Goal: Information Seeking & Learning: Learn about a topic

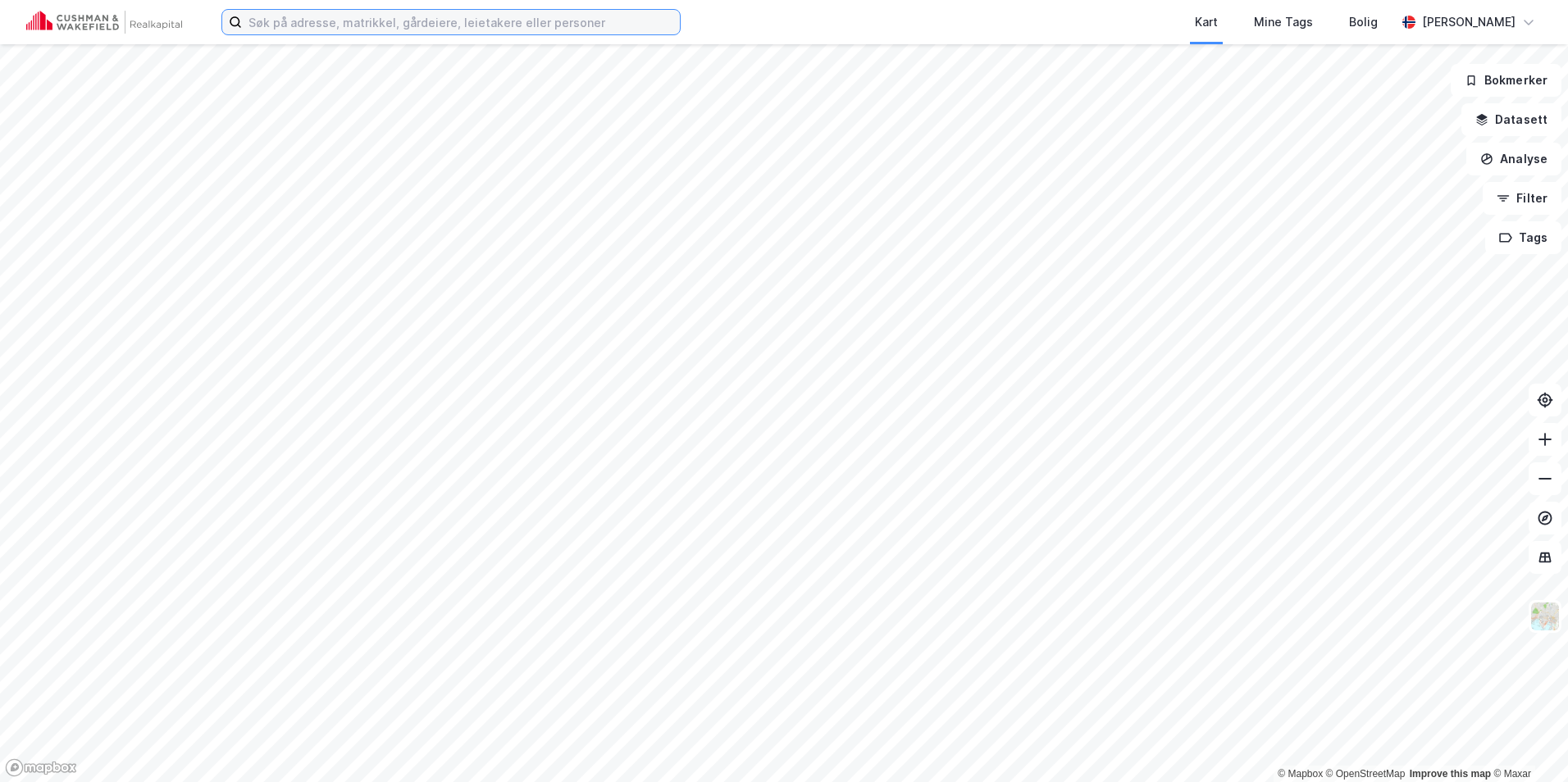
click at [460, 26] on input at bounding box center [461, 21] width 437 height 25
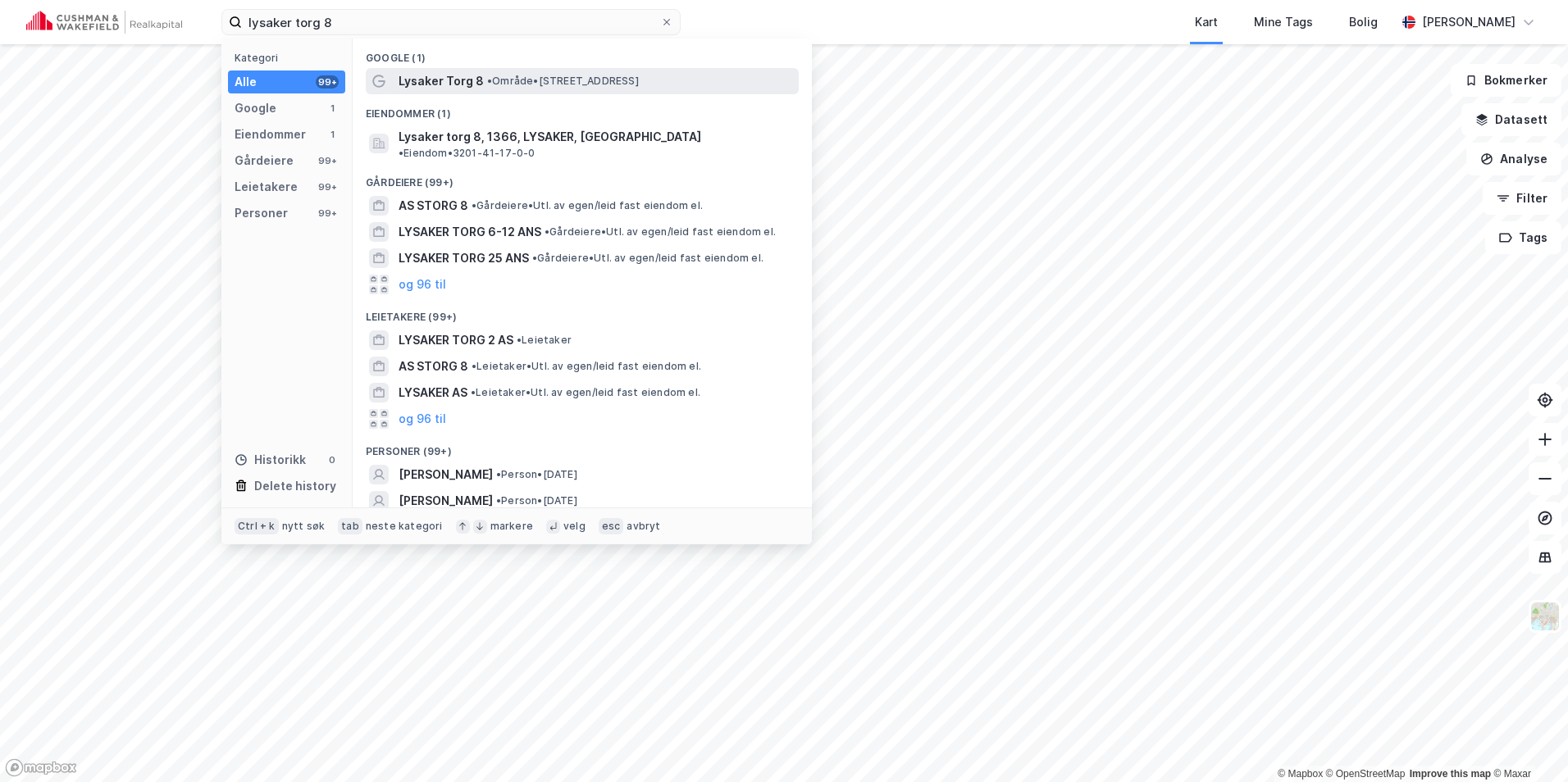
click at [490, 77] on span "•" at bounding box center [490, 81] width 5 height 12
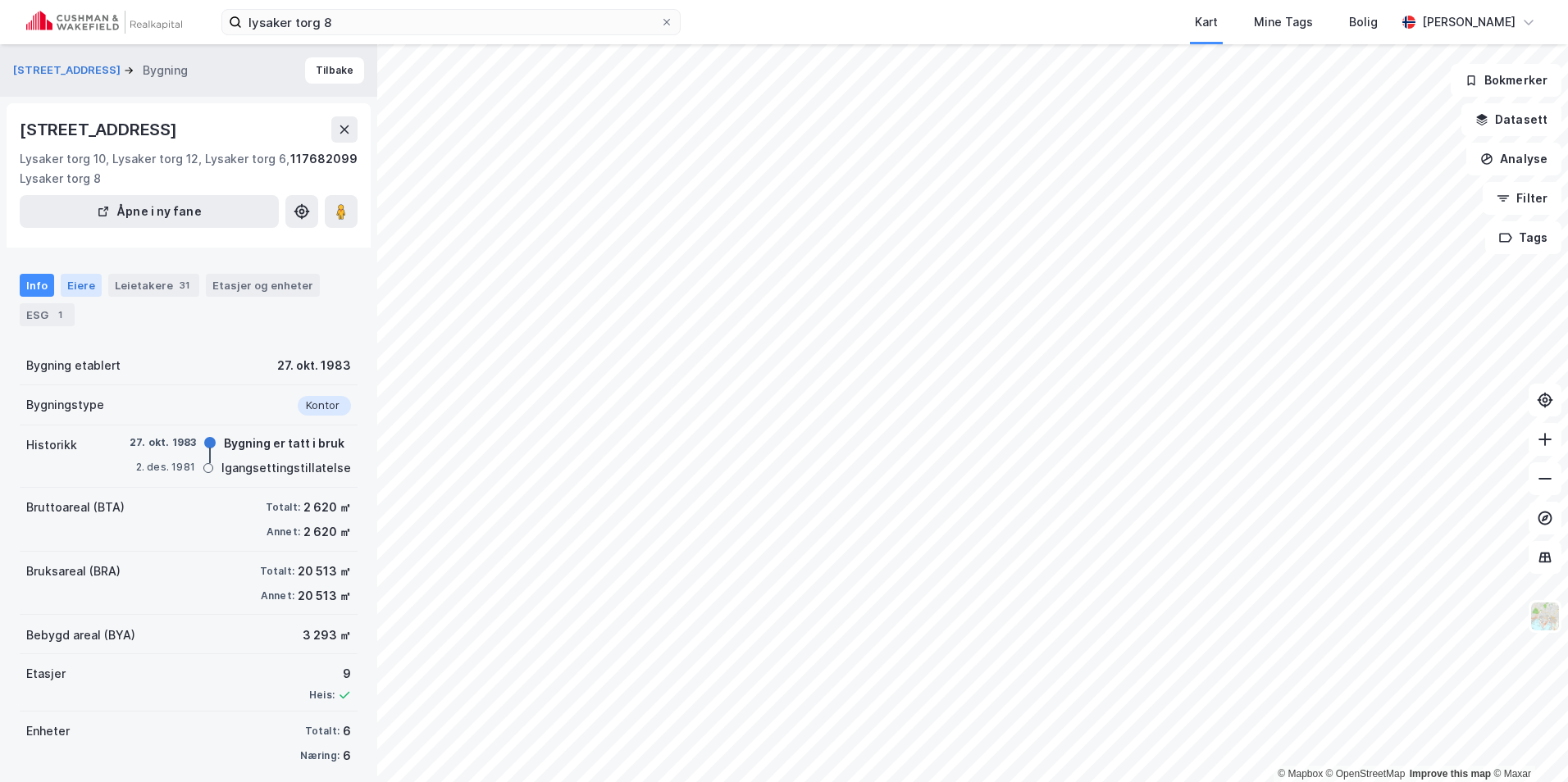
click at [91, 287] on div "Eiere" at bounding box center [81, 285] width 41 height 23
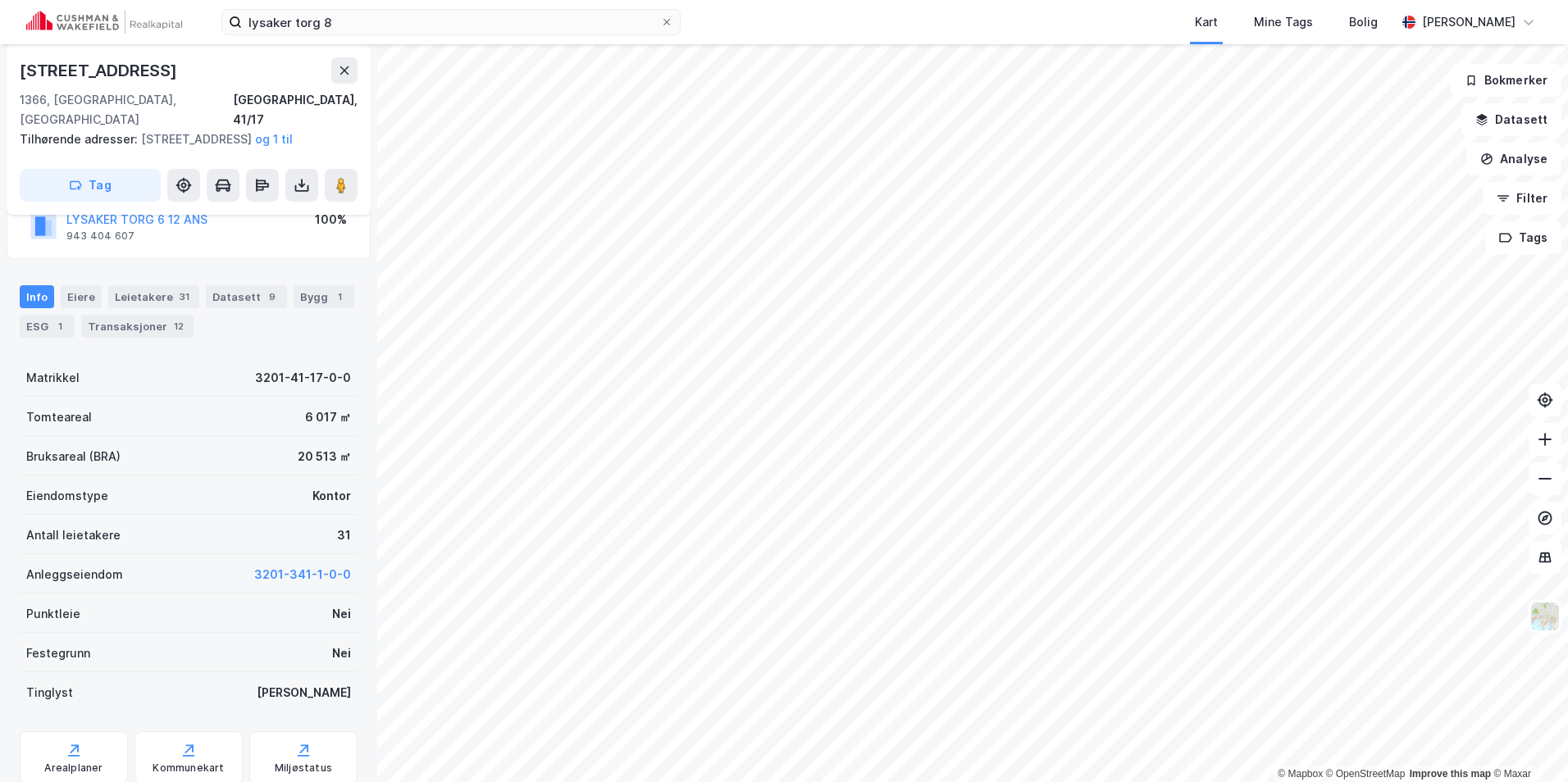
scroll to position [164, 0]
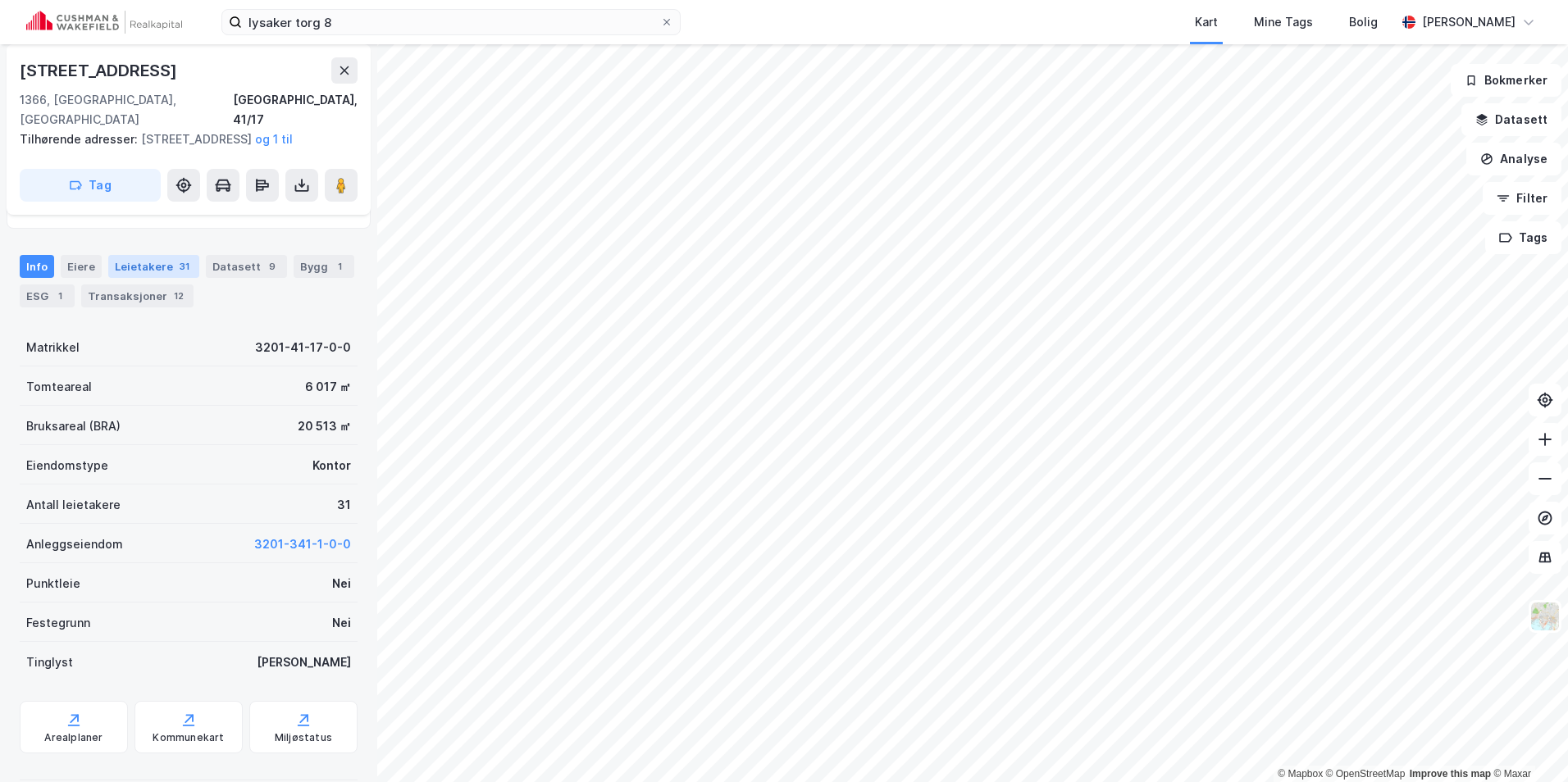
click at [171, 274] on div "Leietakere 31" at bounding box center [154, 266] width 91 height 23
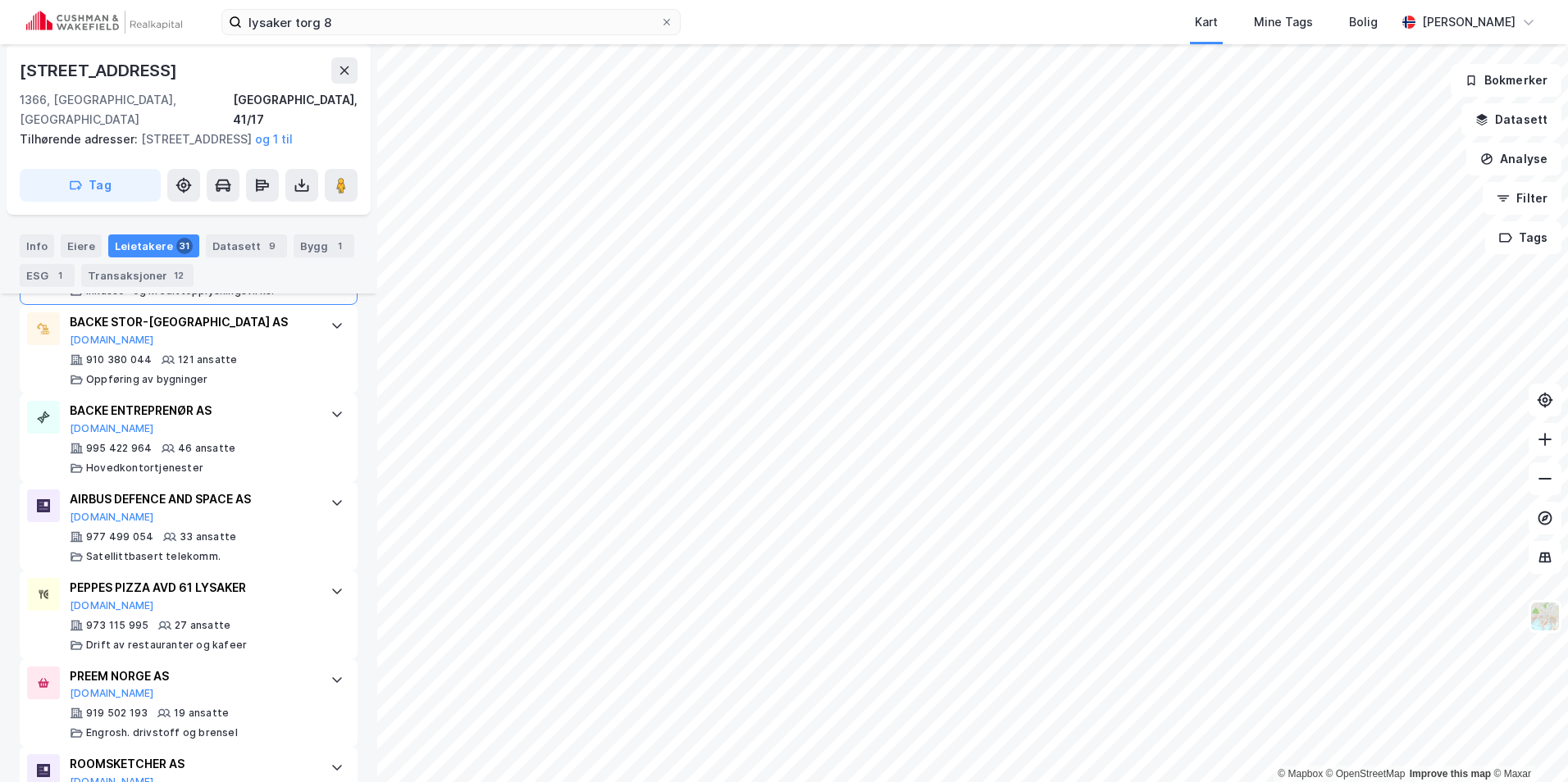
scroll to position [574, 0]
click at [331, 244] on div "1" at bounding box center [339, 245] width 16 height 16
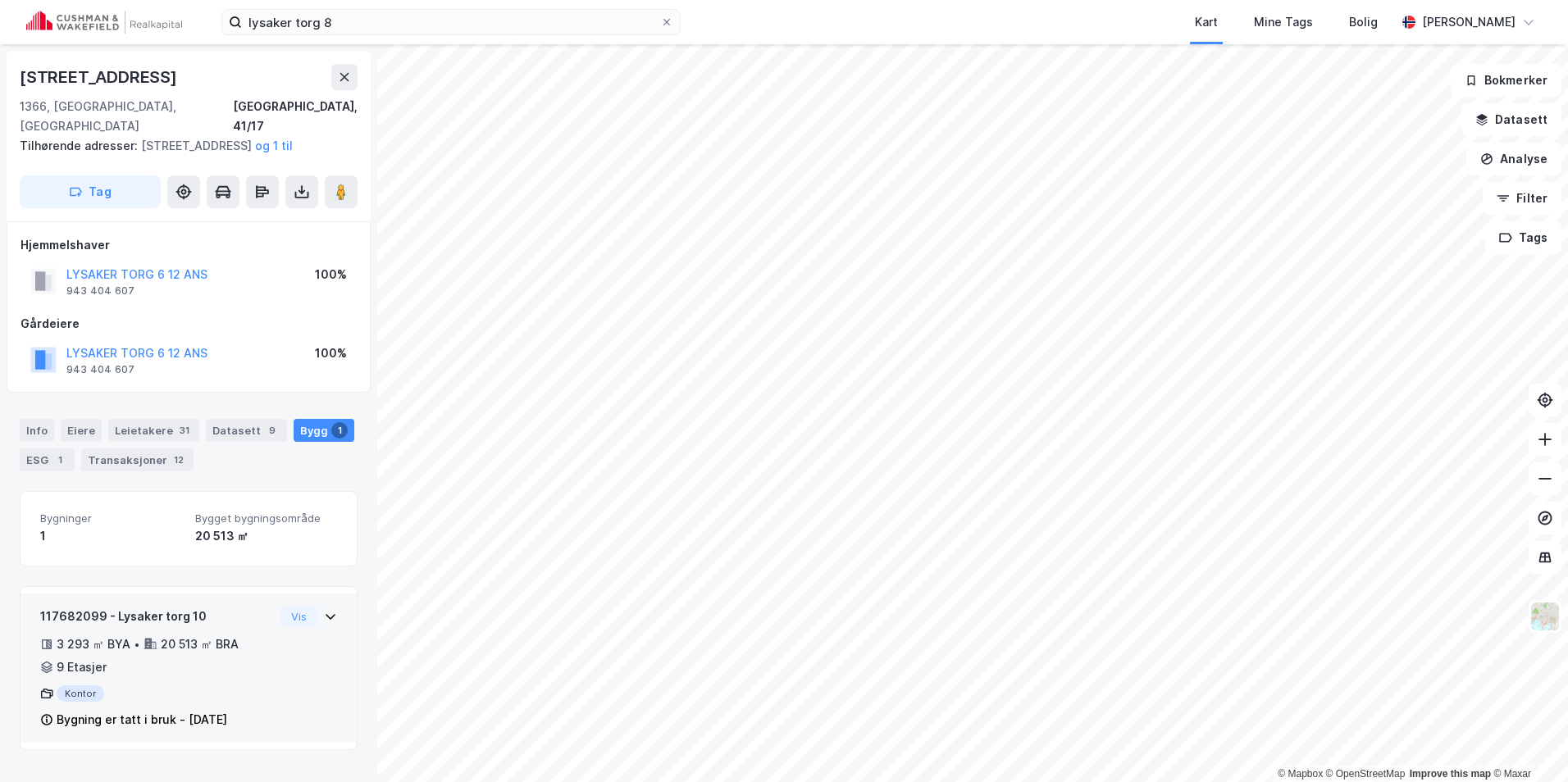
click at [324, 620] on icon at bounding box center [330, 616] width 13 height 13
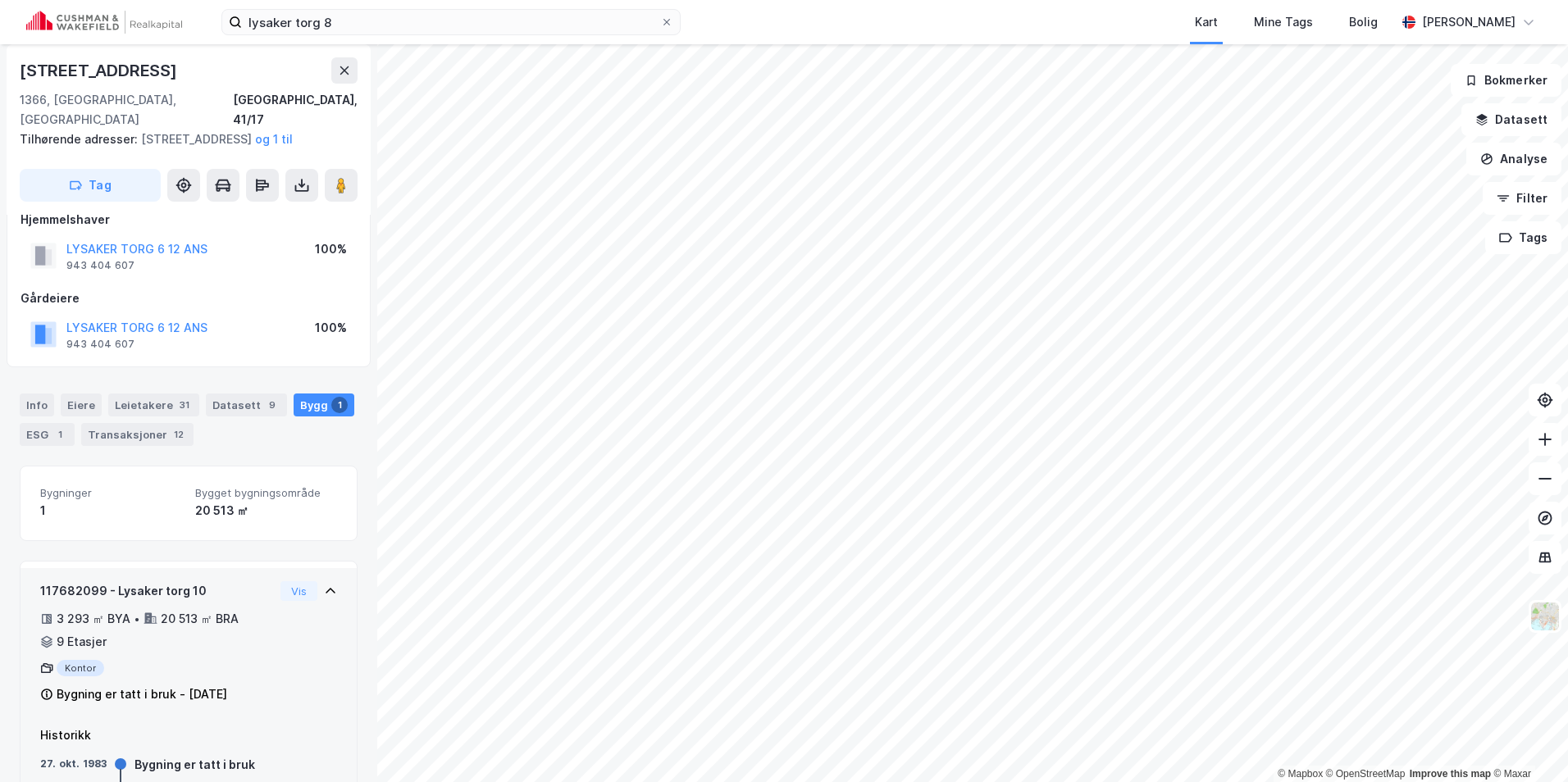
scroll to position [88, 0]
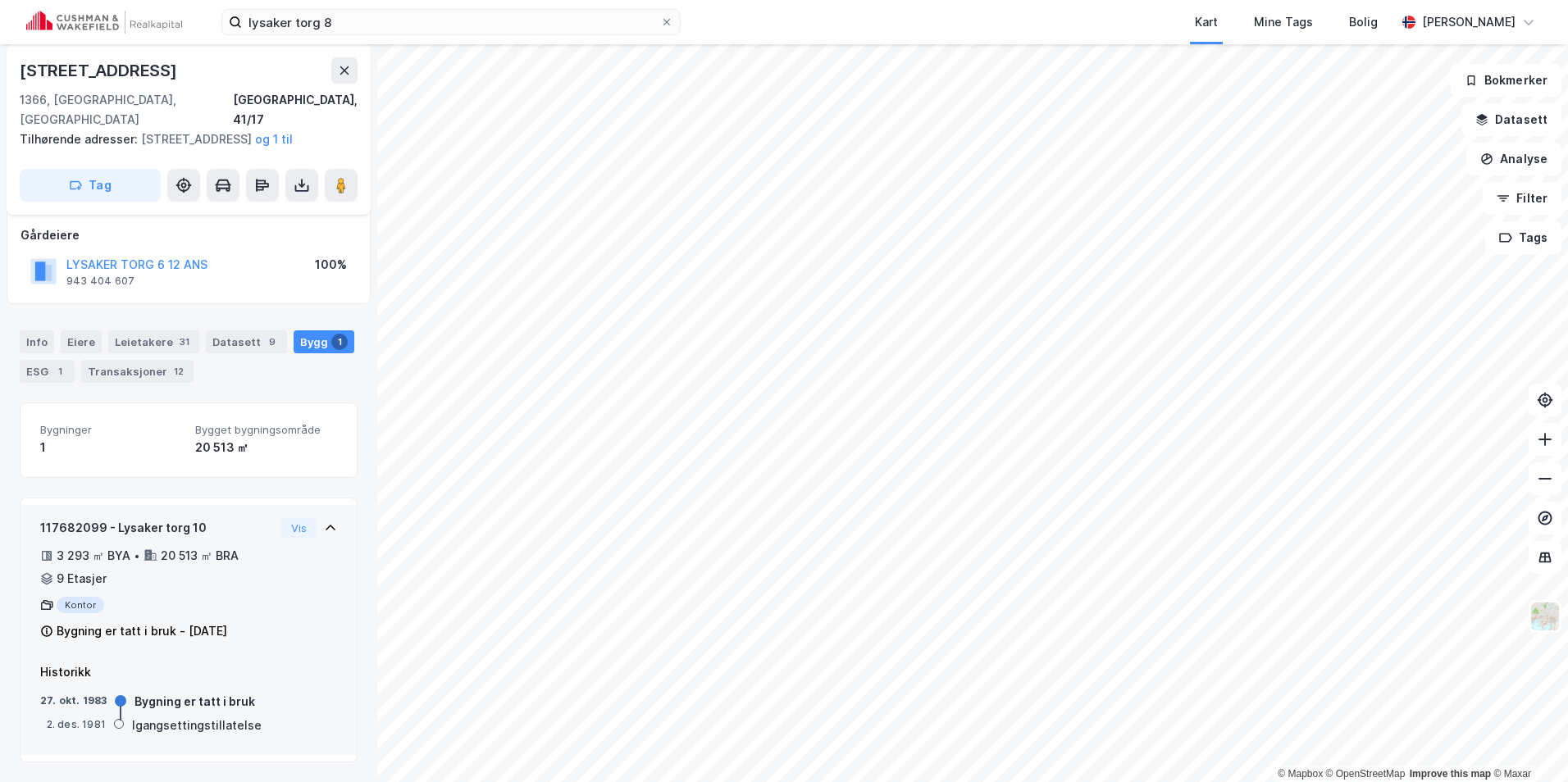
click at [317, 520] on div "Vis" at bounding box center [309, 527] width 57 height 20
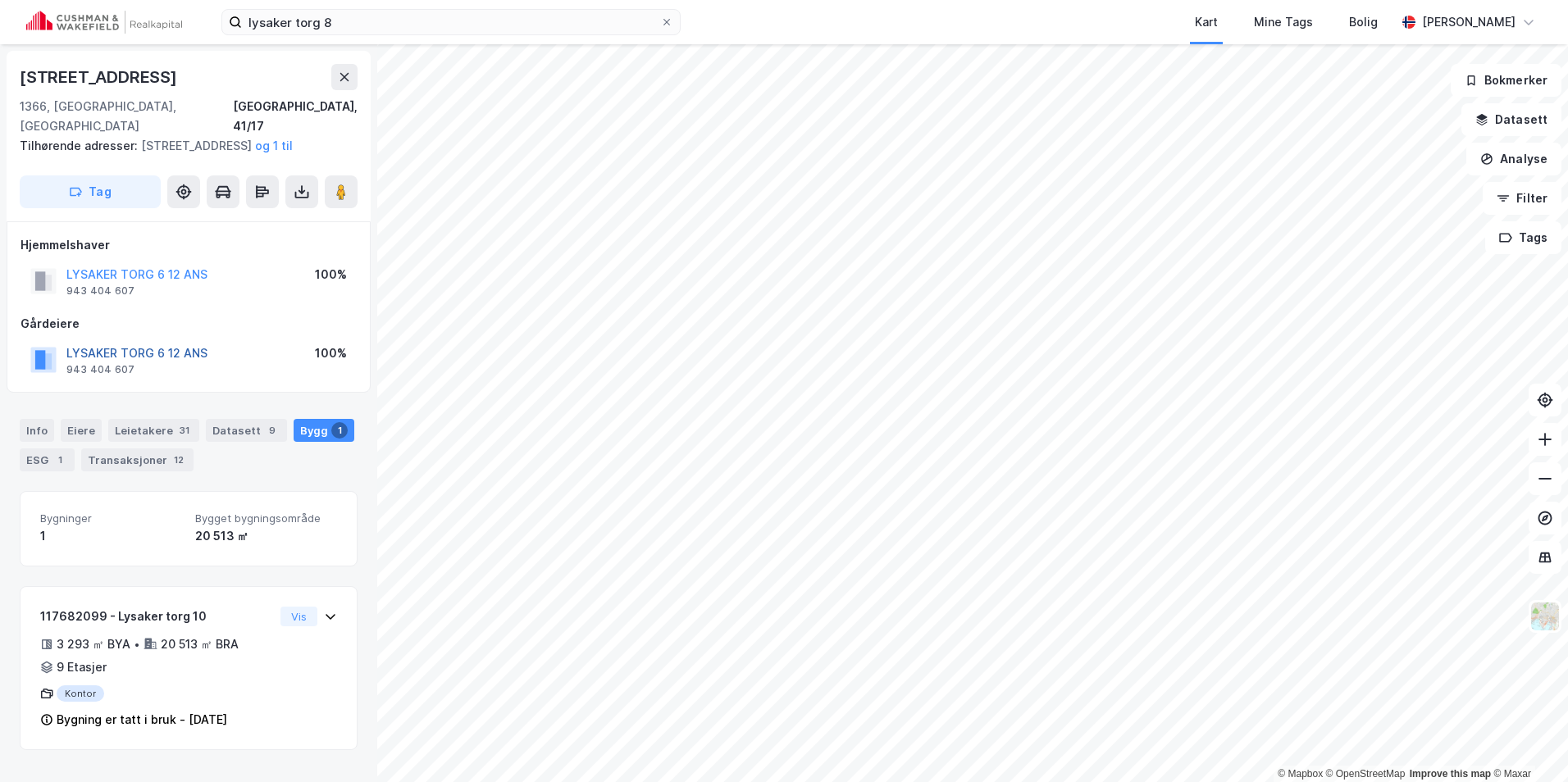
click at [0, 0] on button "LYSAKER TORG 6 12 ANS" at bounding box center [0, 0] width 0 height 0
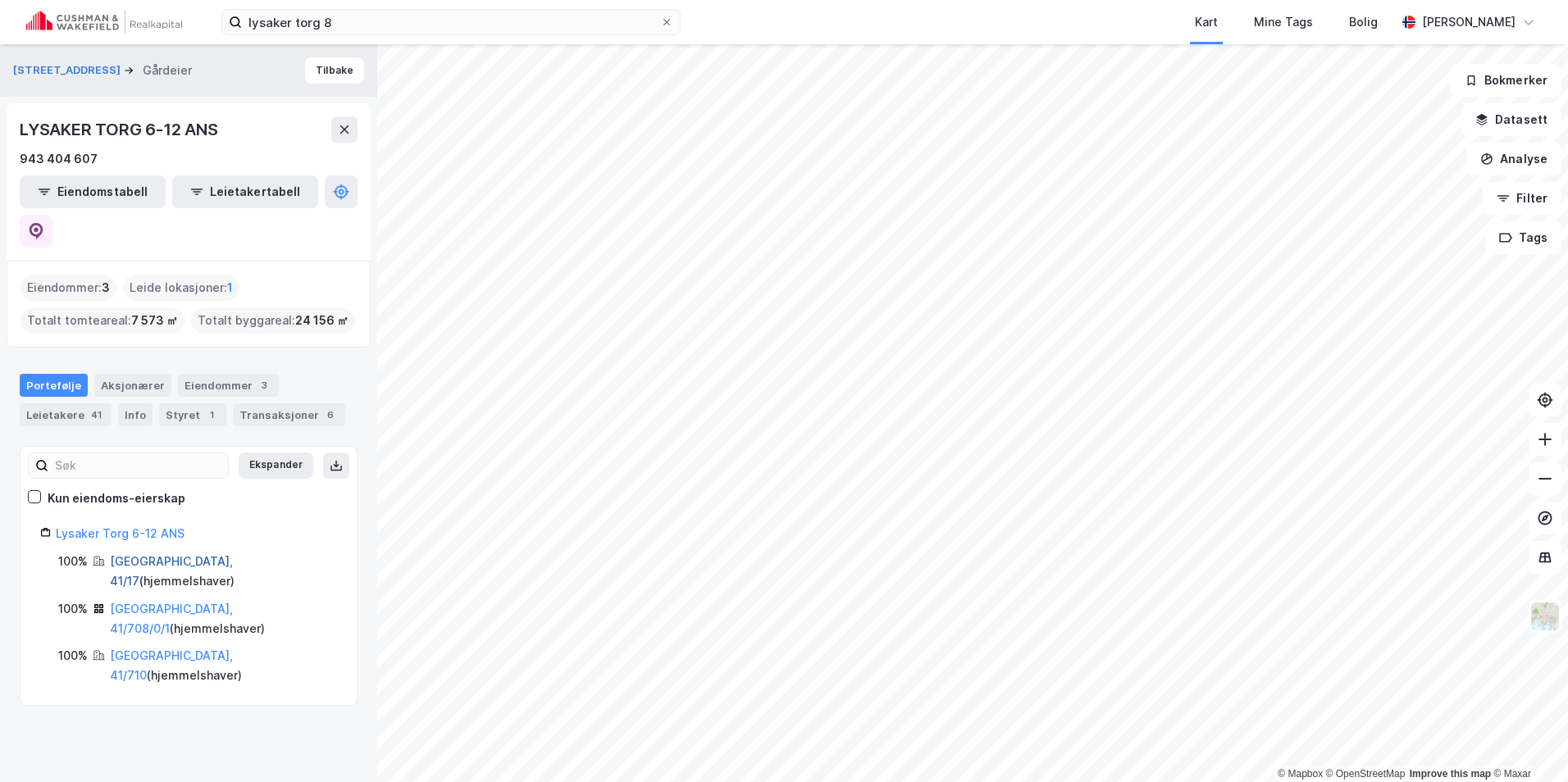
click at [128, 554] on link "[GEOGRAPHIC_DATA], 41/17" at bounding box center [171, 570] width 123 height 33
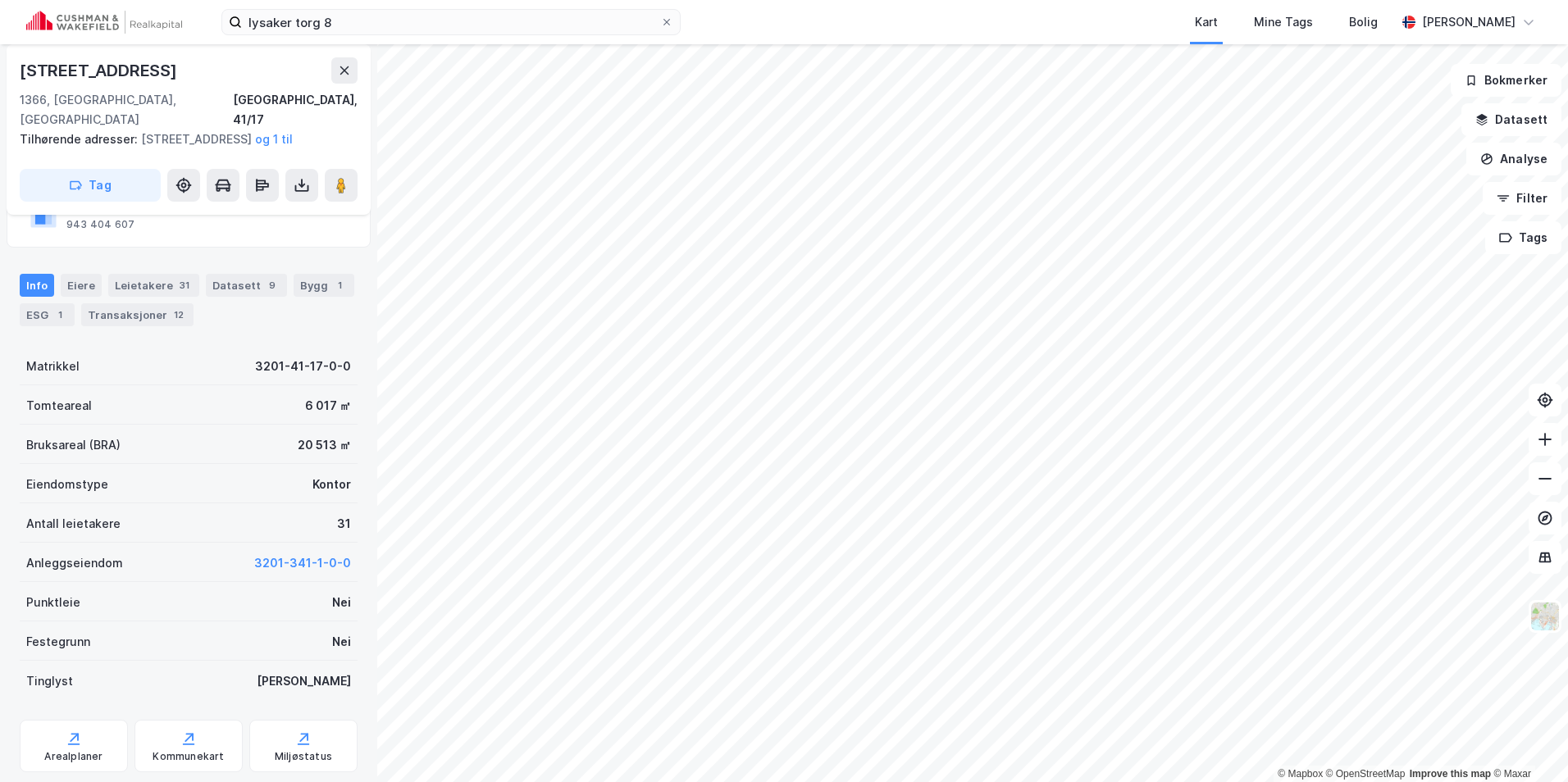
scroll to position [189, 0]
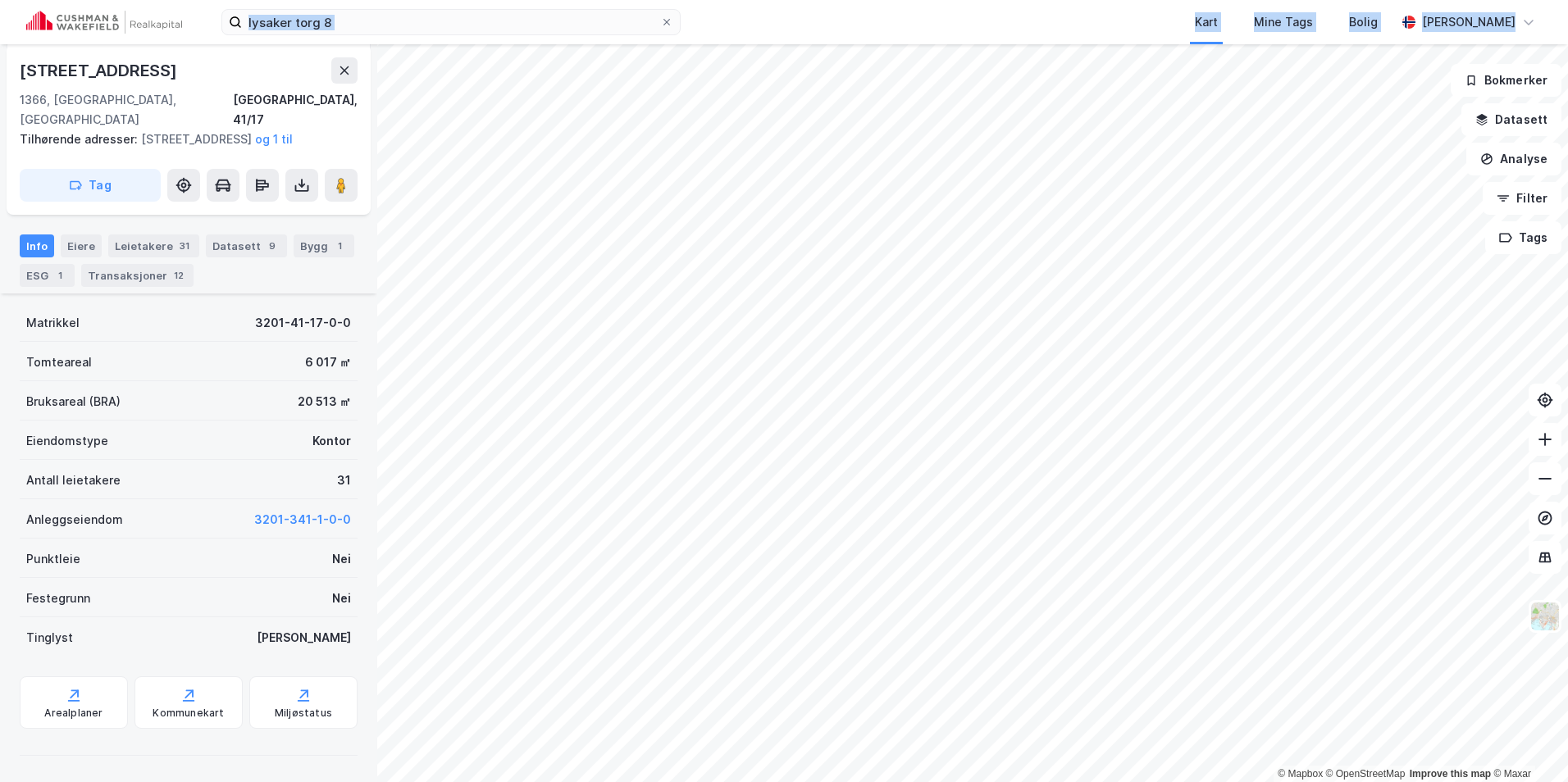
drag, startPoint x: 273, startPoint y: 7, endPoint x: 96, endPoint y: -18, distance: 178.8
click at [96, 0] on html "lysaker torg 8 Kart Mine Tags Bolig [PERSON_NAME] © Mapbox © OpenStreetMap Impr…" at bounding box center [784, 391] width 1568 height 782
click at [428, 21] on input "lysaker torg 8" at bounding box center [451, 21] width 419 height 25
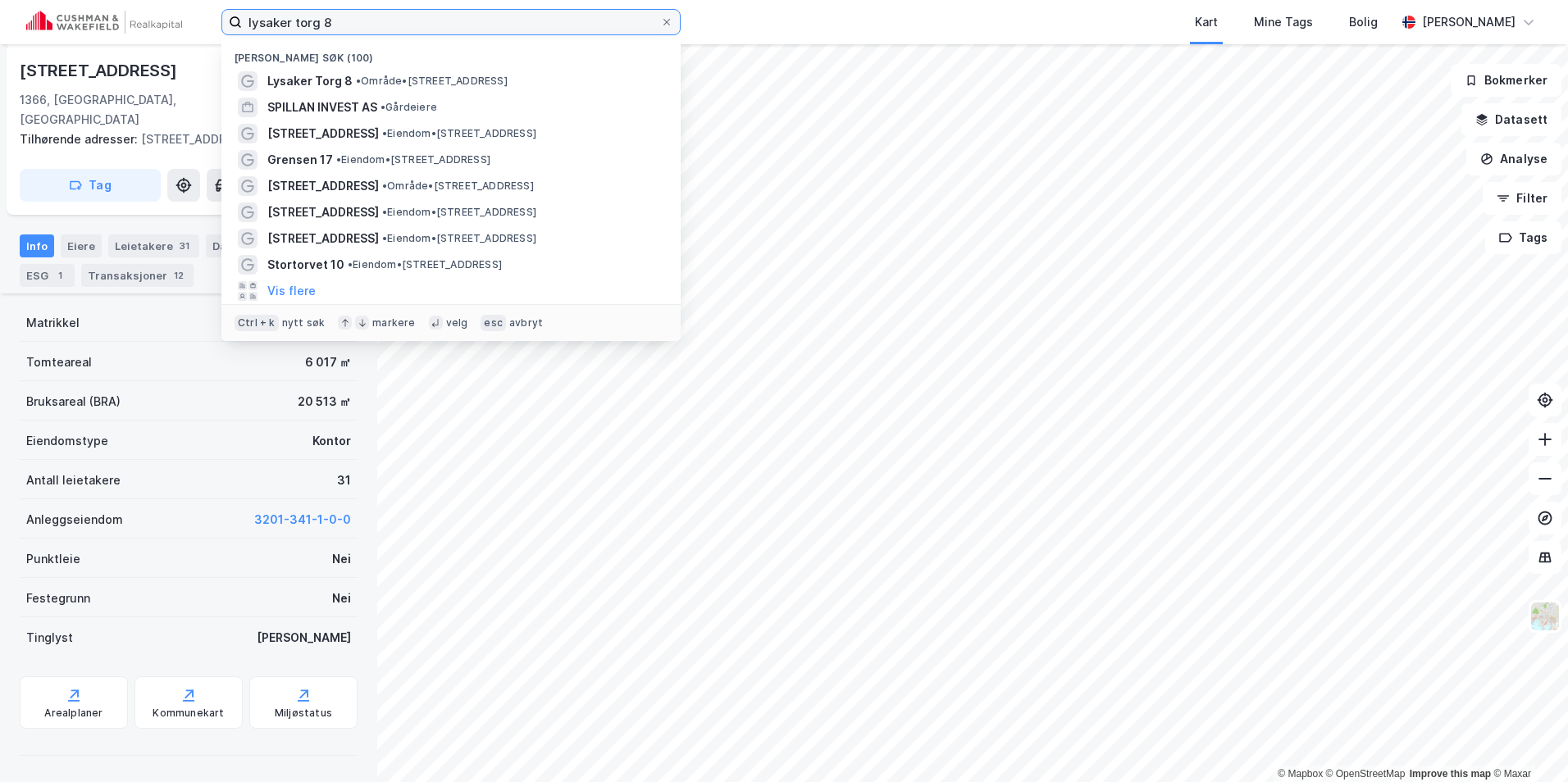
drag, startPoint x: 413, startPoint y: 21, endPoint x: 204, endPoint y: 9, distance: 209.3
click at [204, 9] on div "lysaker torg 8 Nylige søk (100) Lysaker Torg 8 • Område • [STREET_ADDRESS] SPIL…" at bounding box center [784, 22] width 1568 height 45
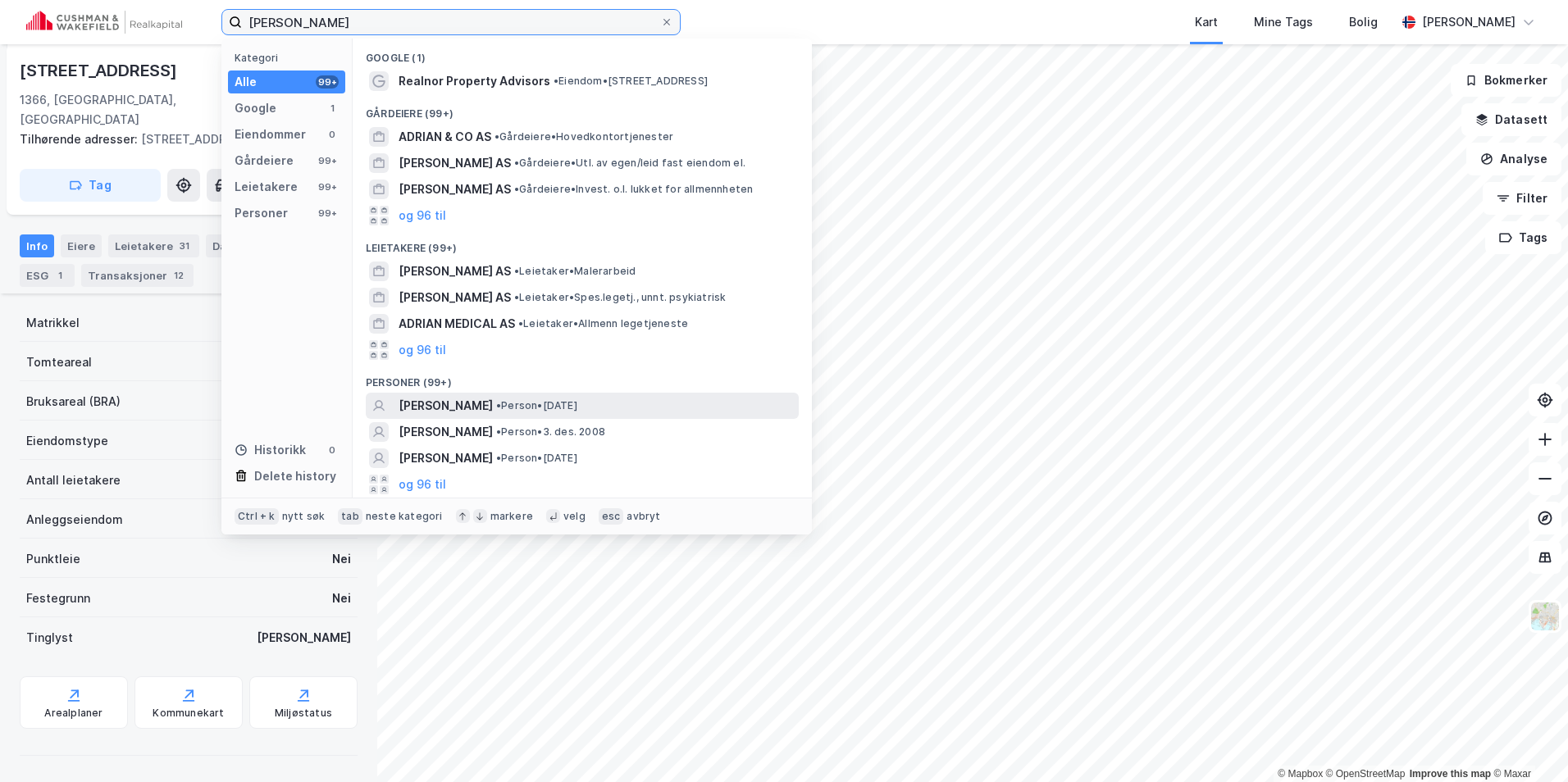
type input "[PERSON_NAME]"
click at [577, 404] on span "• Person • [DATE]" at bounding box center [536, 406] width 81 height 13
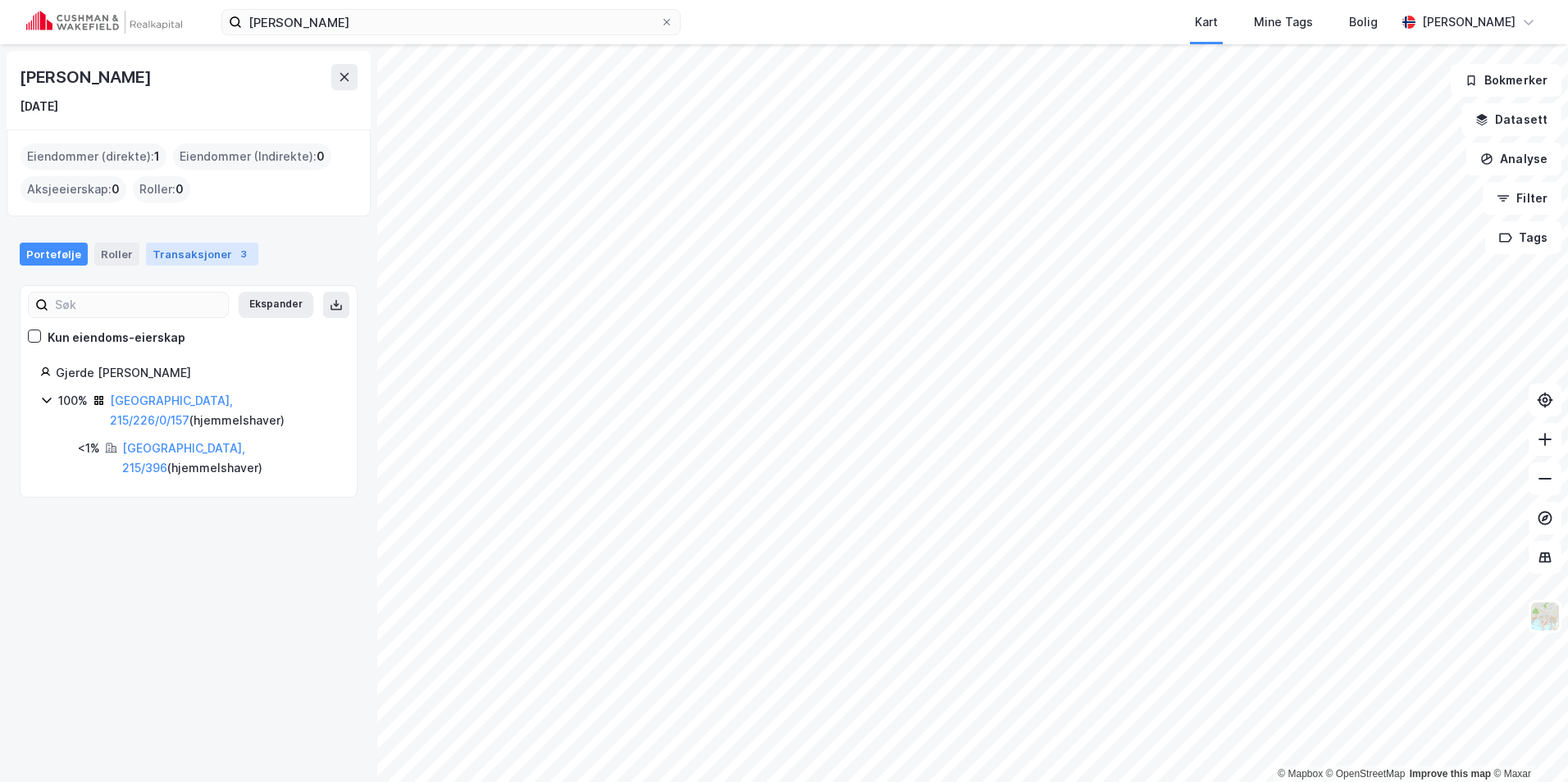
click at [186, 257] on div "Transaksjoner 3" at bounding box center [202, 254] width 112 height 23
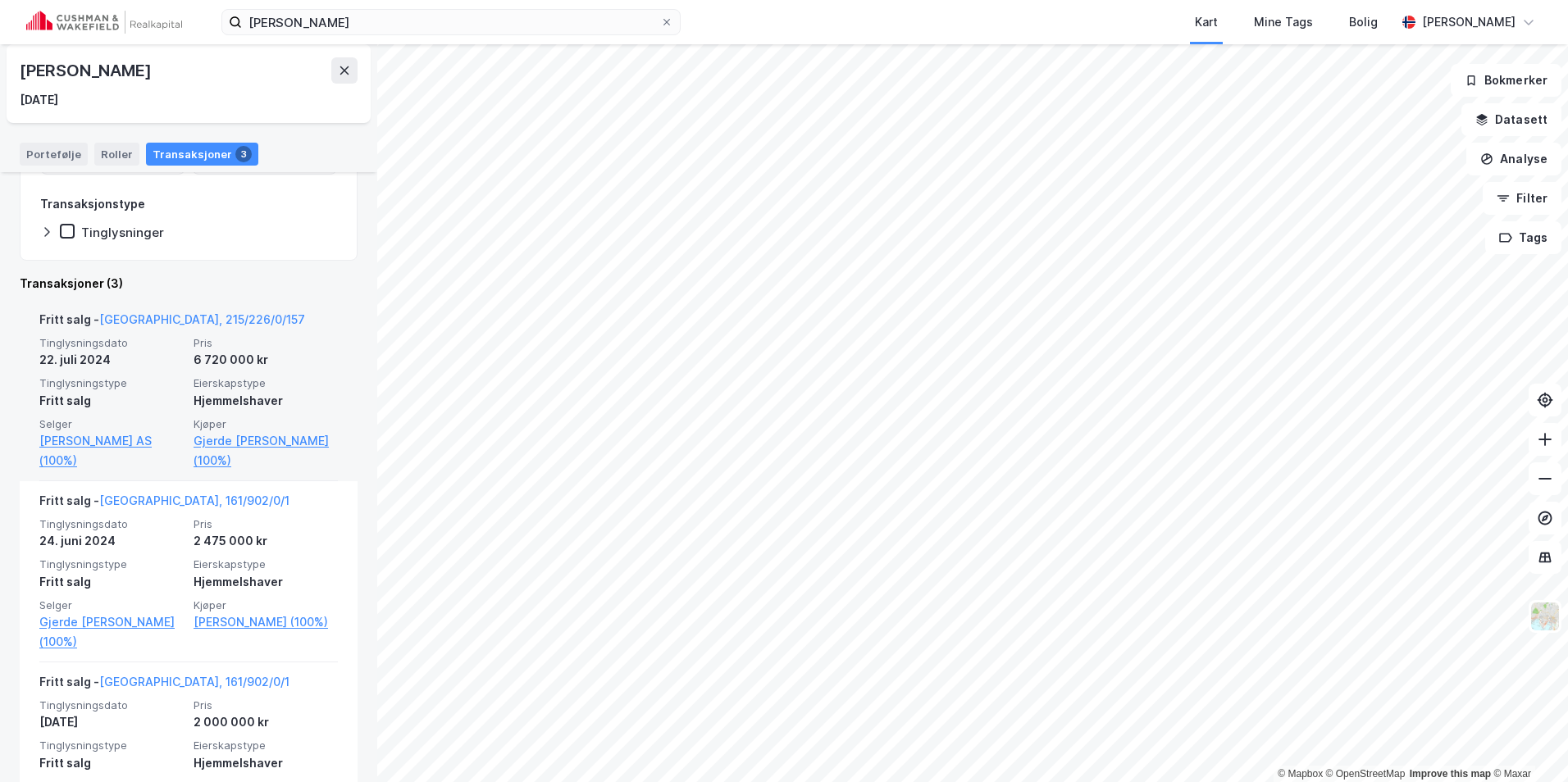
scroll to position [326, 0]
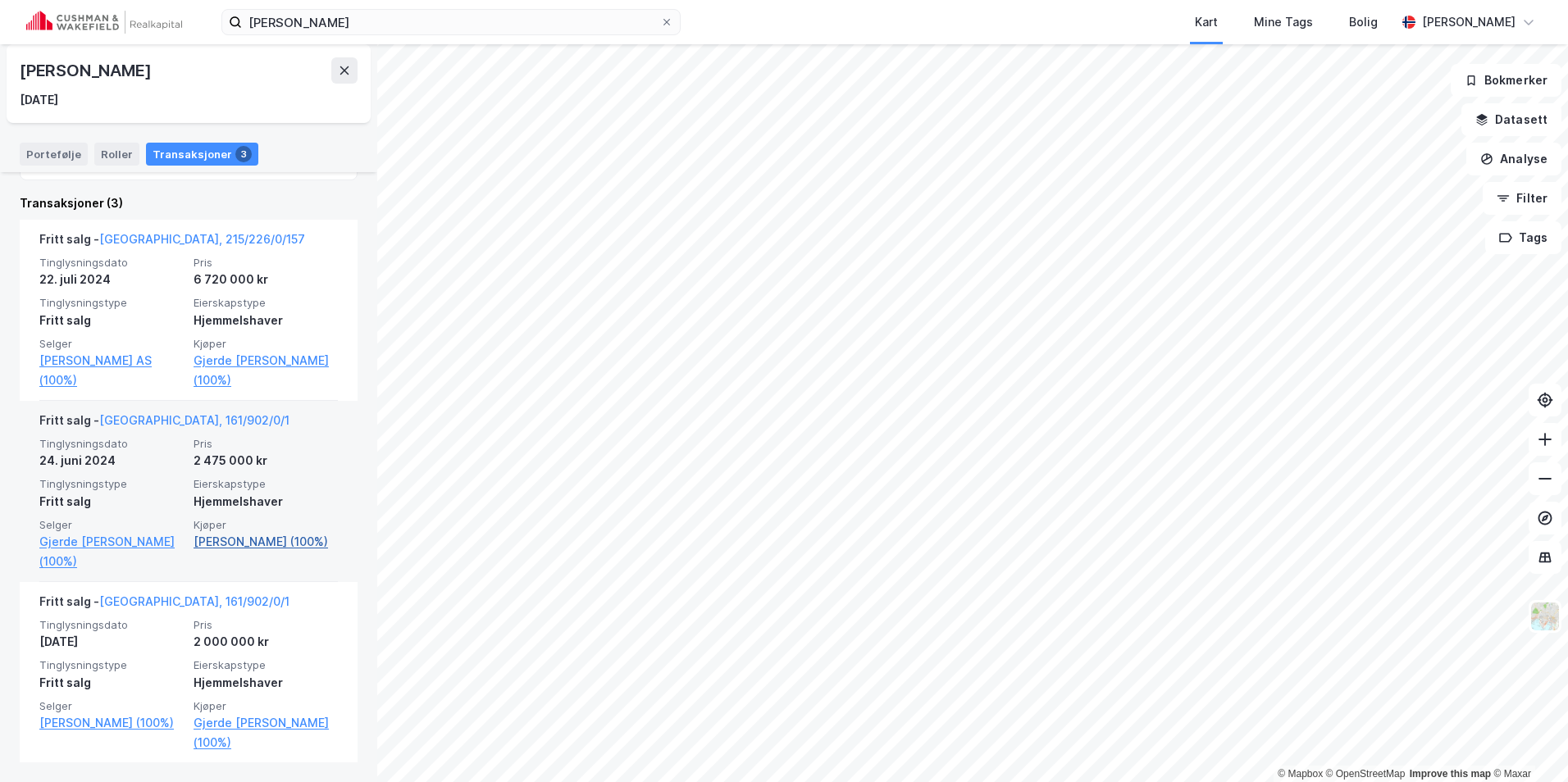
click at [264, 544] on link "[PERSON_NAME] (100%)" at bounding box center [266, 541] width 144 height 20
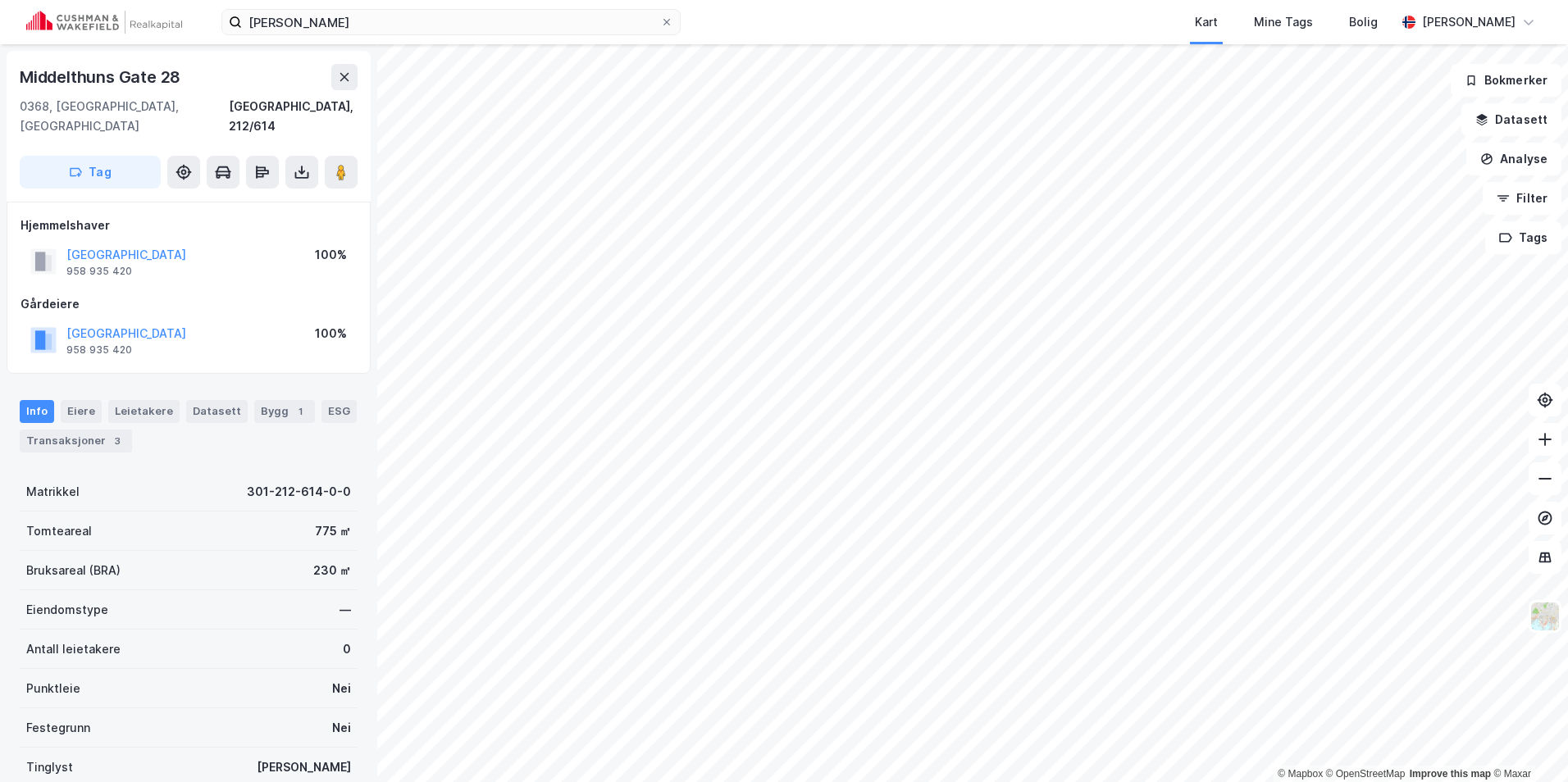
scroll to position [189, 0]
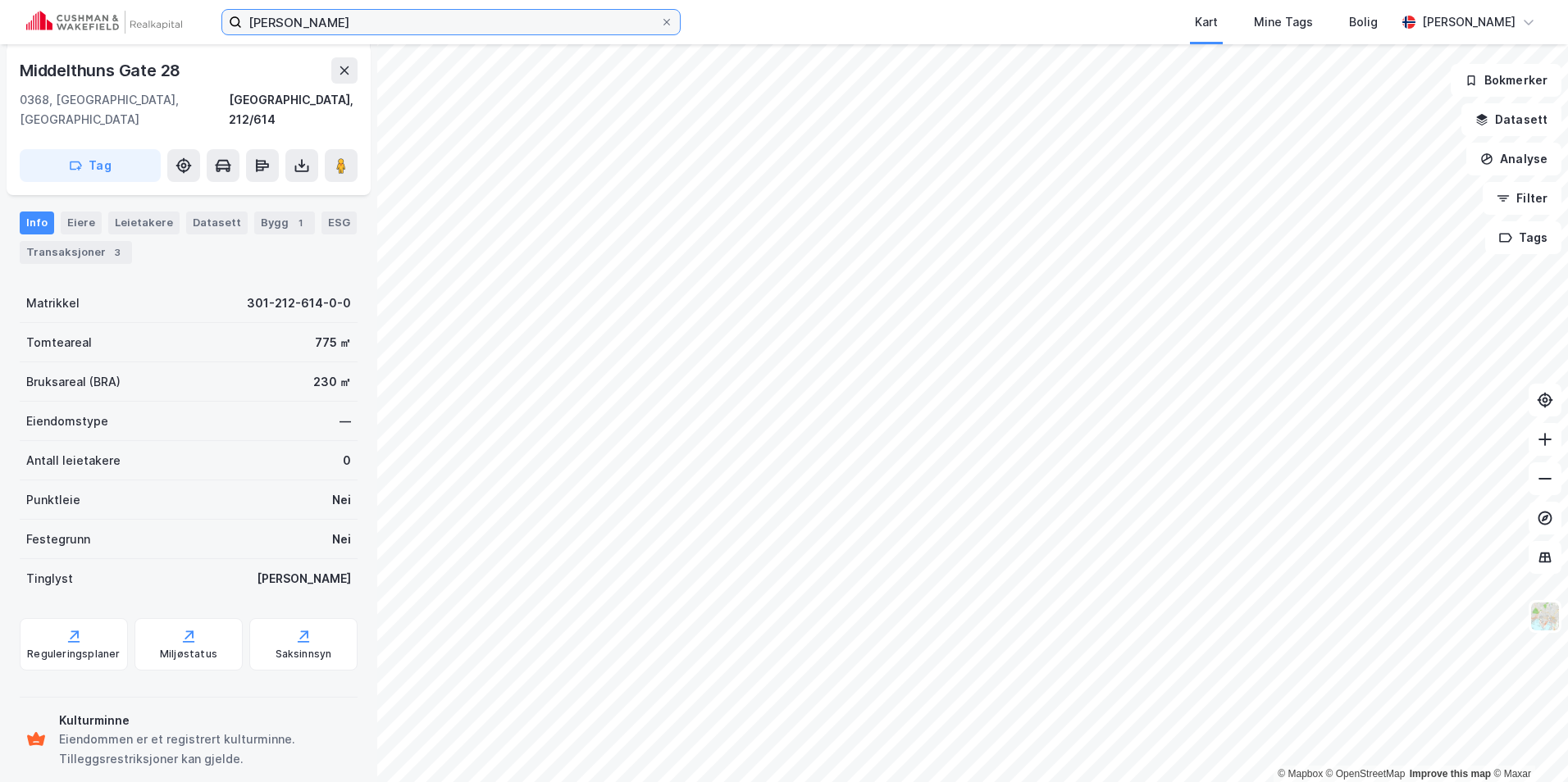
click at [432, 15] on input "[PERSON_NAME]" at bounding box center [451, 21] width 419 height 25
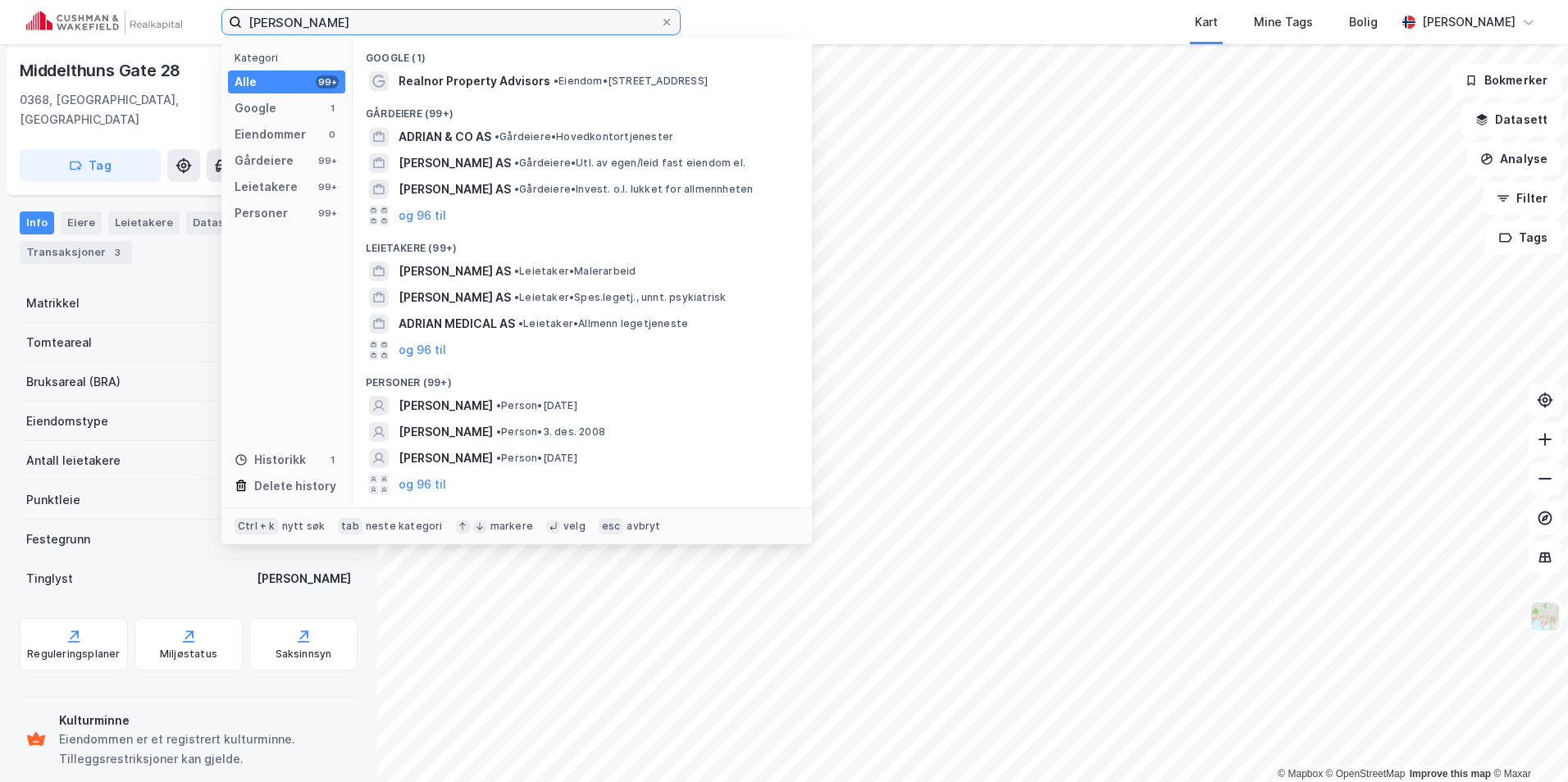
drag, startPoint x: 432, startPoint y: 17, endPoint x: 240, endPoint y: 9, distance: 192.2
click at [240, 9] on div "[PERSON_NAME] Kategori Alle 99+ Google 1 Eiendommer 0 Gårdeiere 99+ Leietakere …" at bounding box center [784, 22] width 1568 height 45
click at [670, 27] on div at bounding box center [666, 21] width 9 height 13
click at [660, 27] on input "[PERSON_NAME]" at bounding box center [451, 21] width 419 height 25
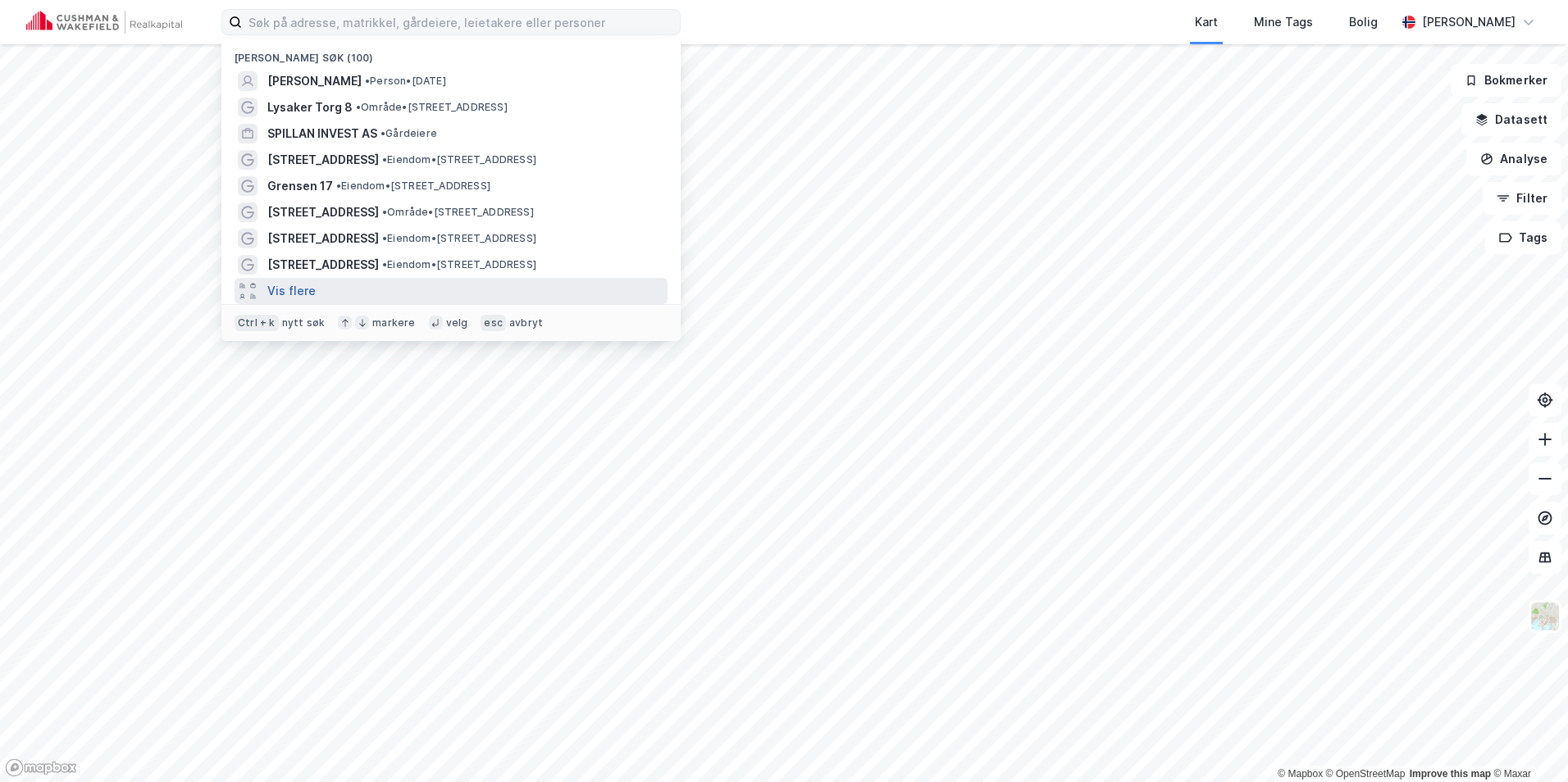
drag, startPoint x: 561, startPoint y: 78, endPoint x: 288, endPoint y: 297, distance: 350.0
click at [288, 297] on button "Vis flere" at bounding box center [292, 291] width 48 height 20
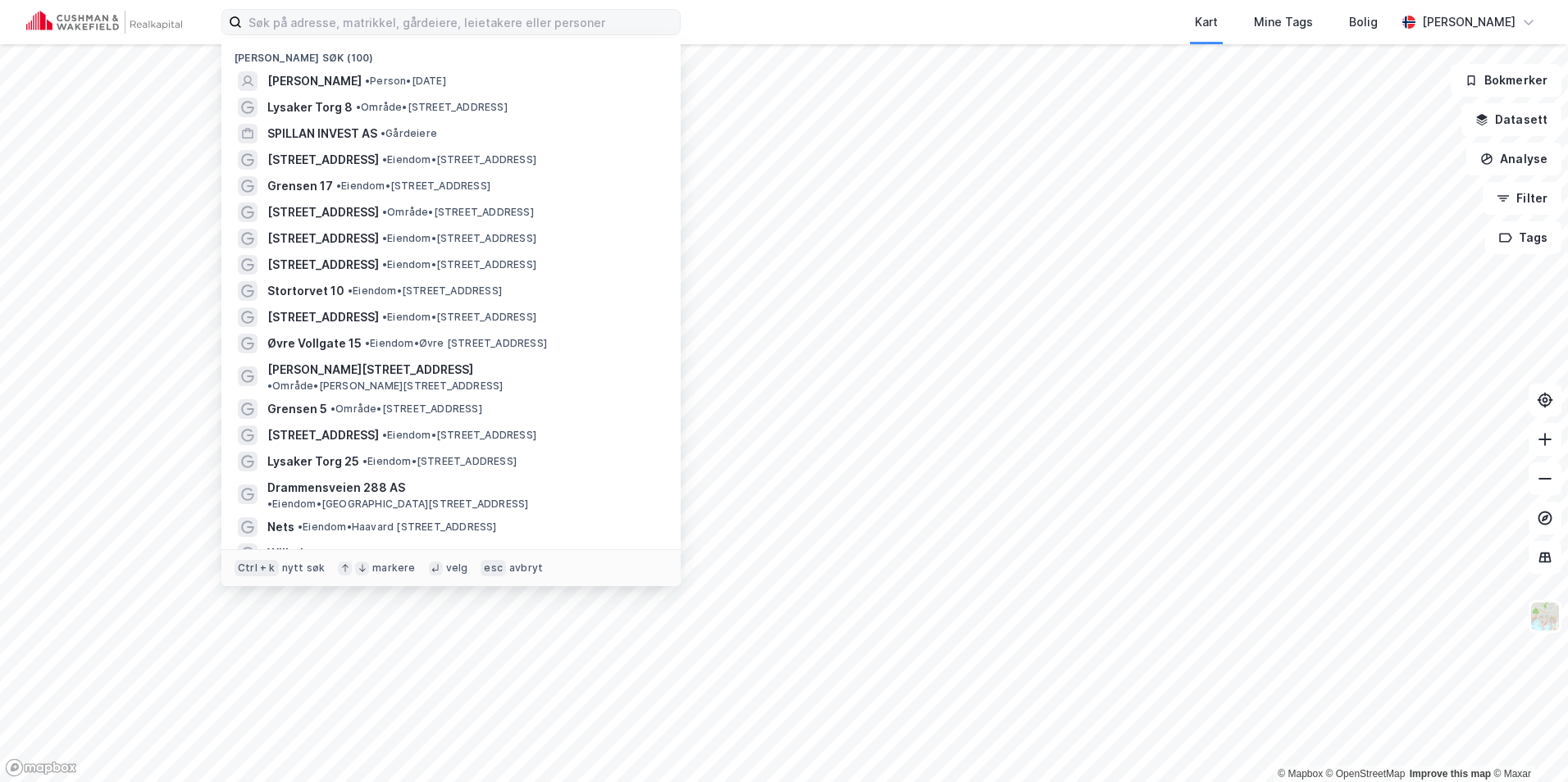
click at [803, 15] on div "Kart Mine Tags Bolig" at bounding box center [1077, 22] width 636 height 45
click at [522, 27] on input at bounding box center [461, 21] width 437 height 25
click at [353, 82] on span "[PERSON_NAME]" at bounding box center [315, 81] width 94 height 20
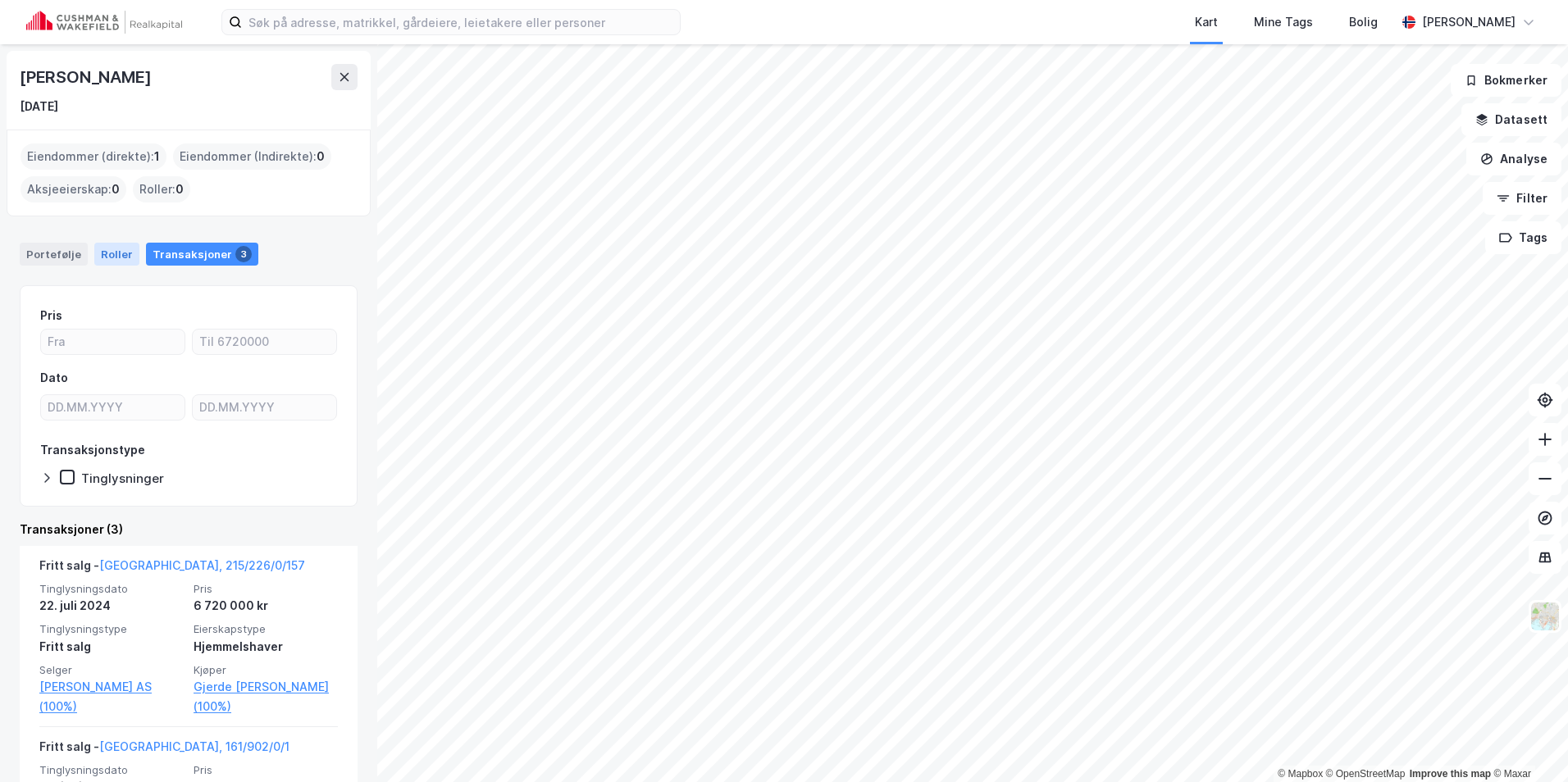
click at [101, 251] on div "Roller" at bounding box center [117, 254] width 45 height 23
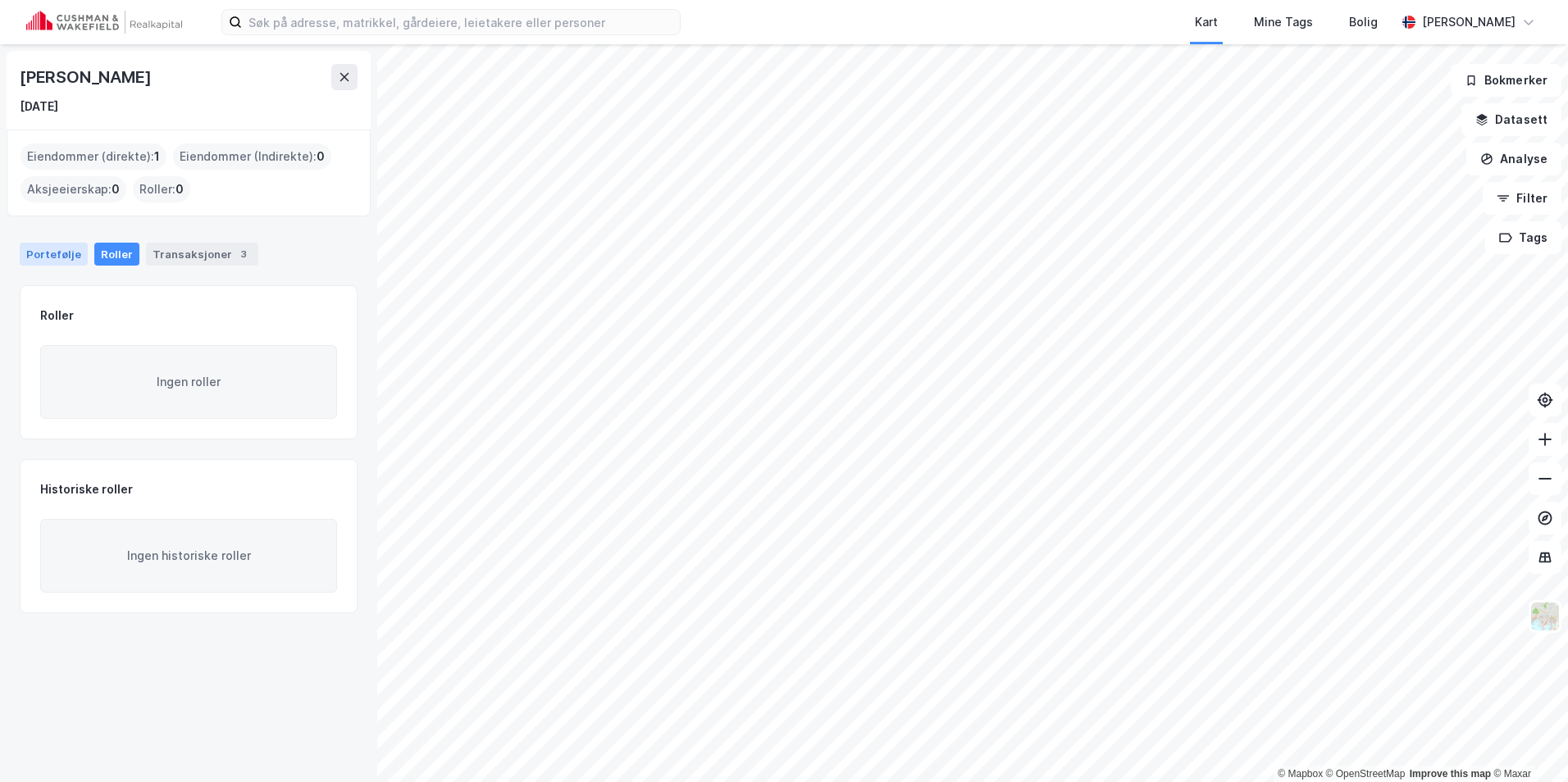
click at [72, 251] on div "Portefølje" at bounding box center [53, 254] width 68 height 23
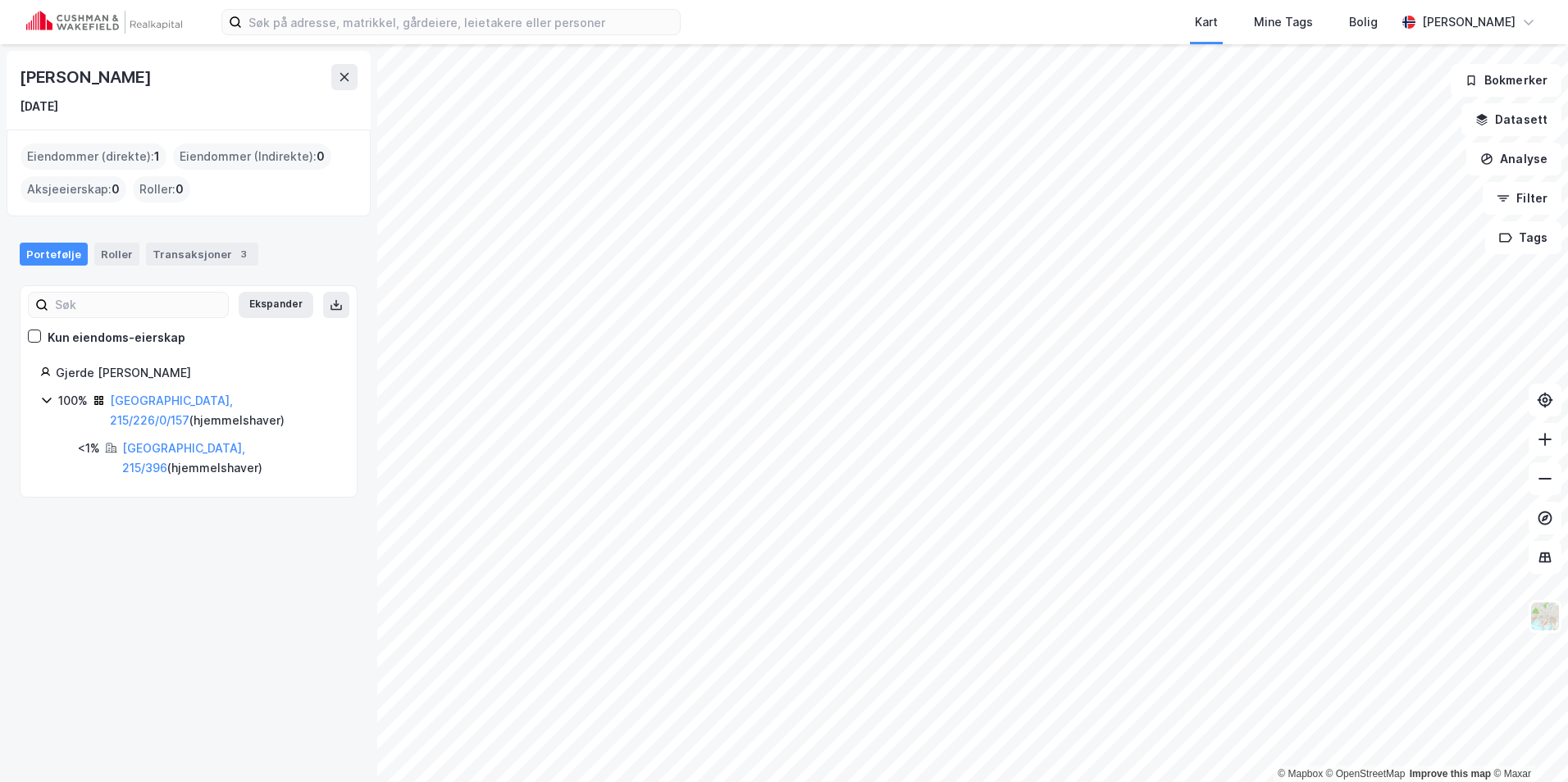
click at [45, 394] on icon at bounding box center [46, 400] width 13 height 13
click at [158, 441] on link "[GEOGRAPHIC_DATA], 215/396" at bounding box center [183, 457] width 123 height 33
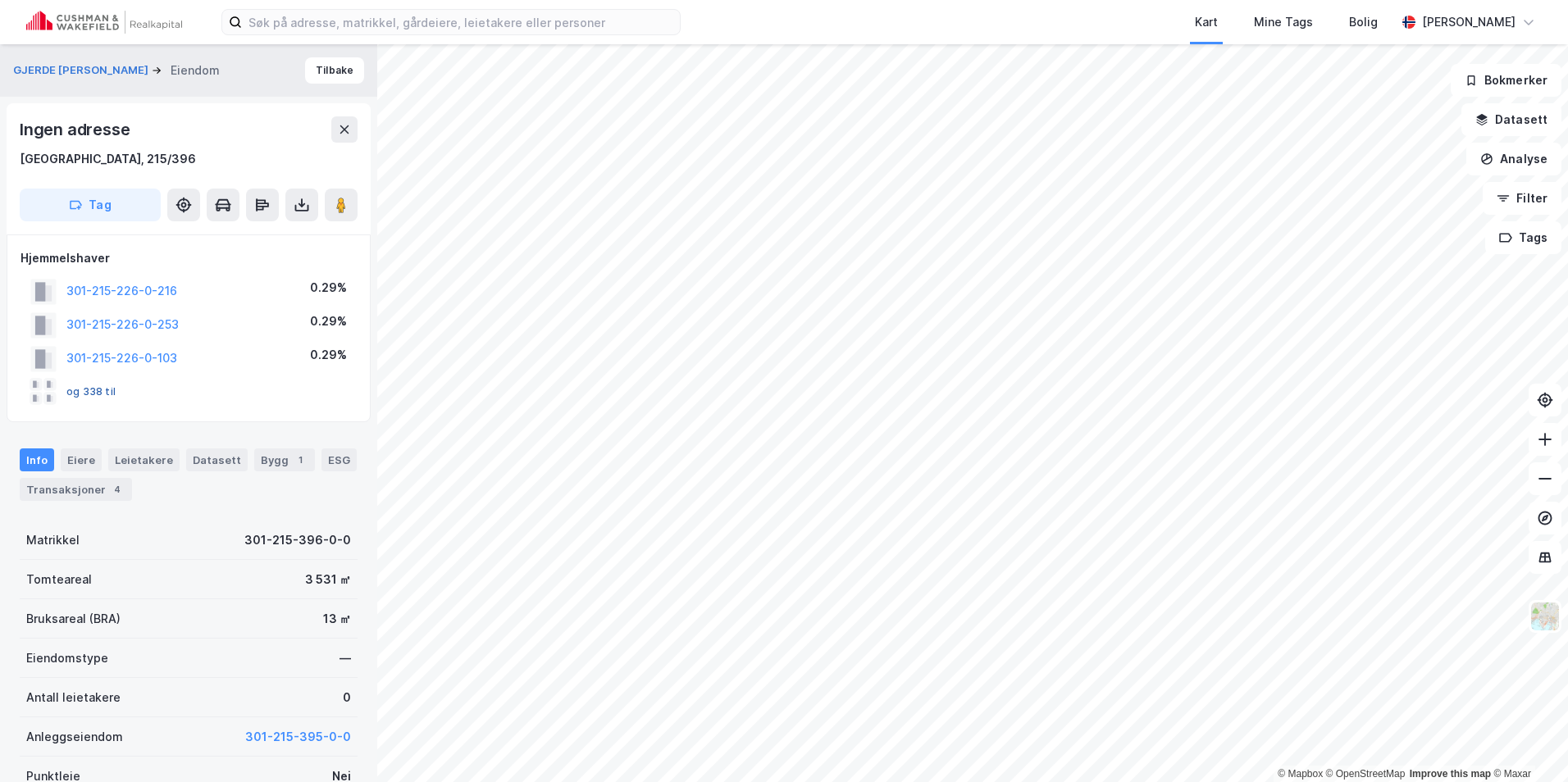
click at [0, 0] on button "og 338 til" at bounding box center [0, 0] width 0 height 0
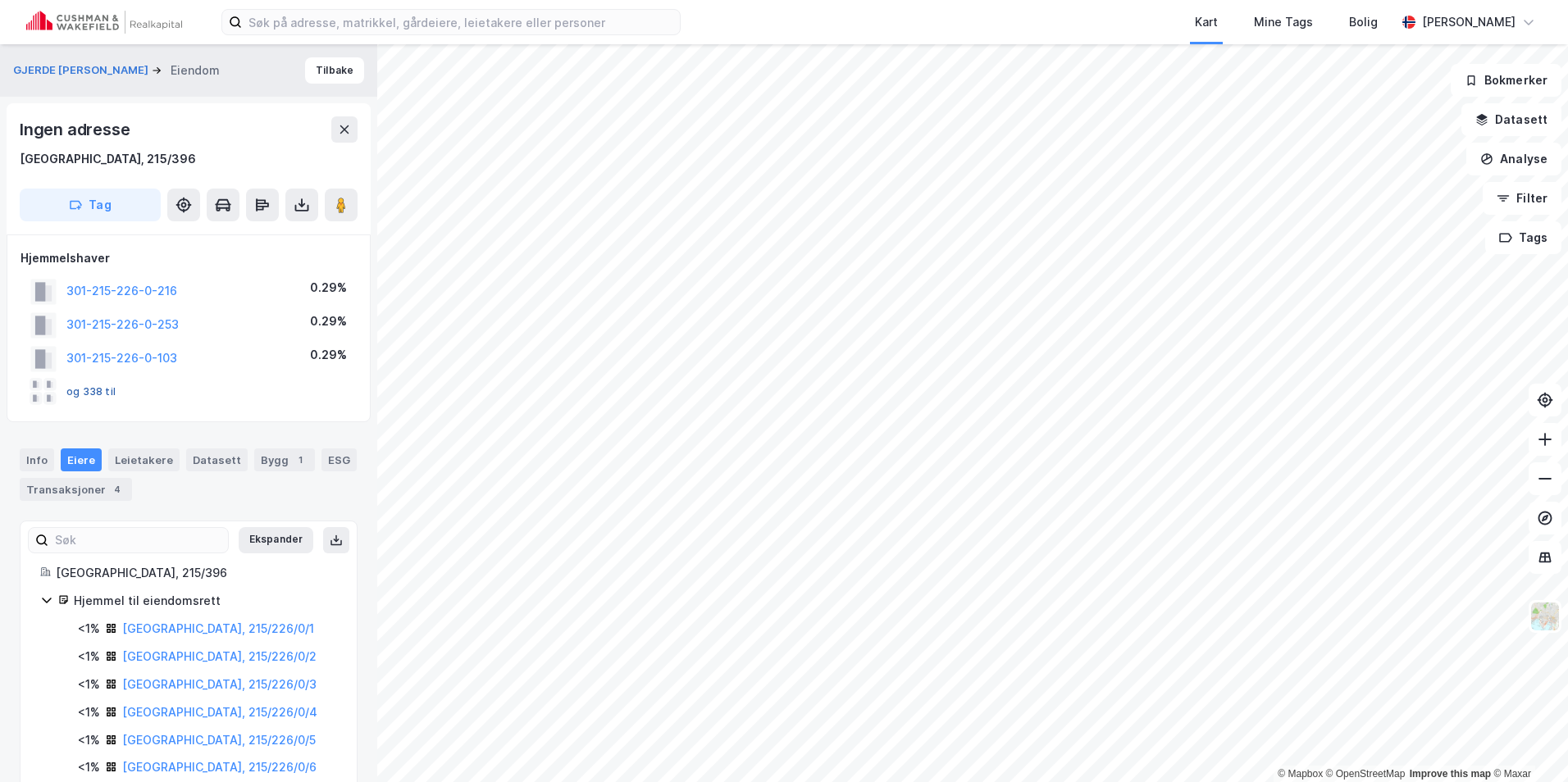
click at [0, 0] on button "og 338 til" at bounding box center [0, 0] width 0 height 0
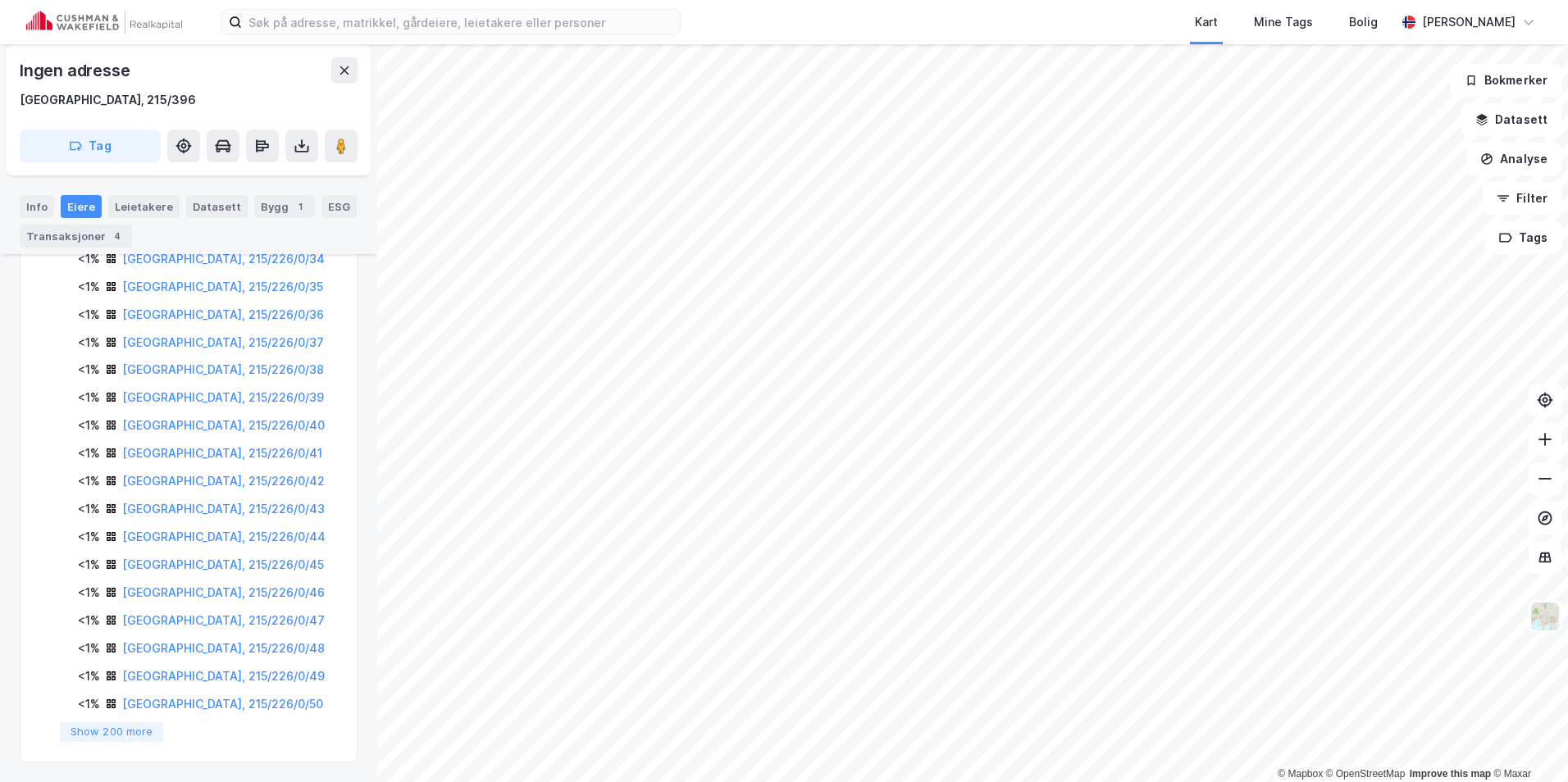
scroll to position [52, 0]
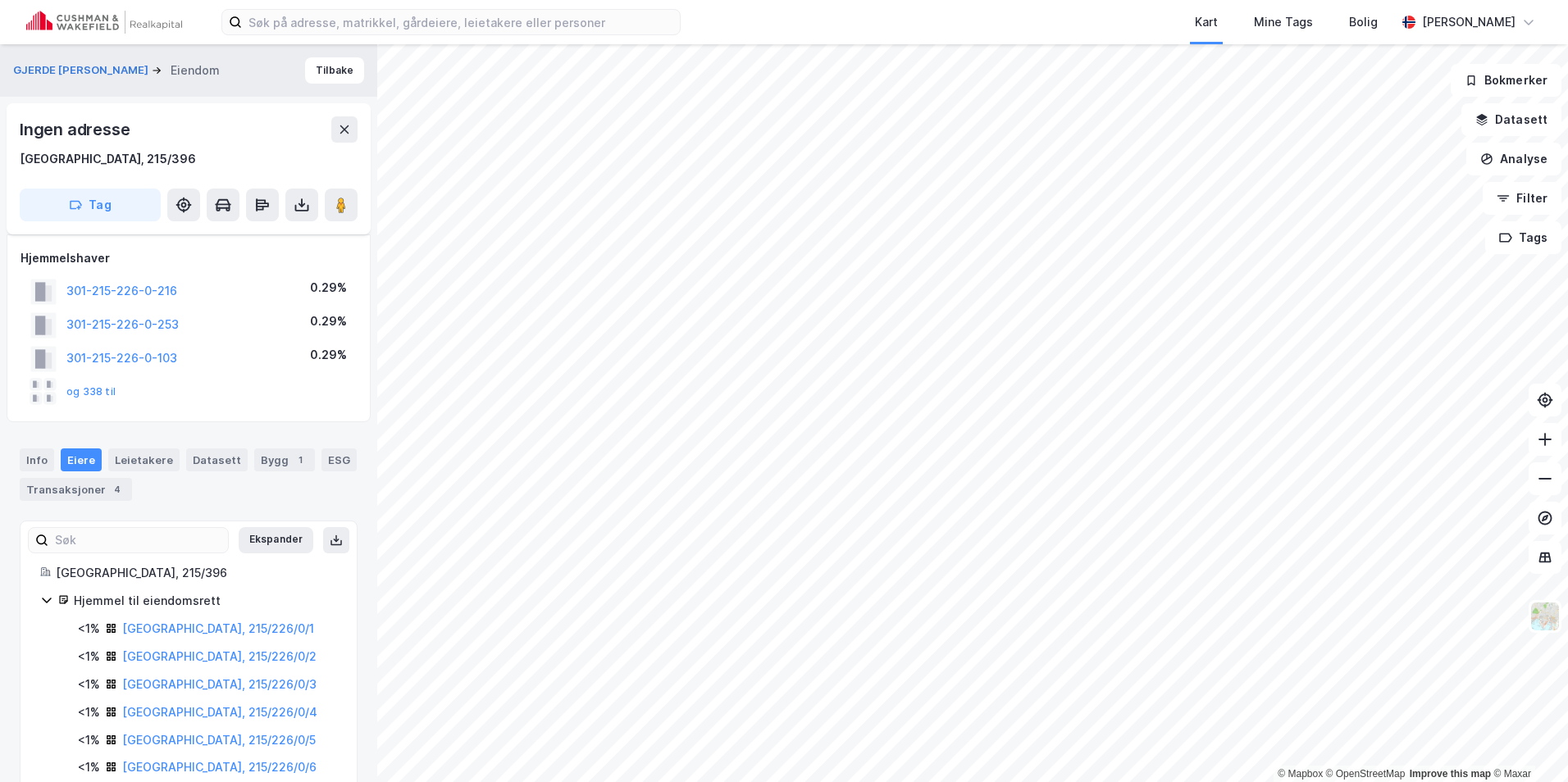
scroll to position [1288, 0]
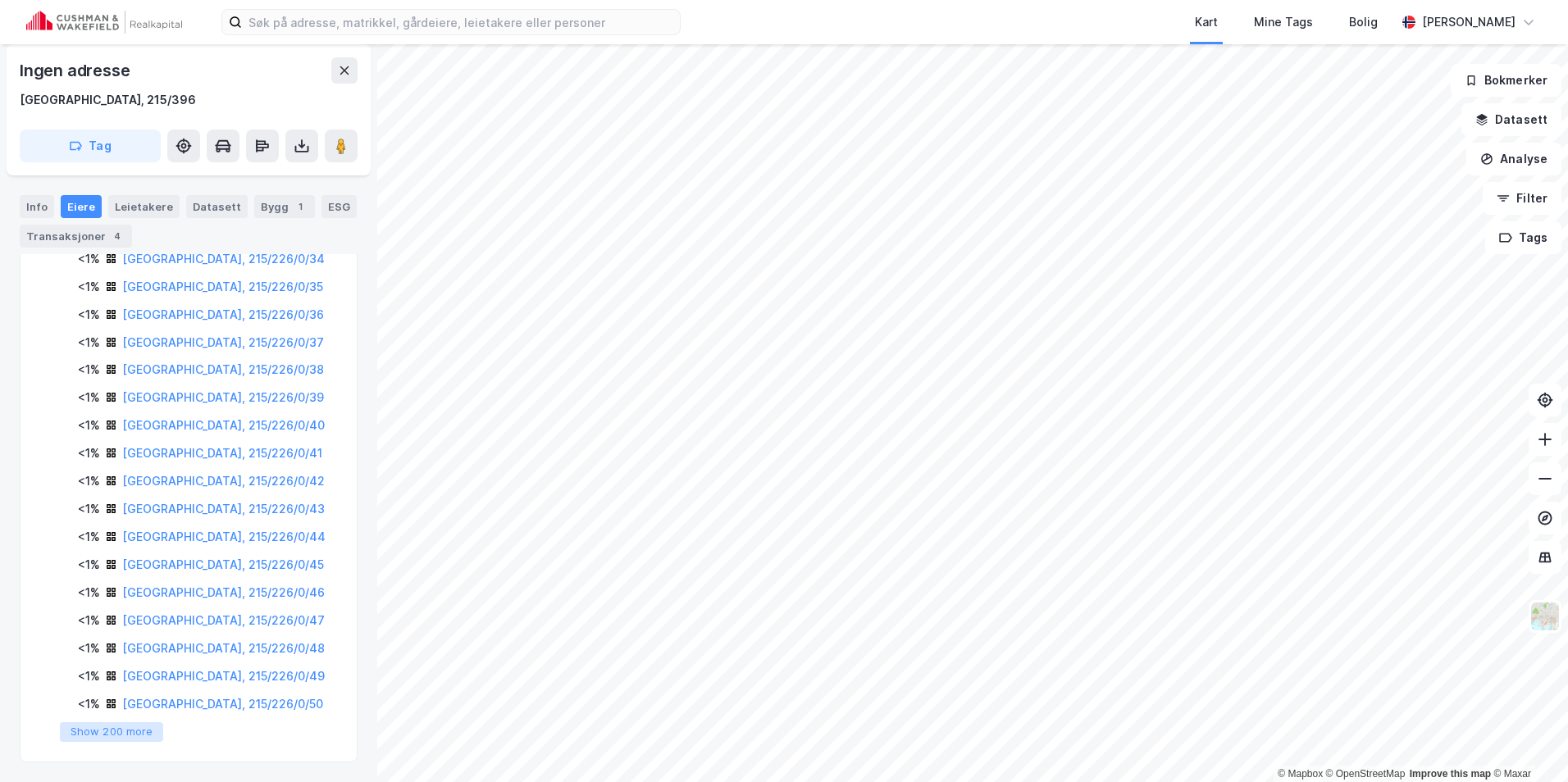
click at [147, 730] on button "Show 200 more" at bounding box center [112, 731] width 103 height 20
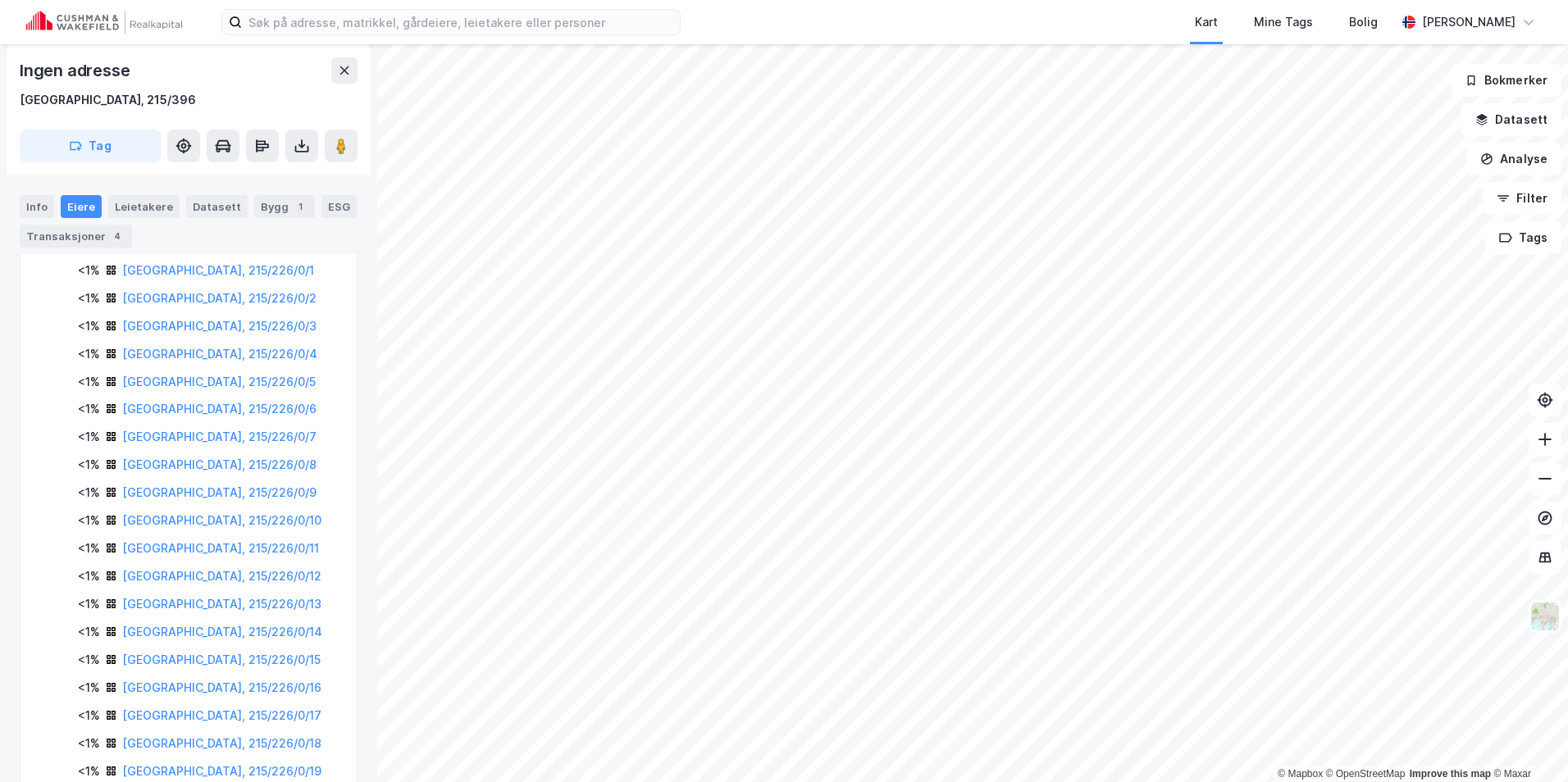
scroll to position [0, 0]
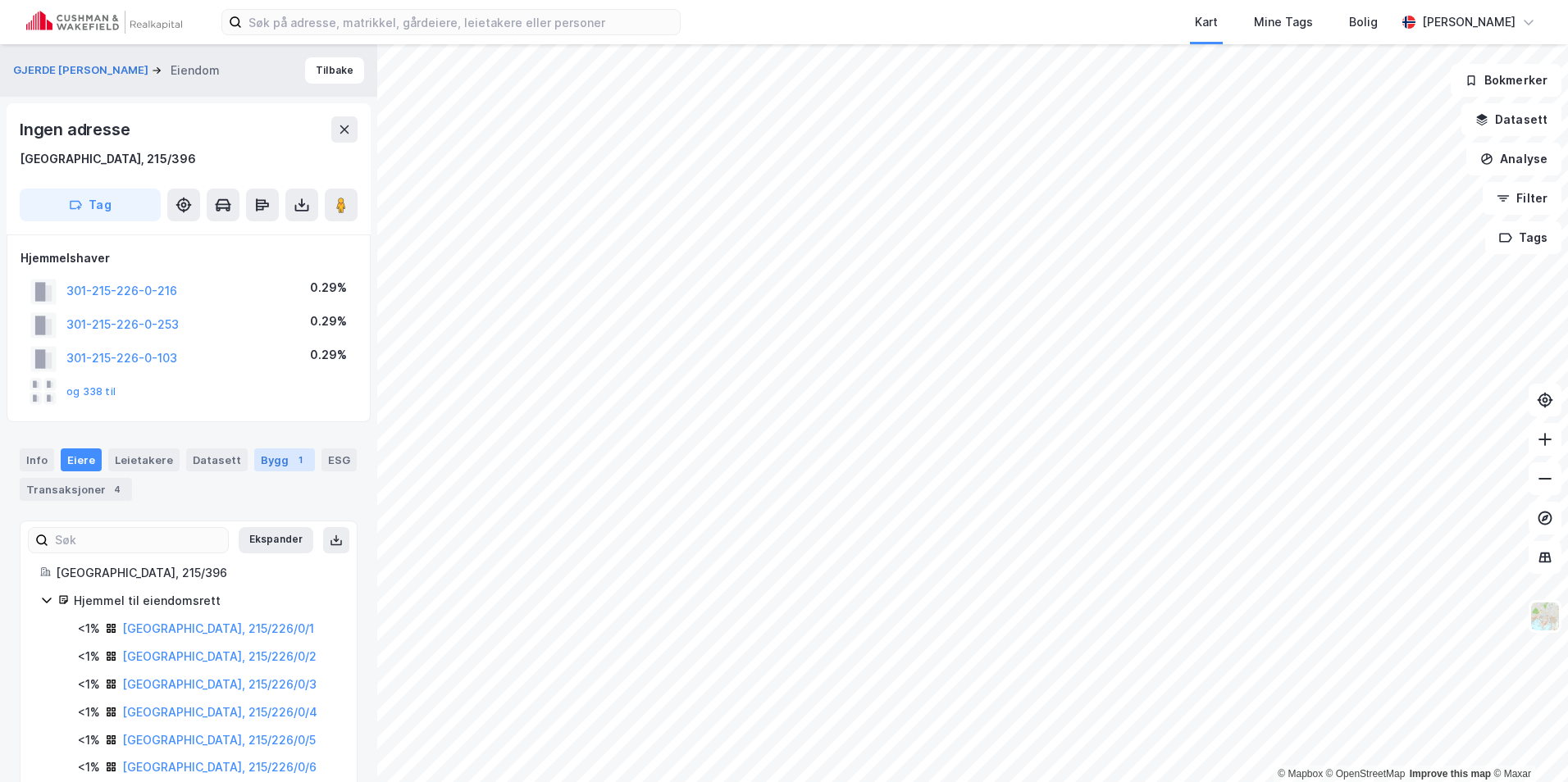
click at [292, 463] on div "1" at bounding box center [299, 460] width 16 height 16
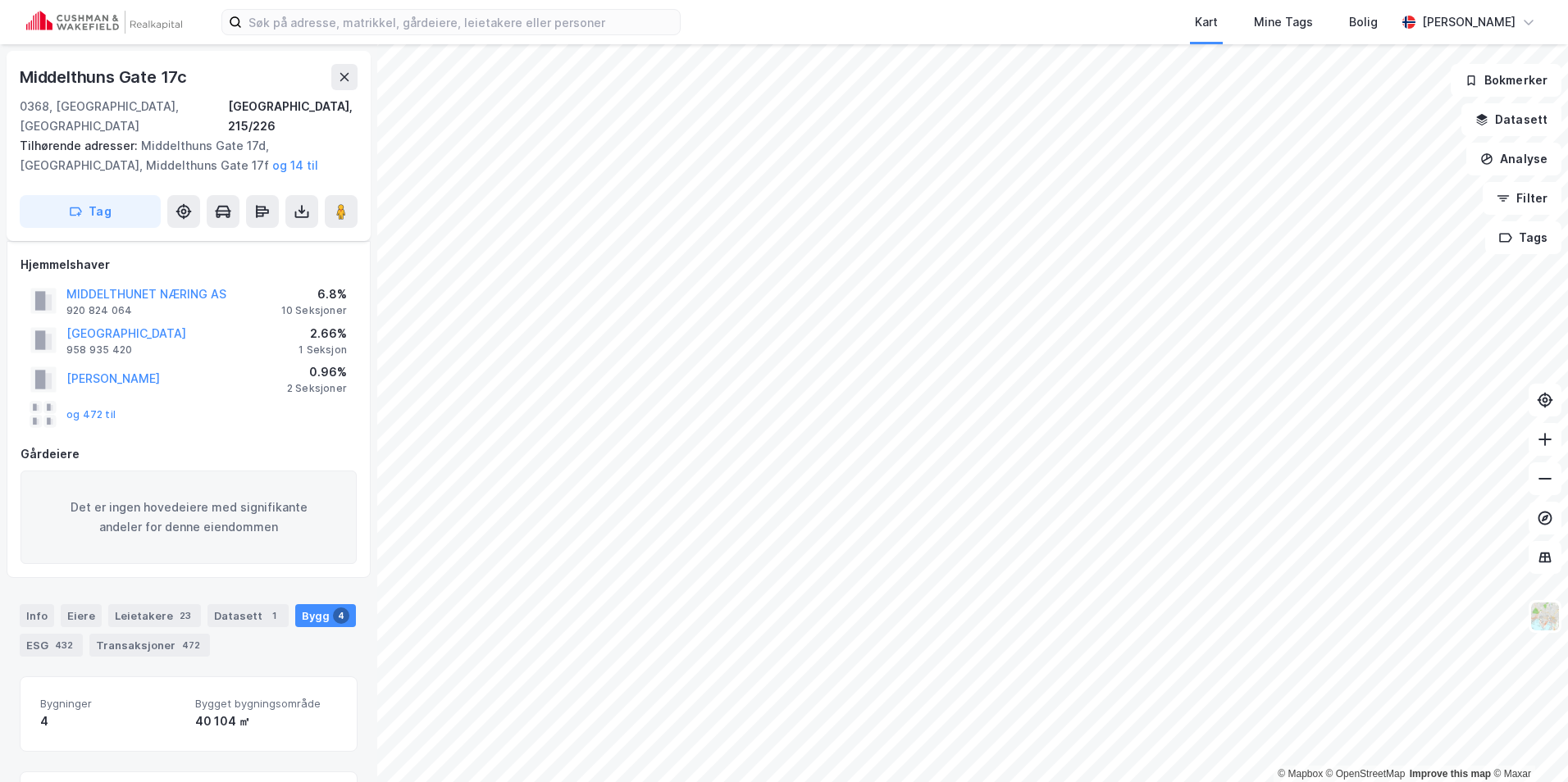
scroll to position [7, 0]
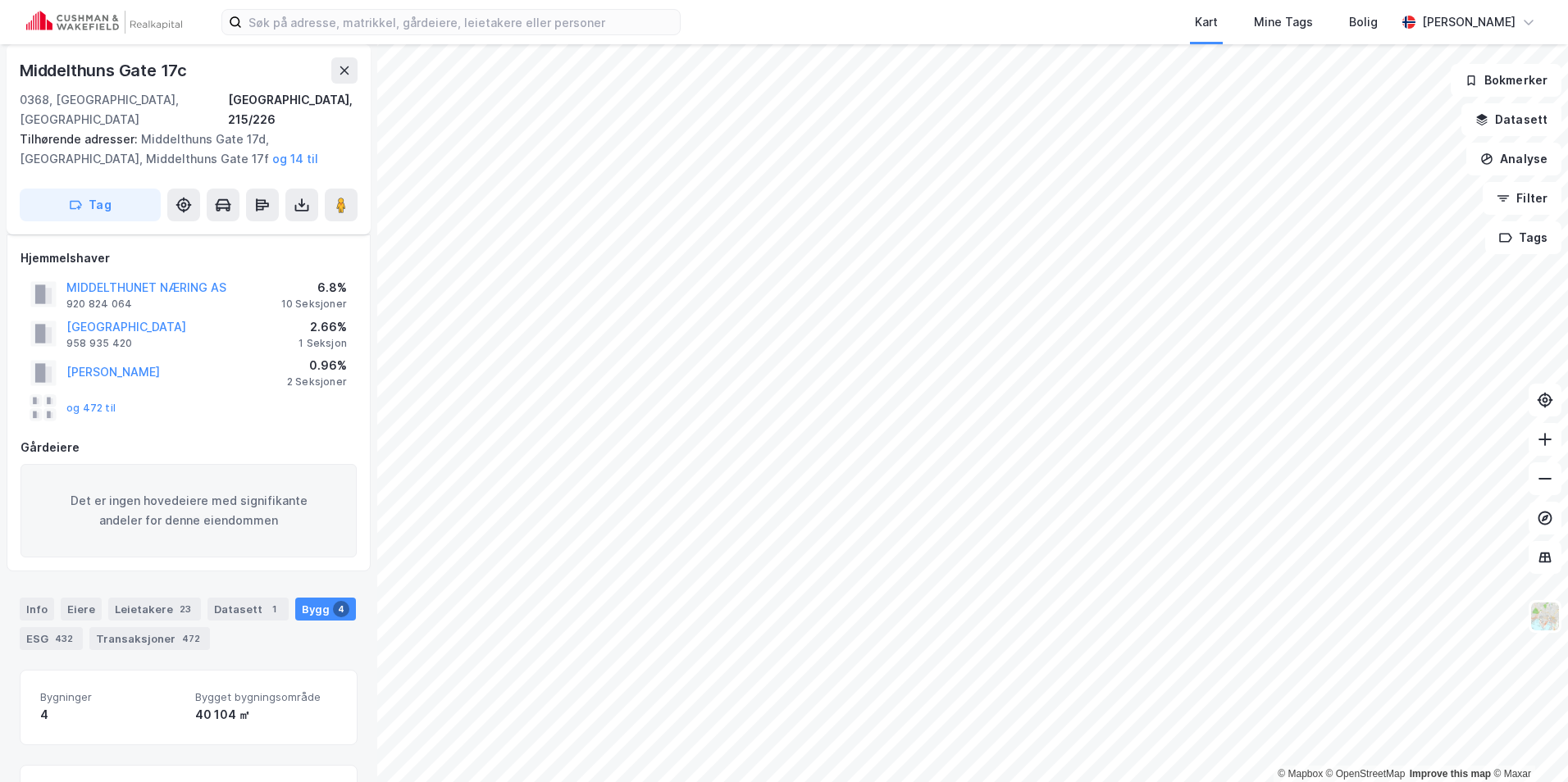
click at [169, 631] on div "Info [PERSON_NAME] 23 Datasett 1 Bygg 4 ESG 432 Transaksjoner 472" at bounding box center [189, 617] width 377 height 79
click at [169, 627] on div "Transaksjoner 472" at bounding box center [149, 638] width 121 height 23
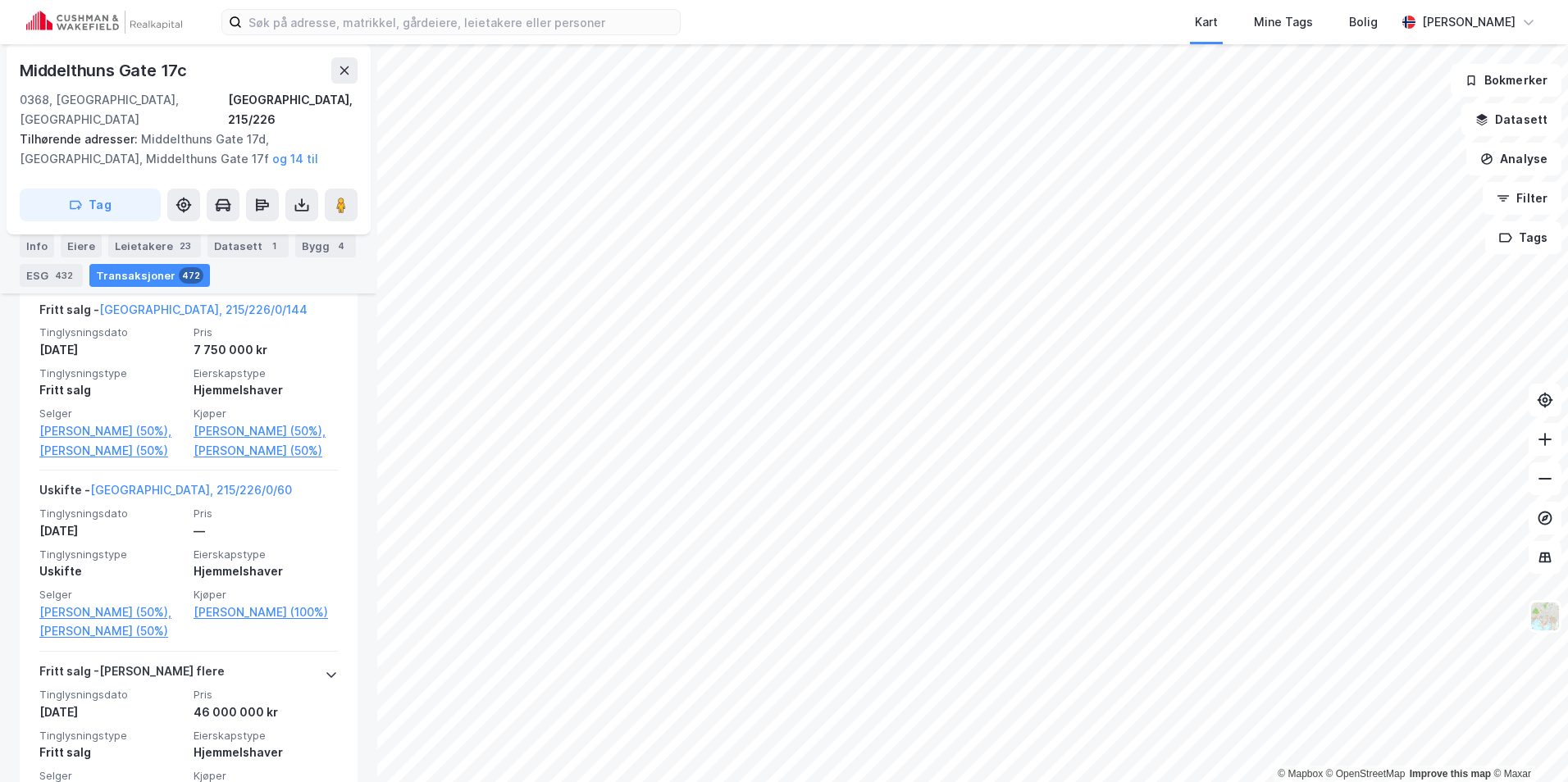
scroll to position [592, 0]
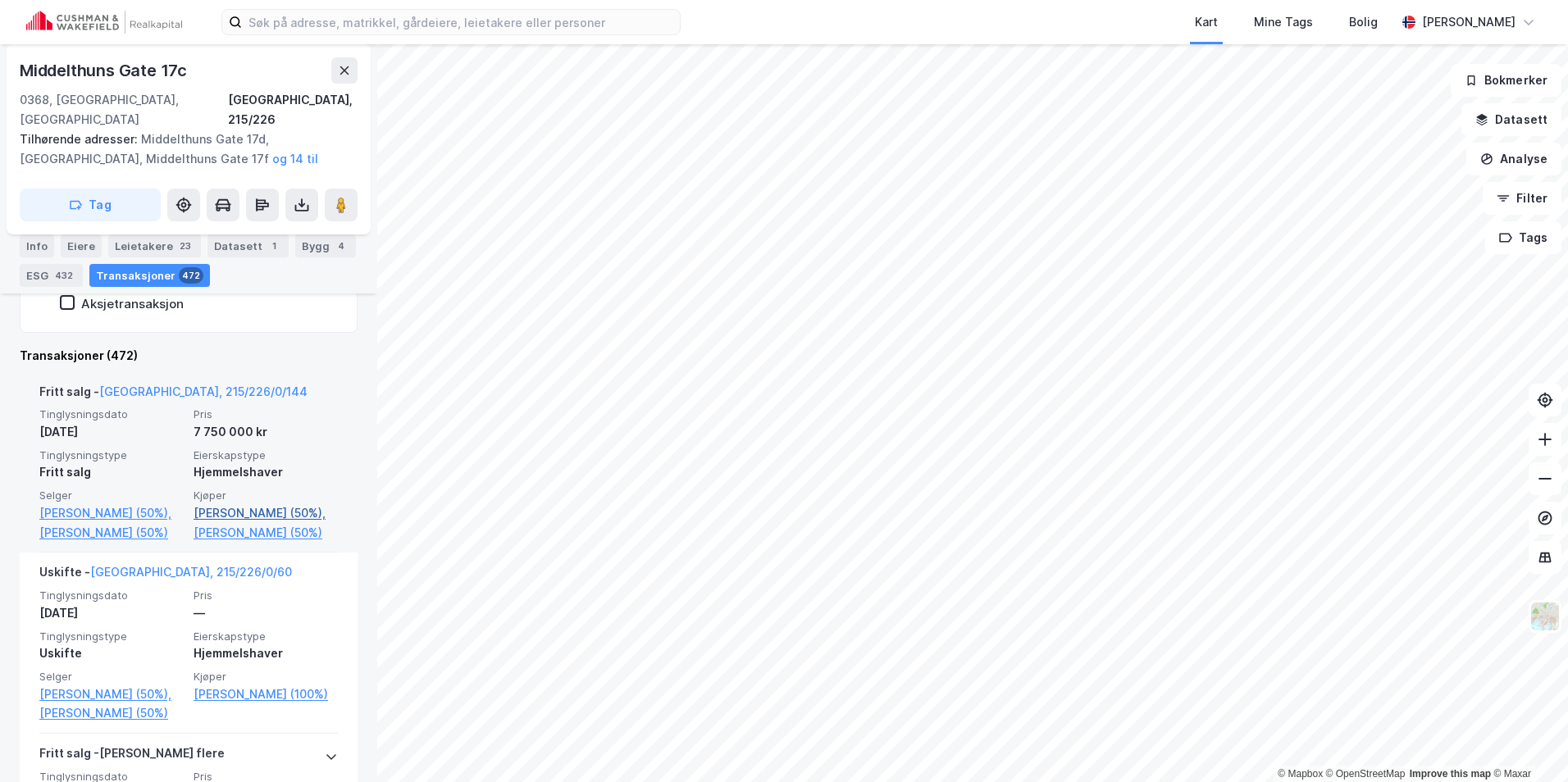
click at [222, 503] on link "[PERSON_NAME] (50%)," at bounding box center [266, 513] width 144 height 20
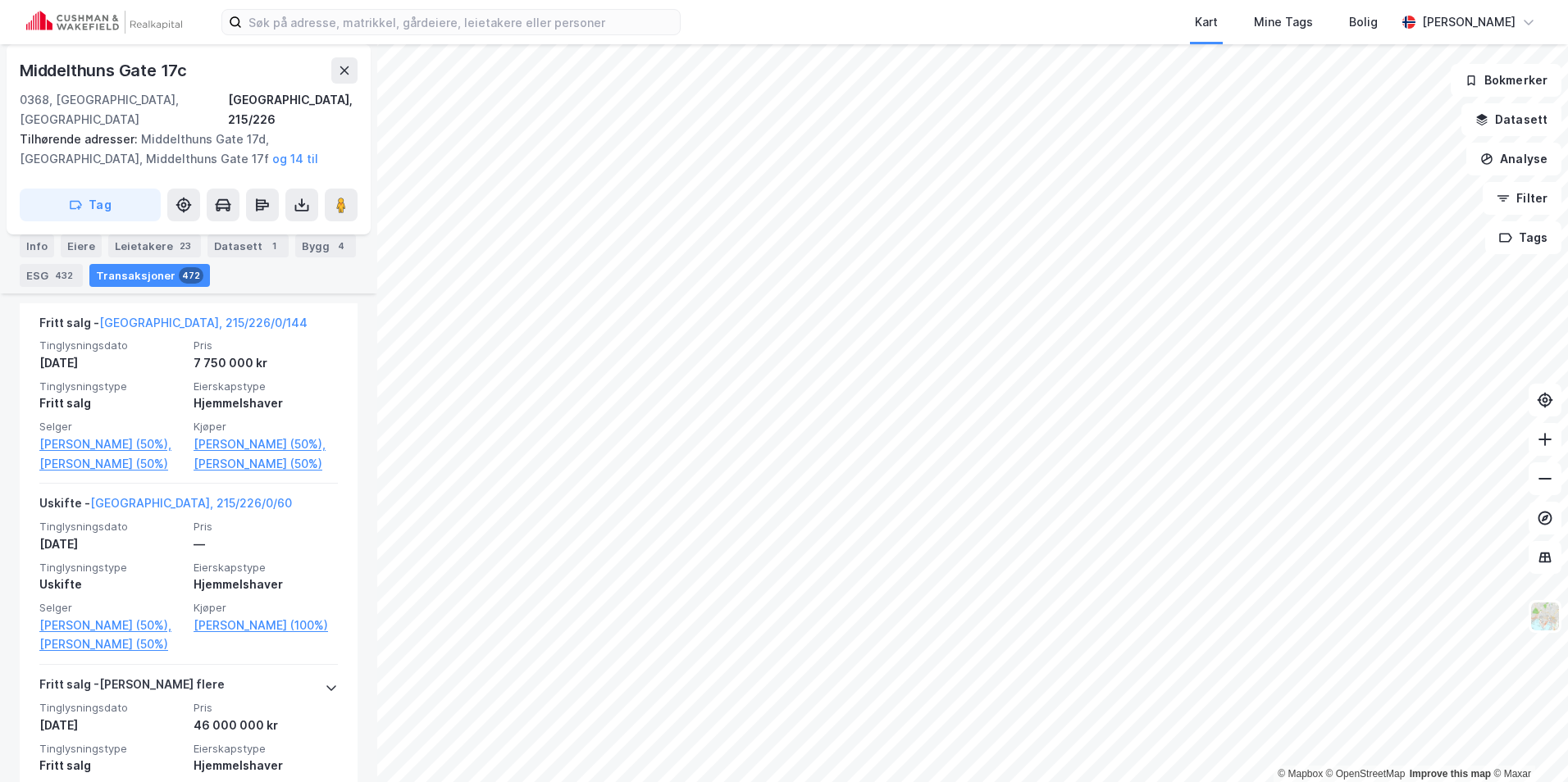
scroll to position [674, 0]
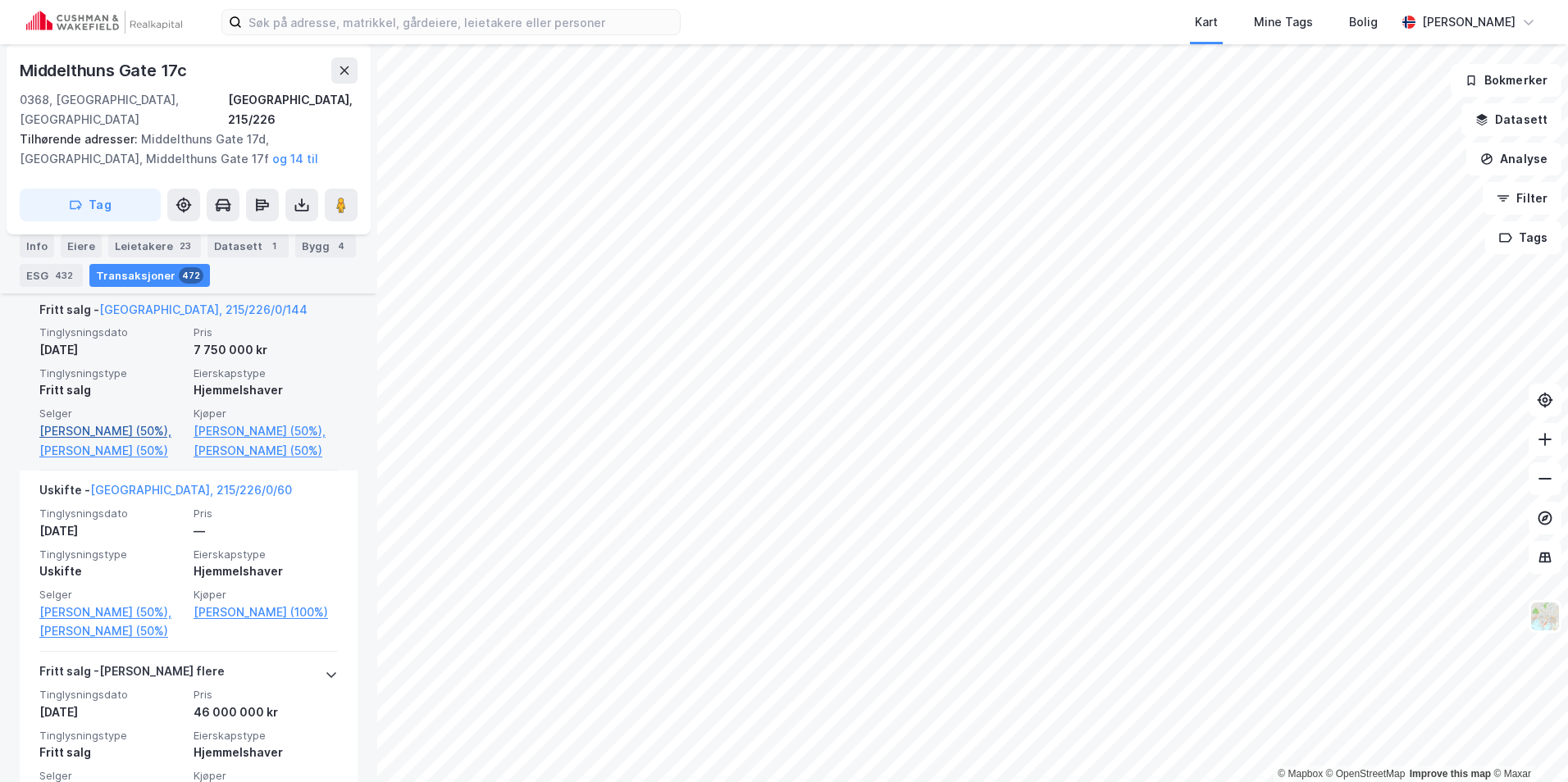
click at [89, 421] on link "[PERSON_NAME] (50%)," at bounding box center [112, 430] width 144 height 20
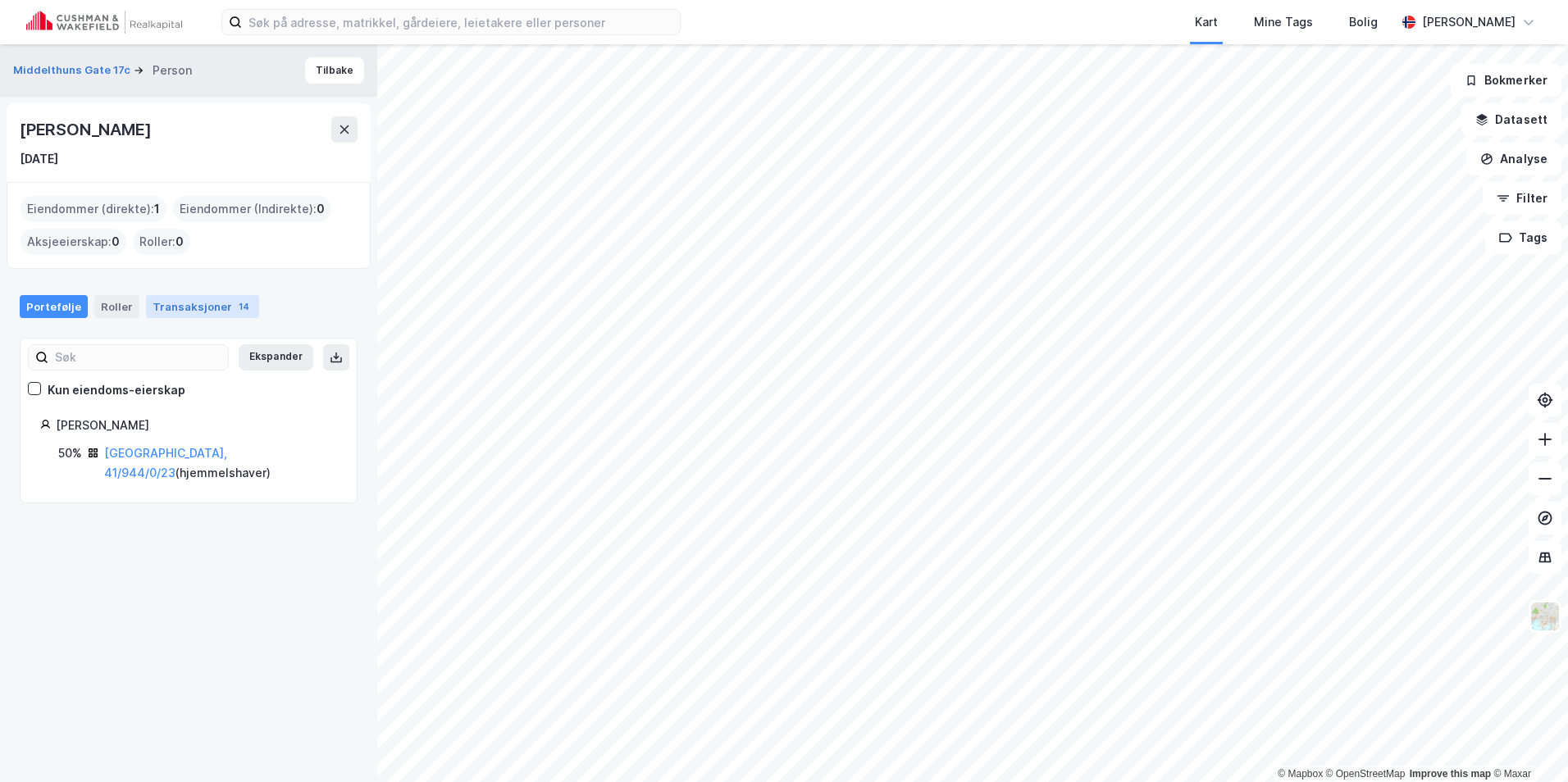
click at [210, 311] on div "Transaksjoner 14" at bounding box center [202, 306] width 113 height 23
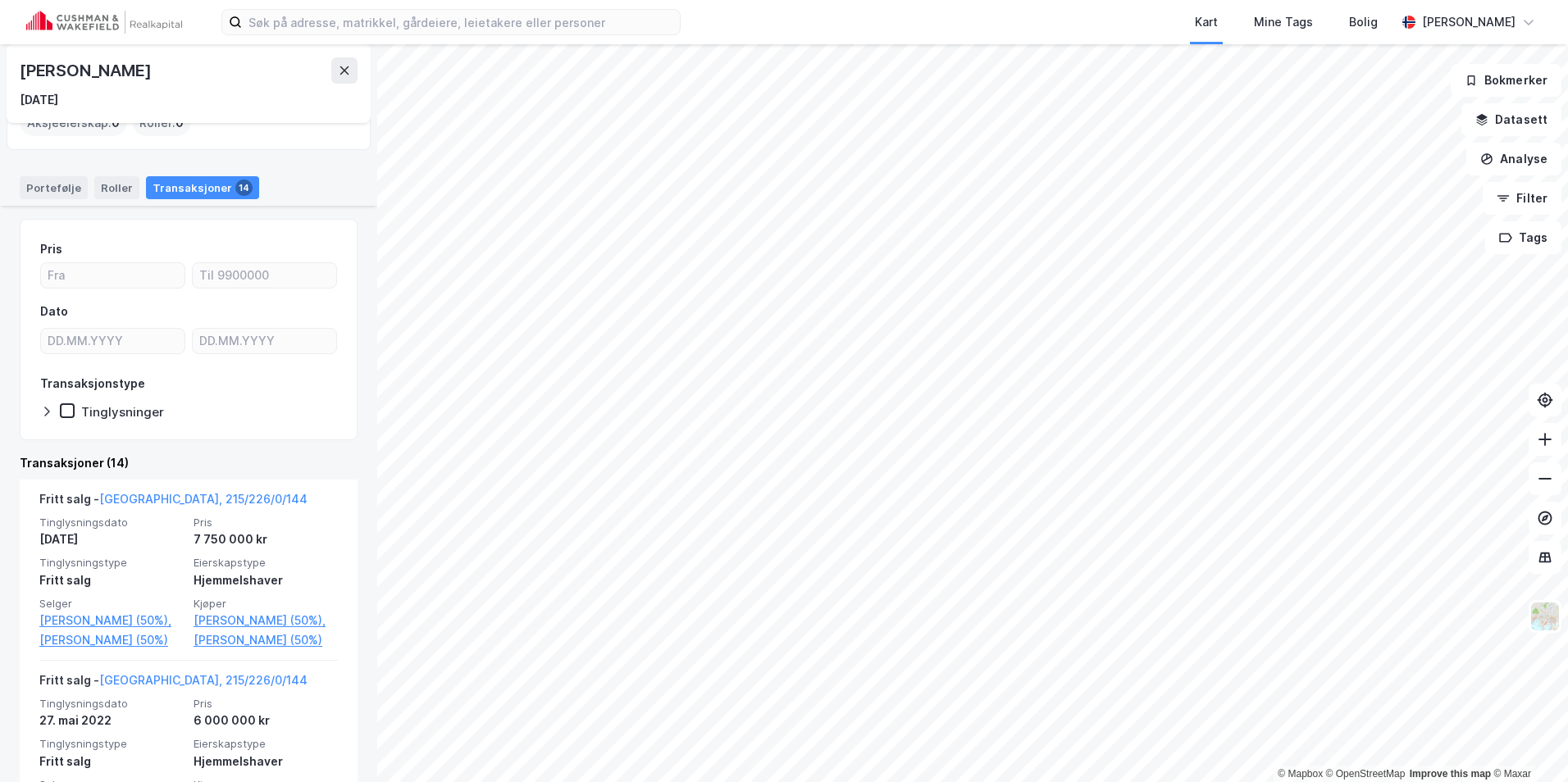
scroll to position [246, 0]
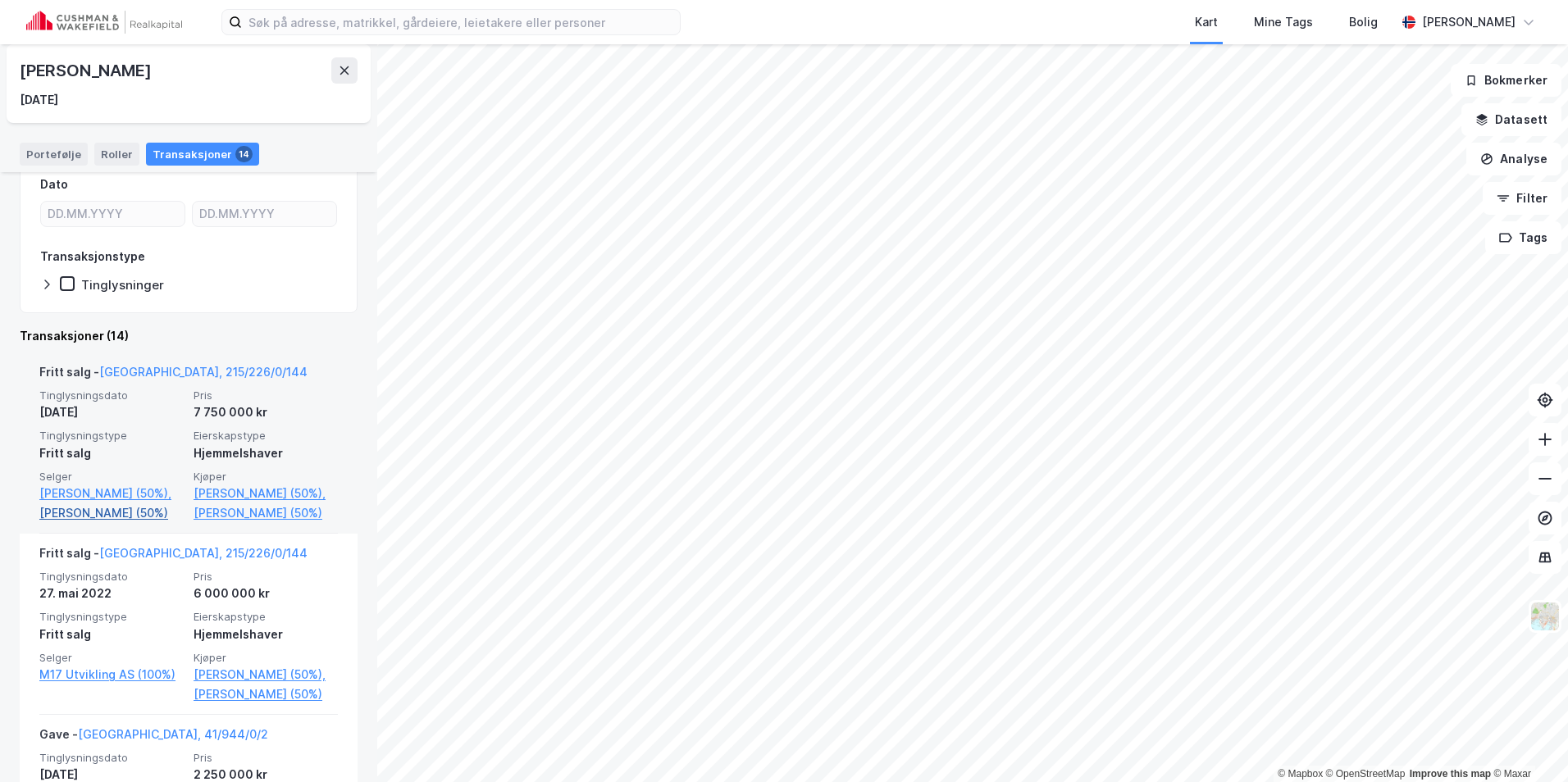
click at [115, 523] on link "[PERSON_NAME] (50%)" at bounding box center [112, 513] width 144 height 20
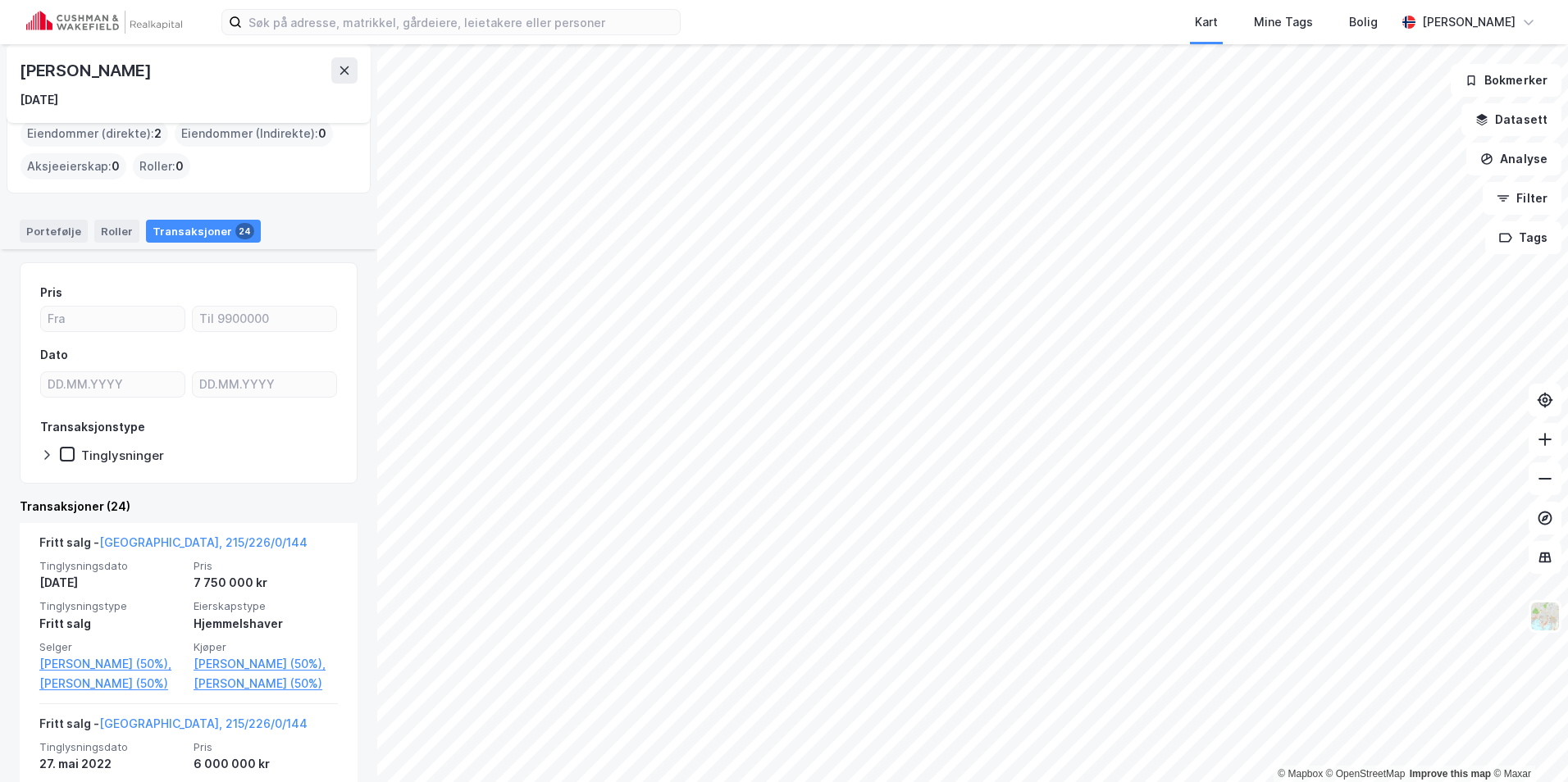
scroll to position [164, 0]
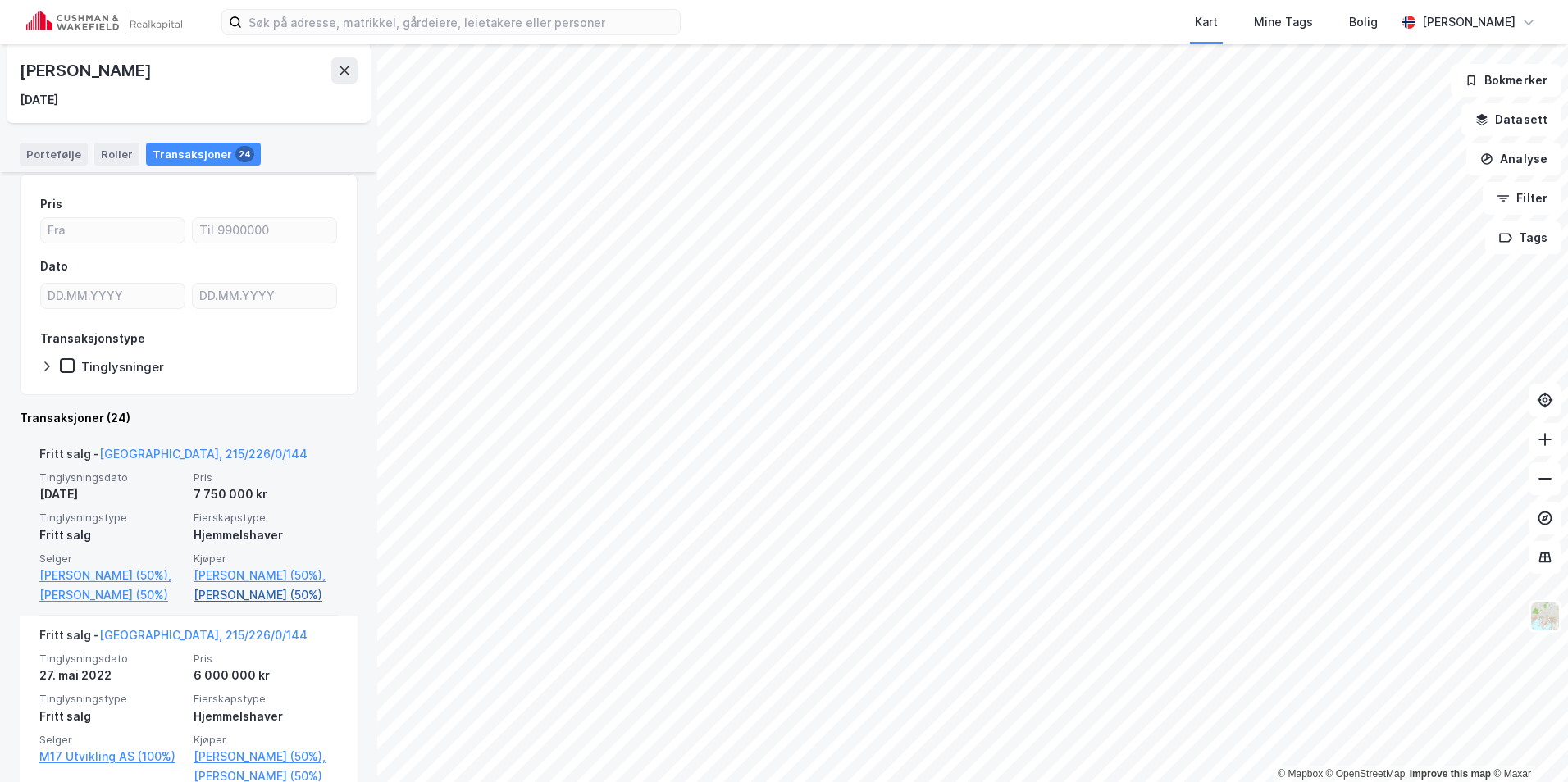
click at [232, 605] on link "[PERSON_NAME] (50%)" at bounding box center [266, 595] width 144 height 20
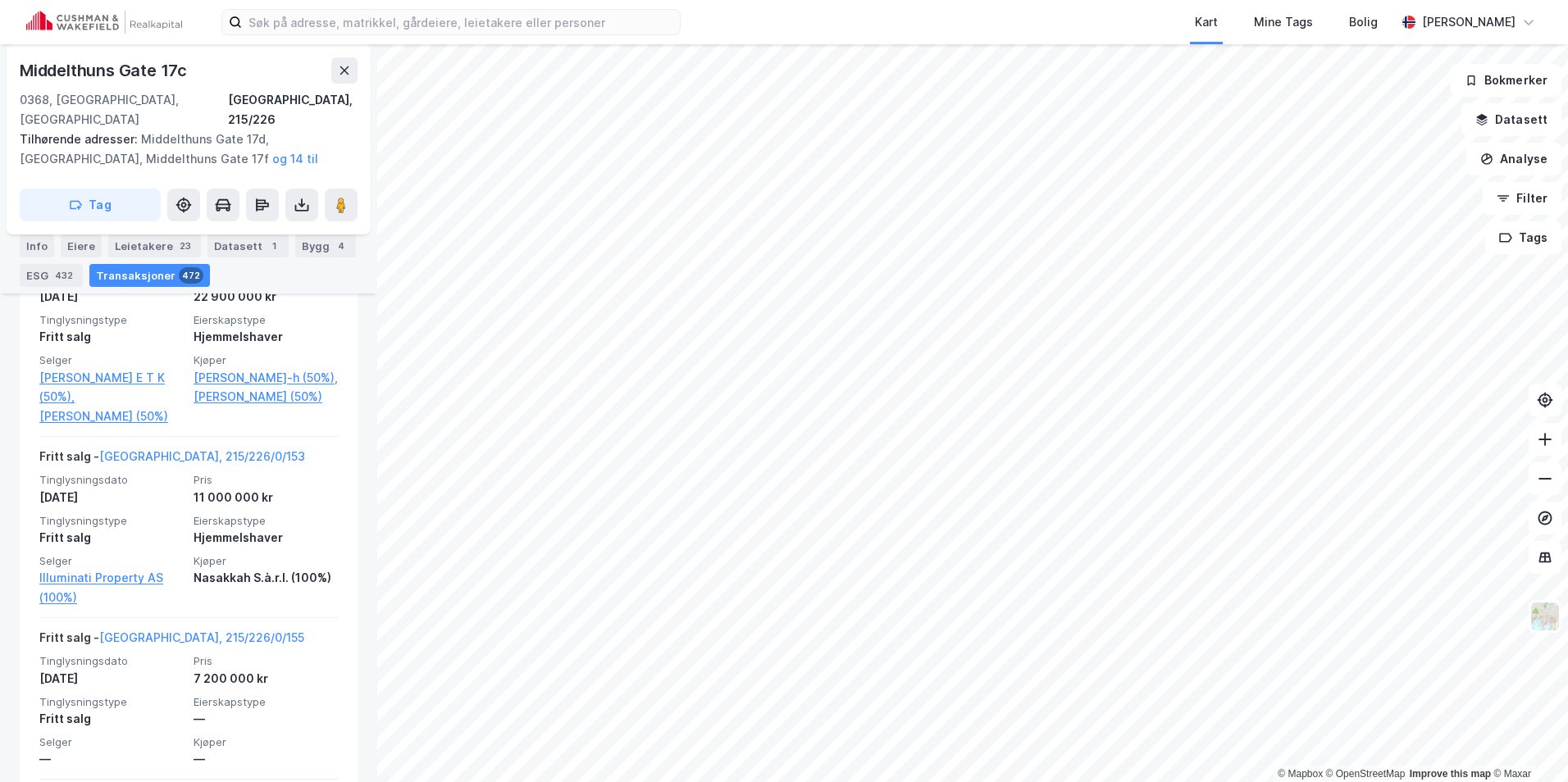
scroll to position [1329, 0]
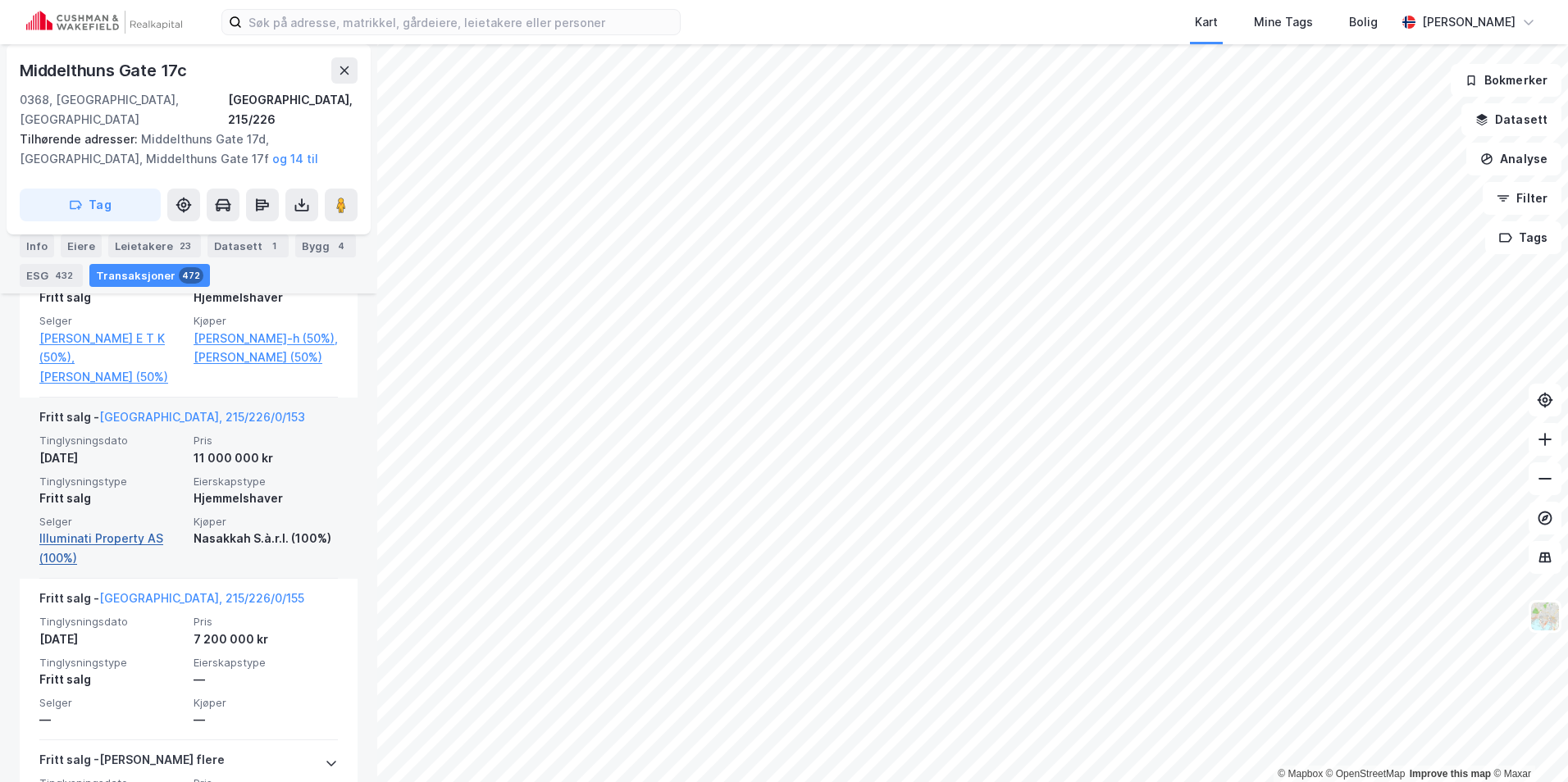
click at [133, 541] on link "Illuminati Property AS (100%)" at bounding box center [112, 549] width 144 height 39
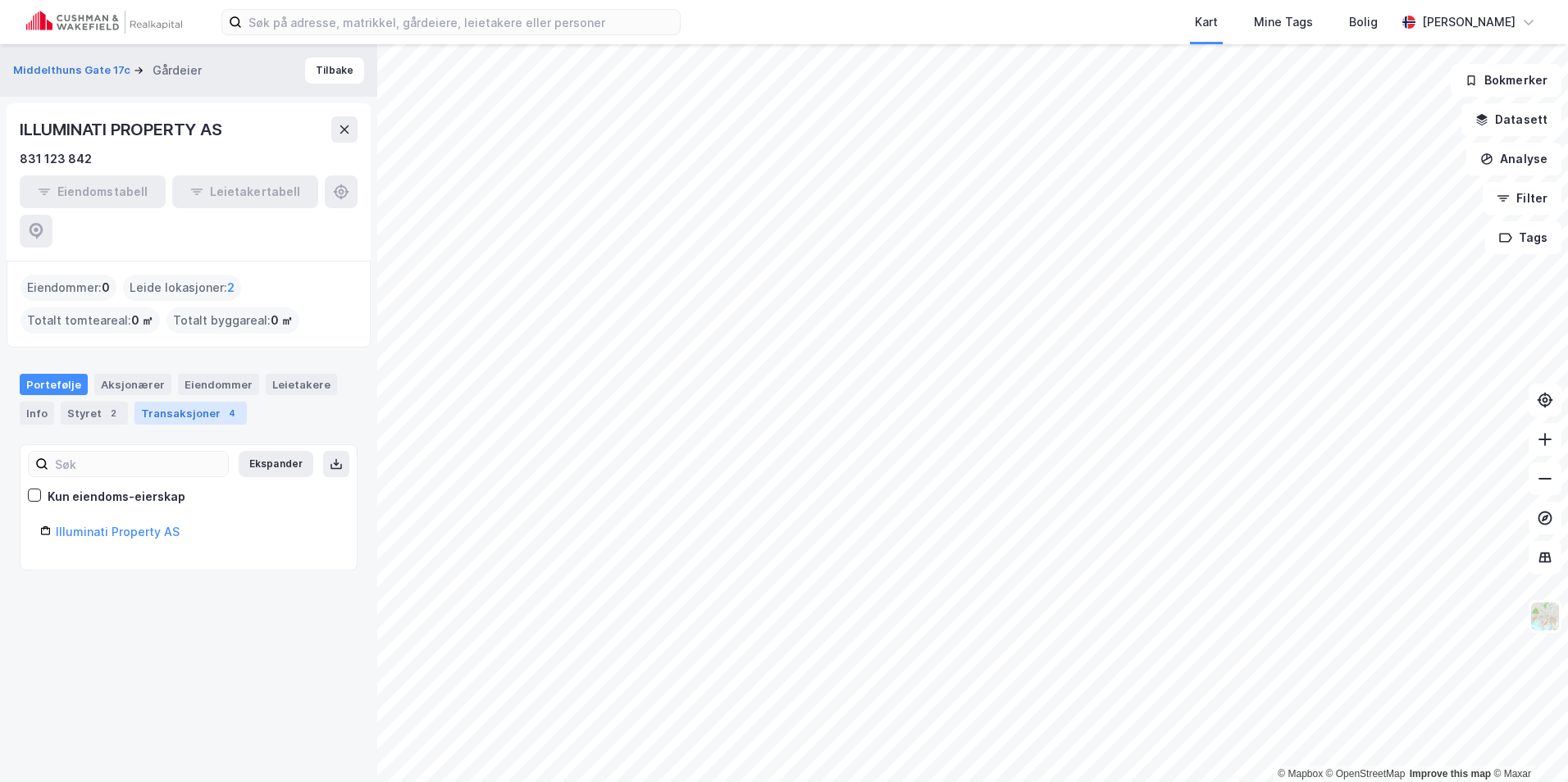
click at [224, 405] on div "4" at bounding box center [232, 412] width 16 height 16
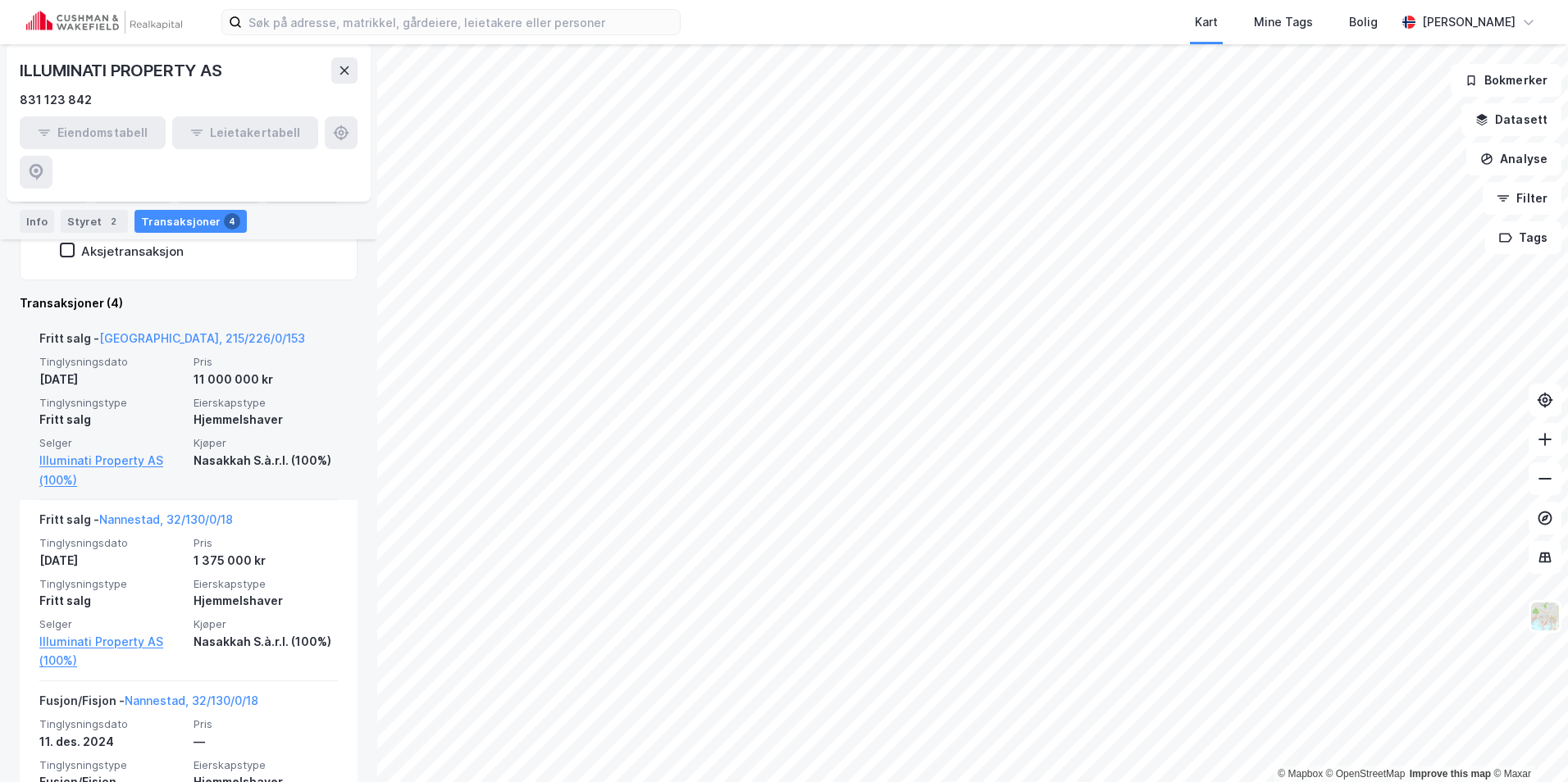
scroll to position [407, 0]
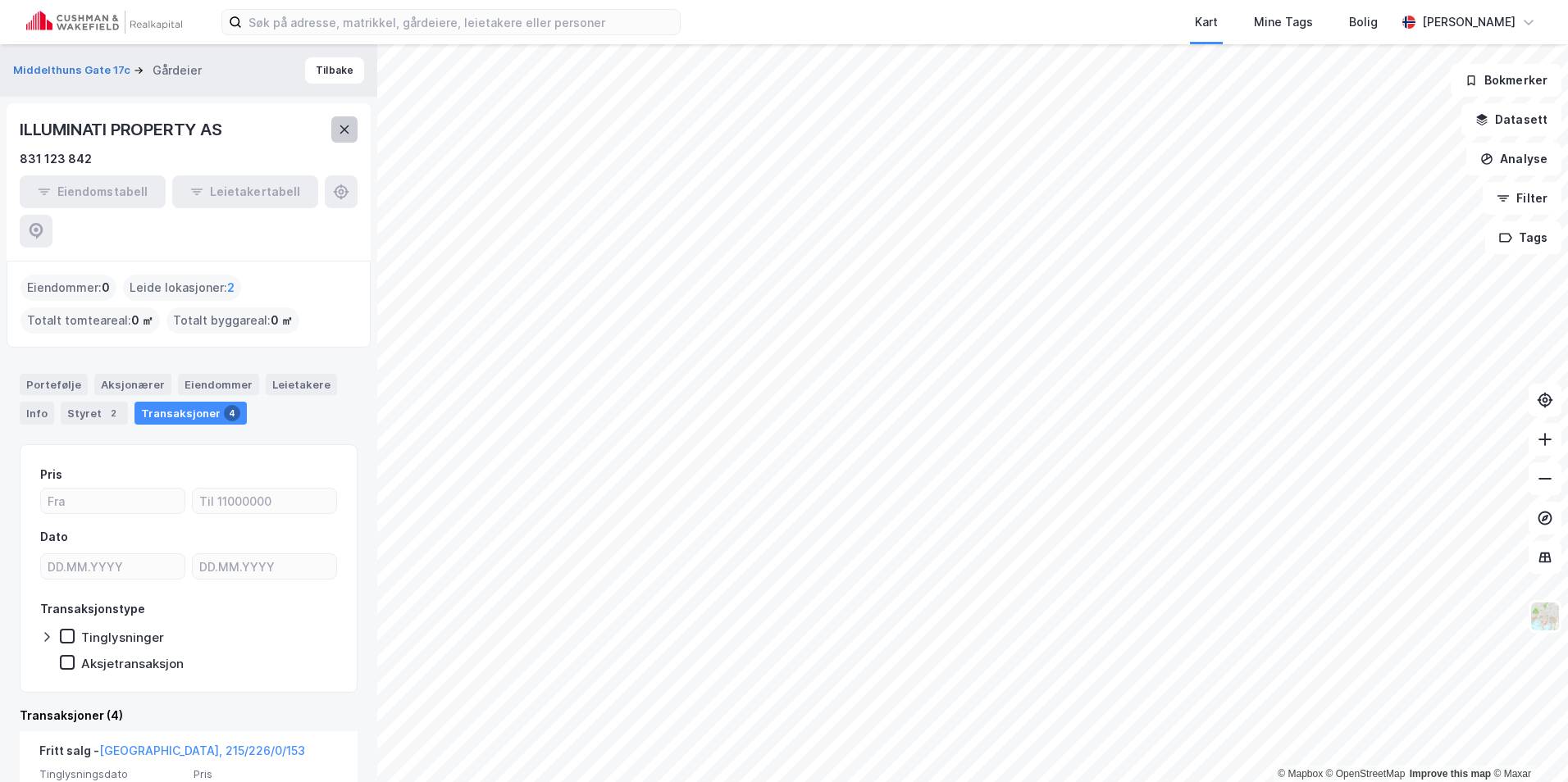
click at [354, 126] on button at bounding box center [344, 129] width 27 height 27
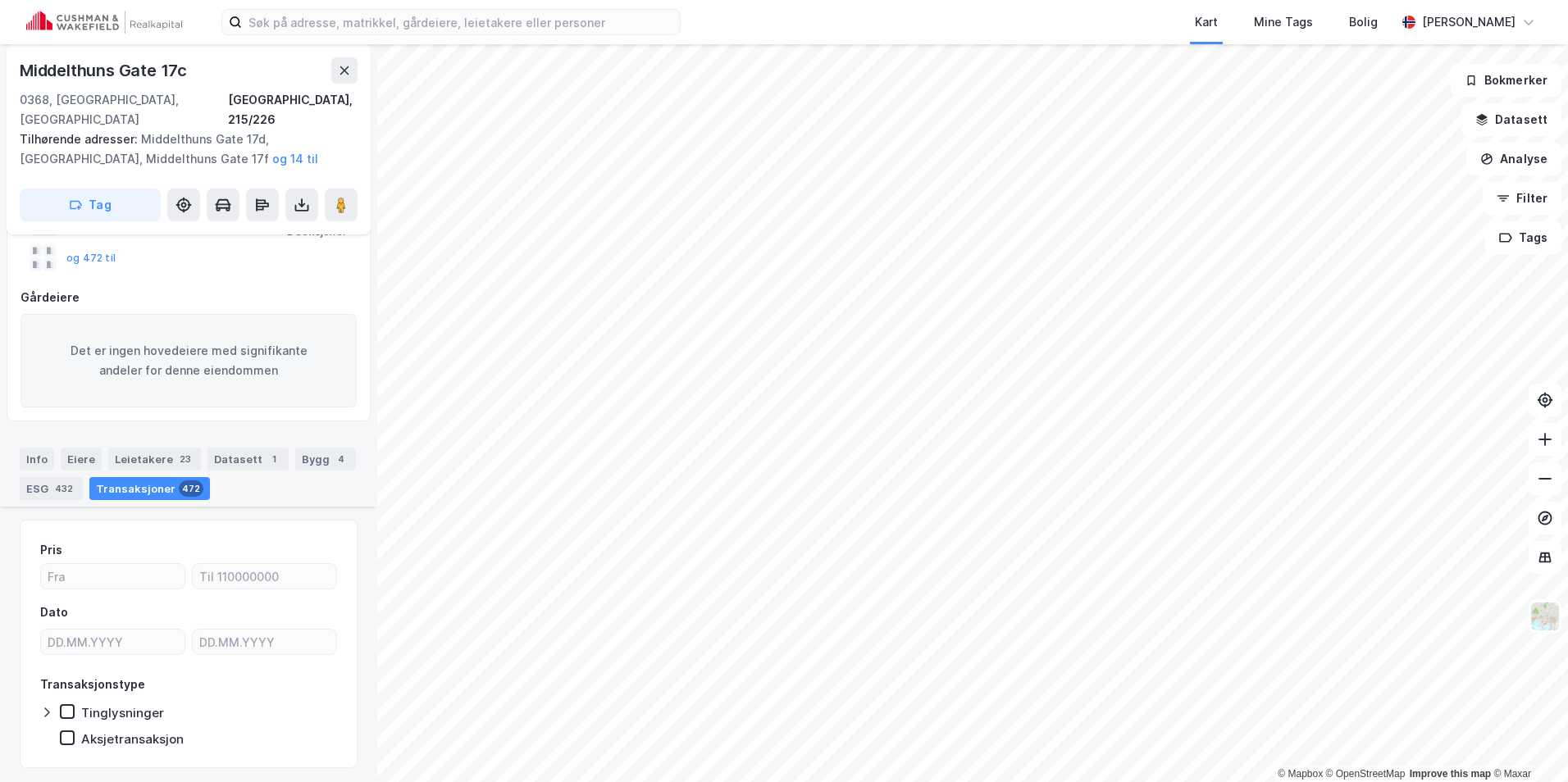
scroll to position [410, 0]
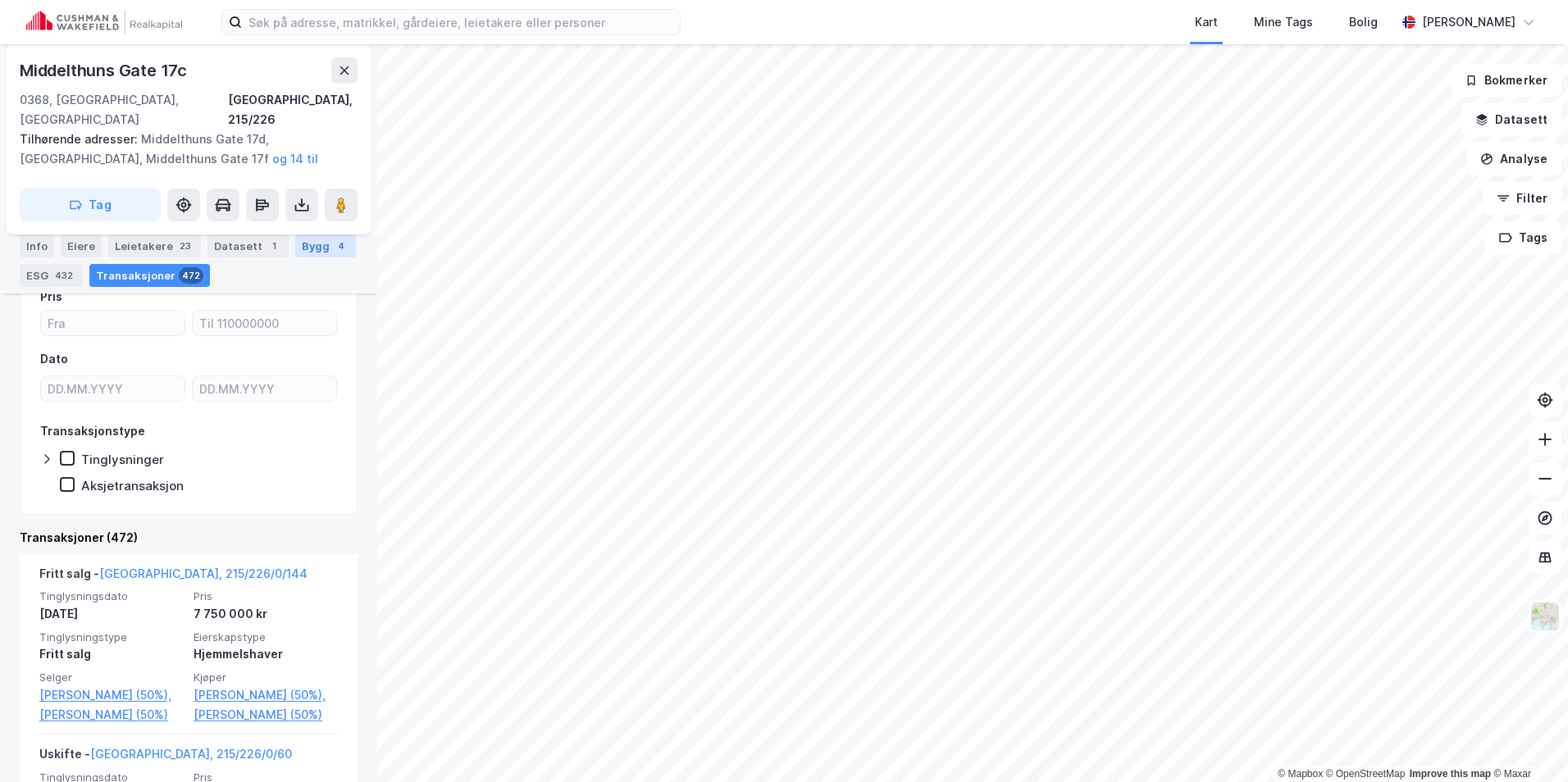
click at [295, 250] on div "Bygg 4" at bounding box center [325, 245] width 61 height 23
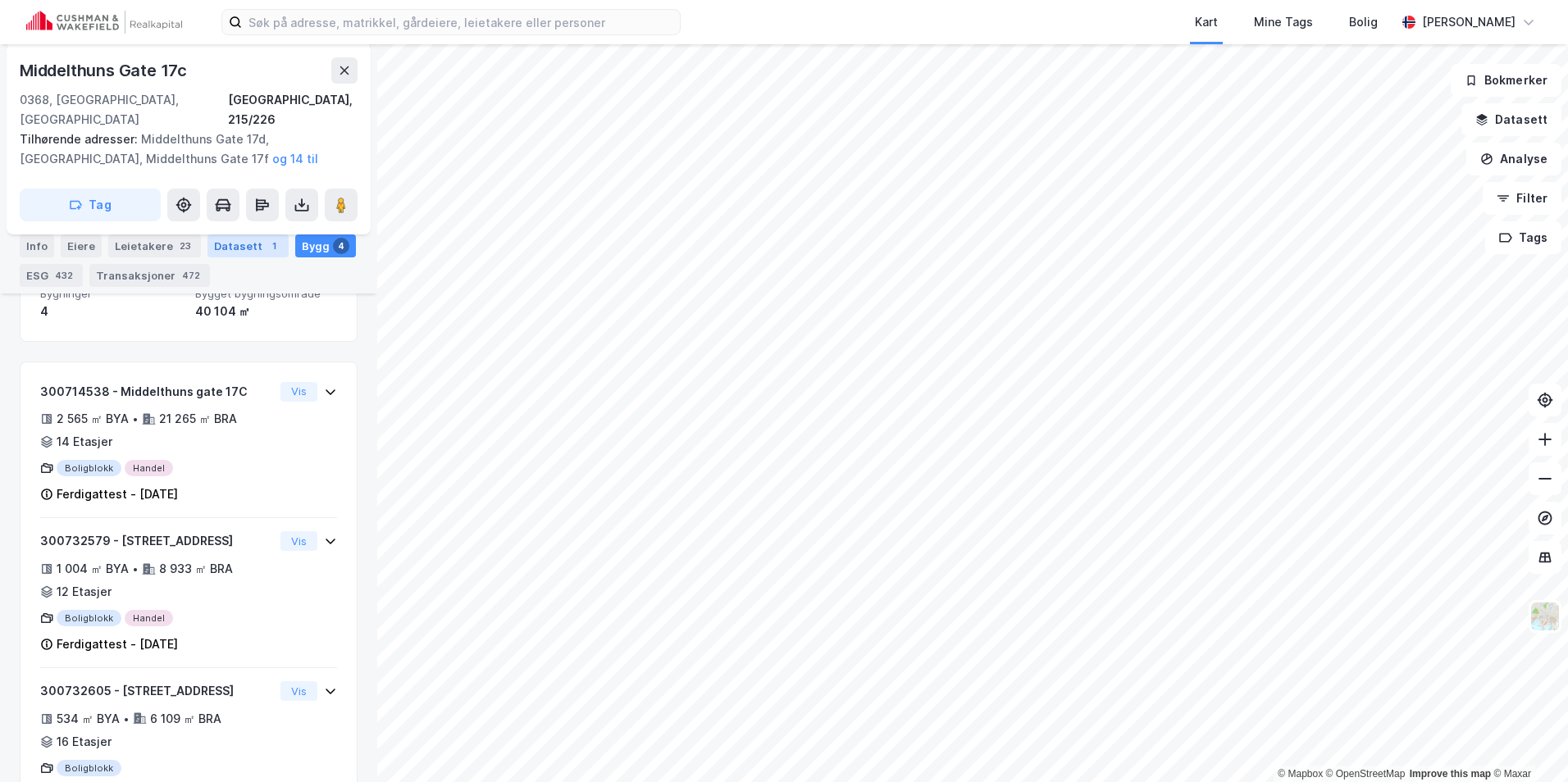
click at [251, 247] on div "Datasett 1" at bounding box center [248, 245] width 81 height 23
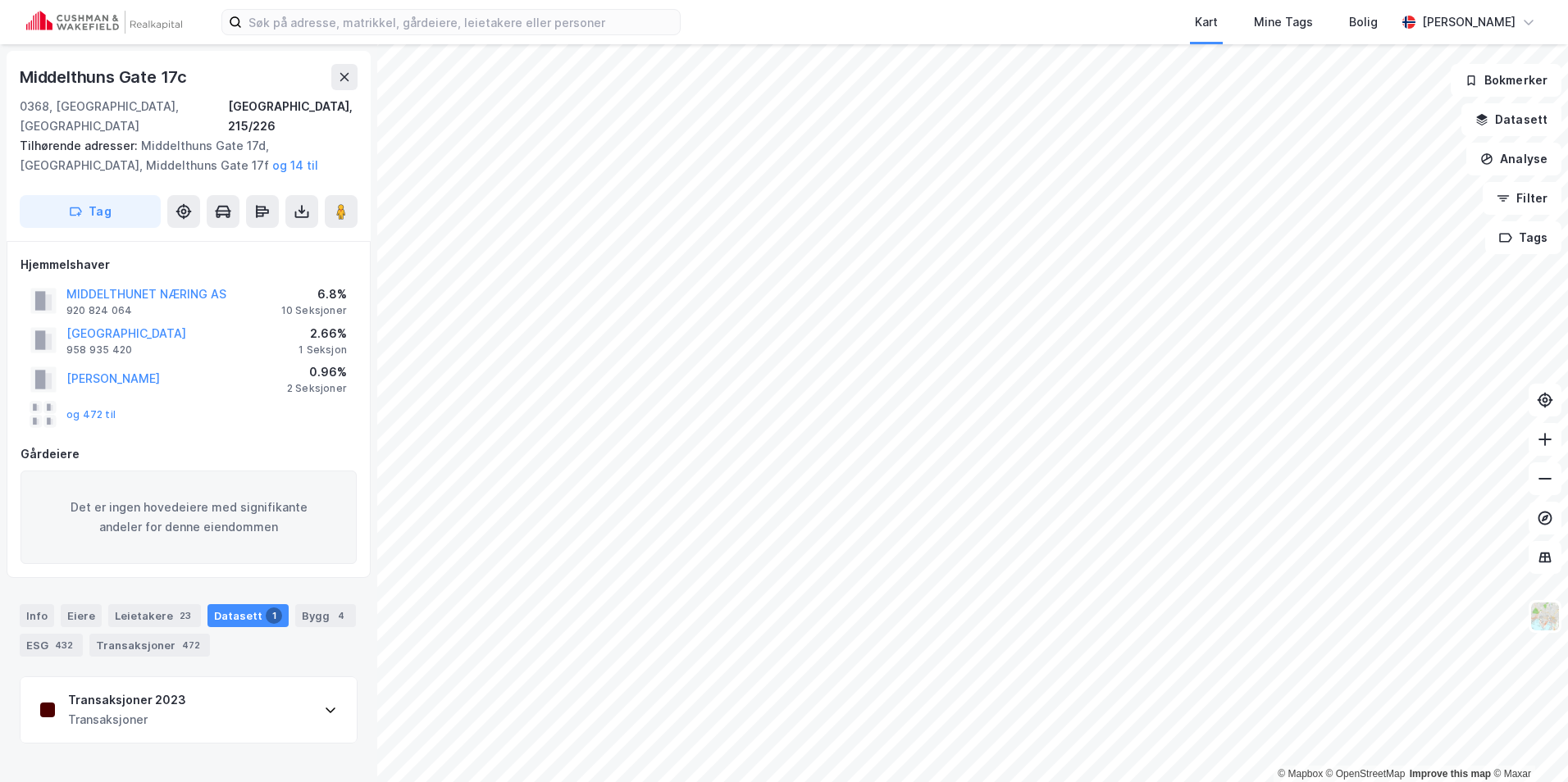
click at [236, 697] on div "Transaksjoner 2023 Transaksjoner" at bounding box center [189, 710] width 336 height 65
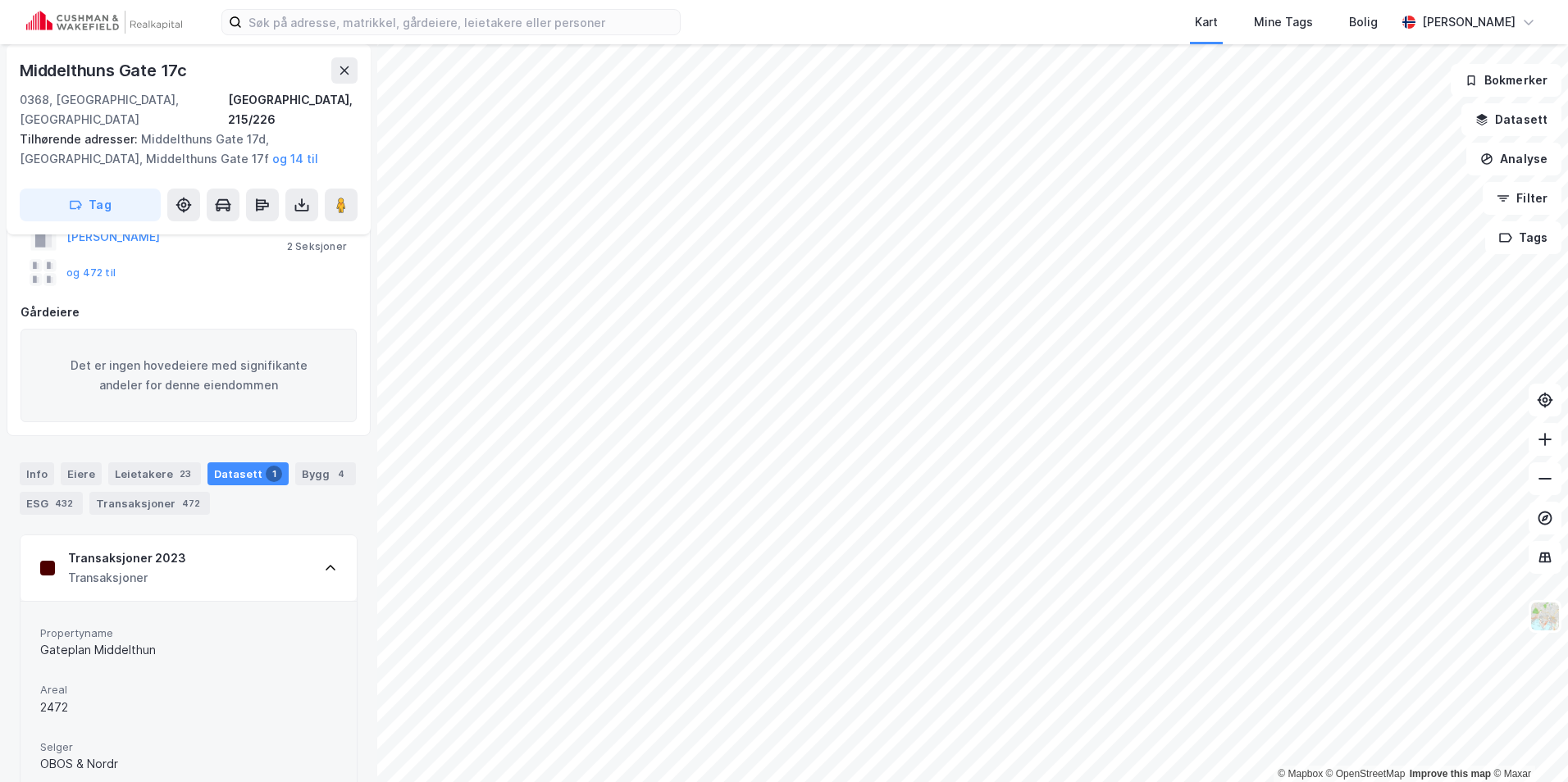
scroll to position [197, 0]
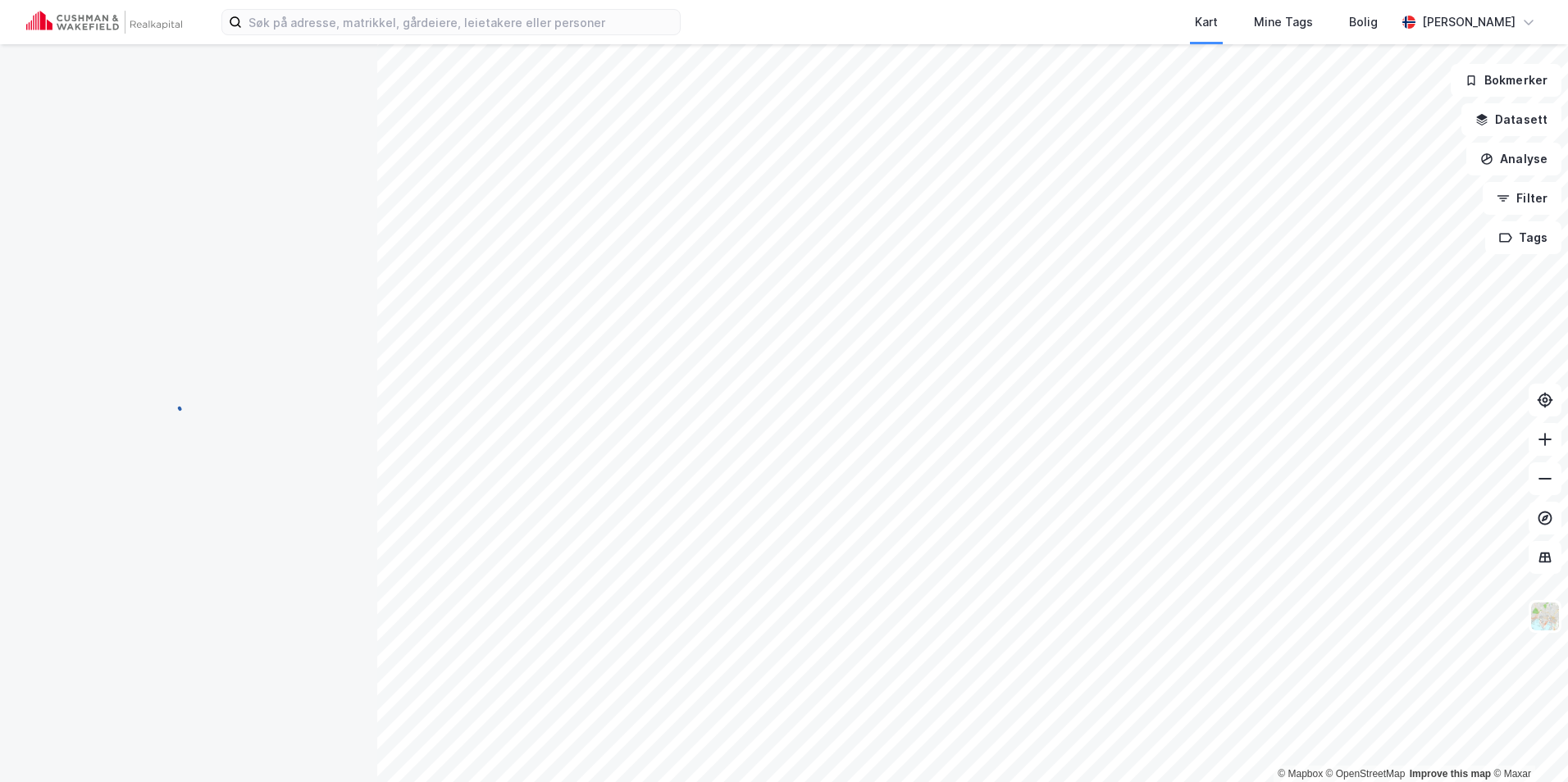
scroll to position [62, 0]
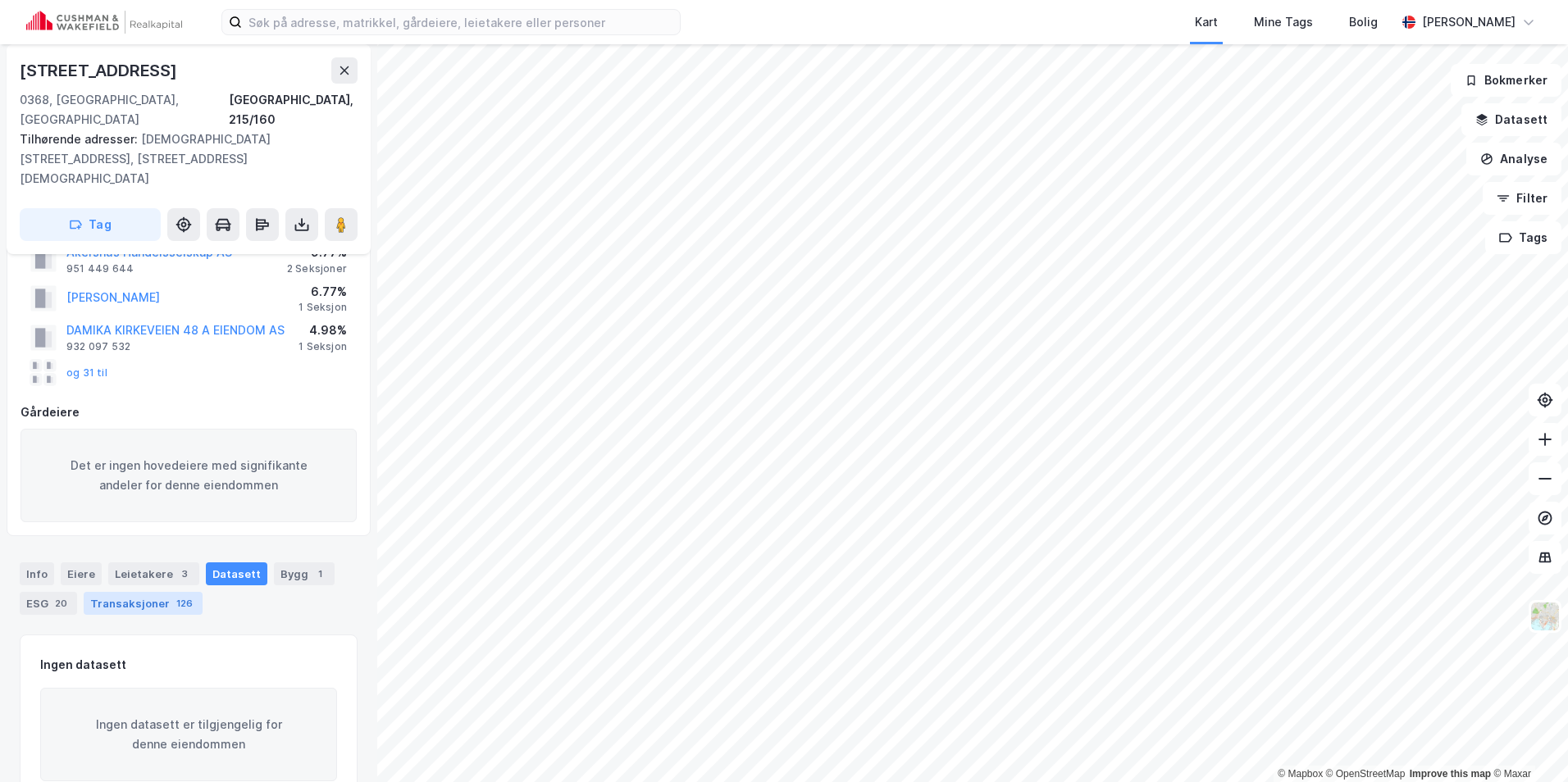
click at [178, 595] on div "126" at bounding box center [184, 603] width 23 height 16
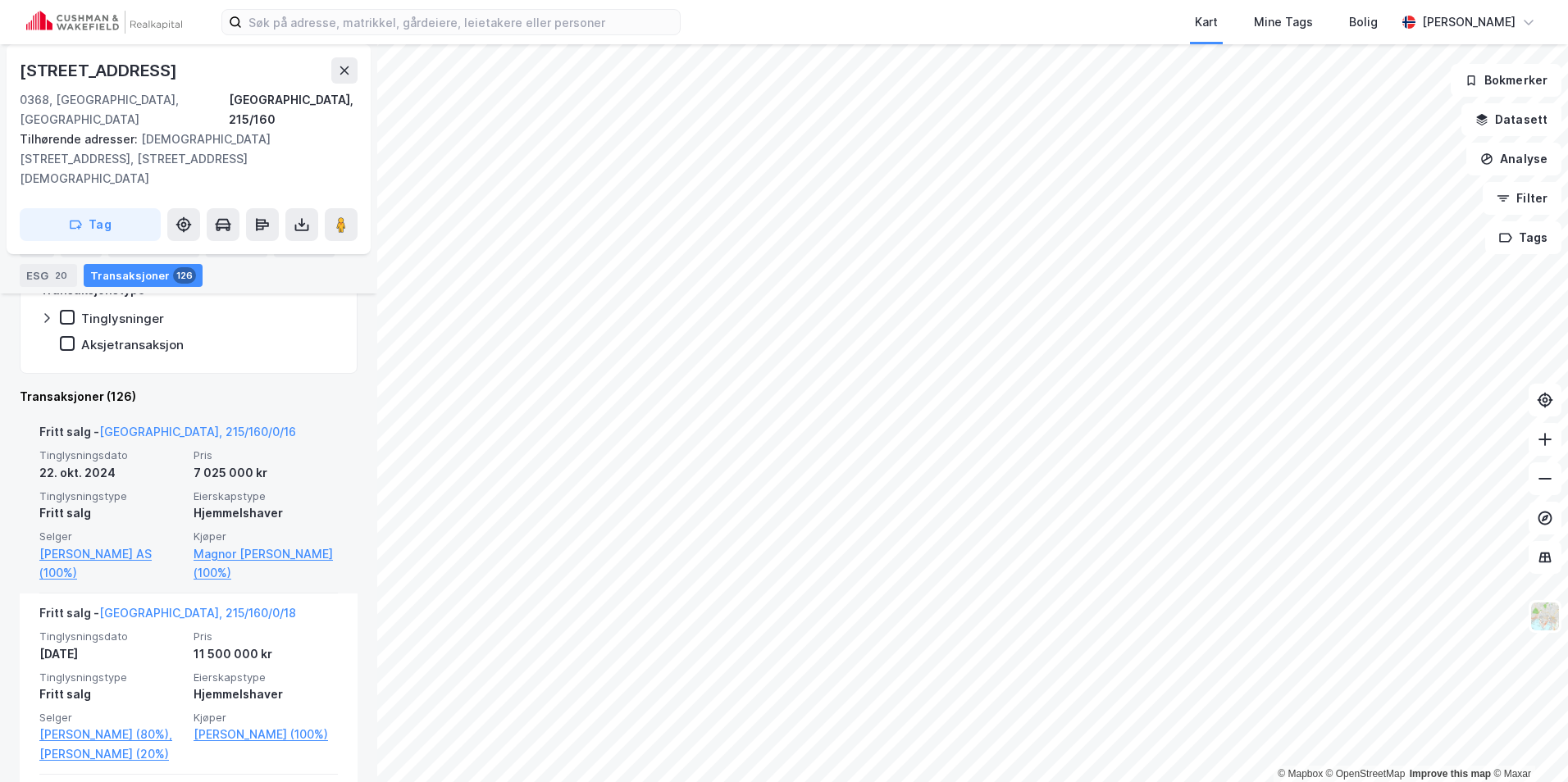
scroll to position [592, 0]
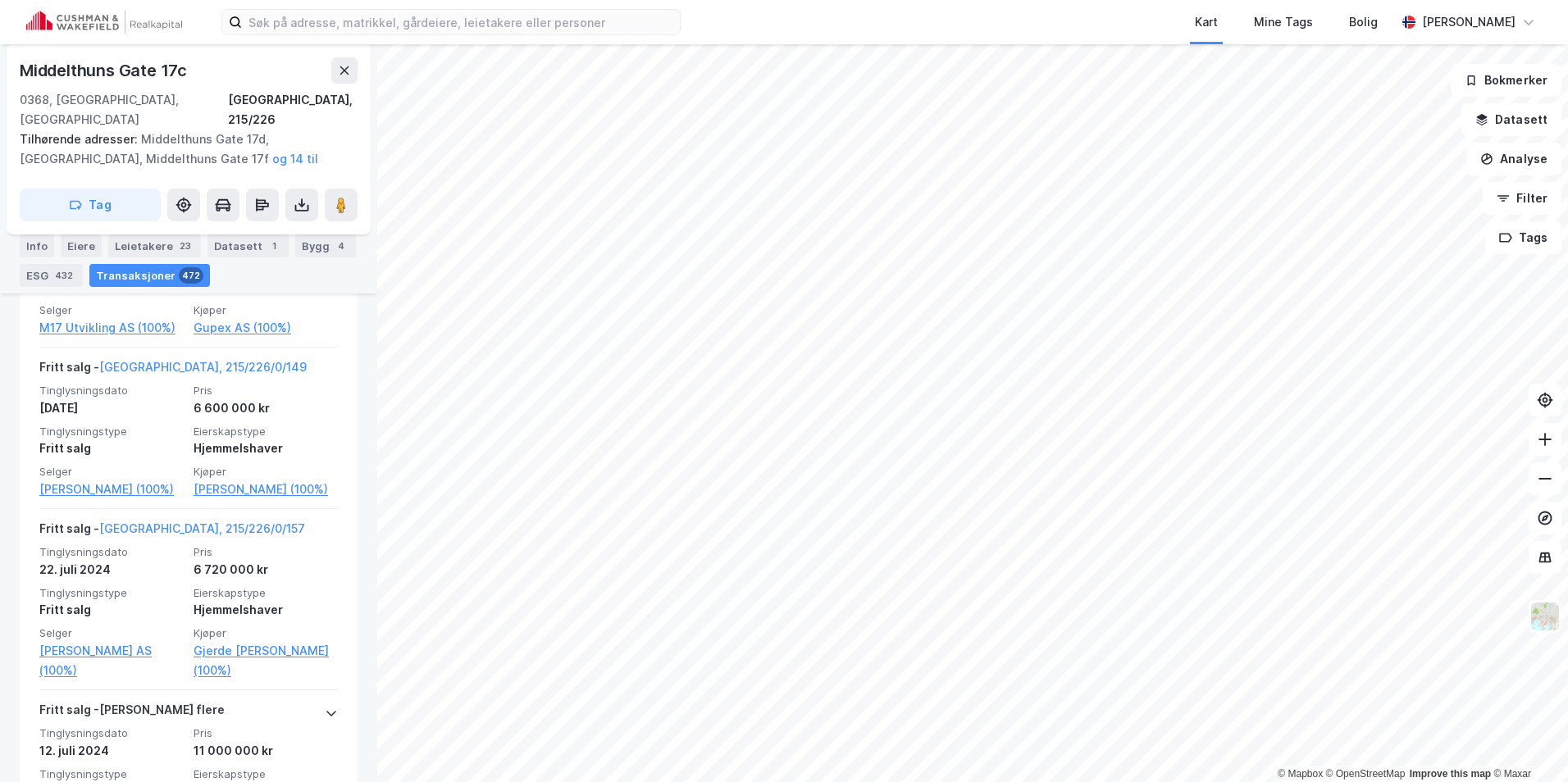
scroll to position [11205, 0]
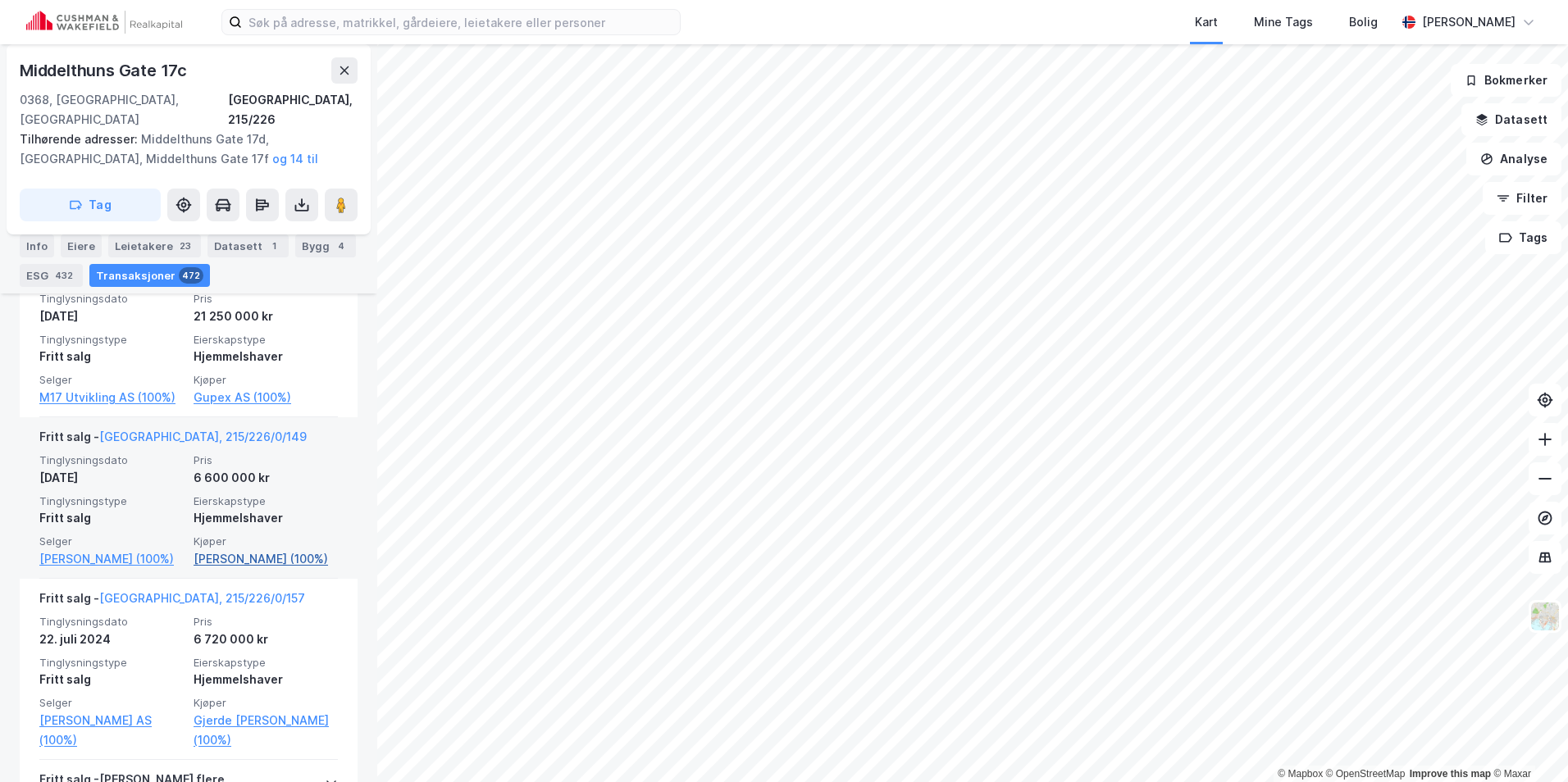
click at [261, 568] on link "[PERSON_NAME] (100%)" at bounding box center [266, 558] width 144 height 20
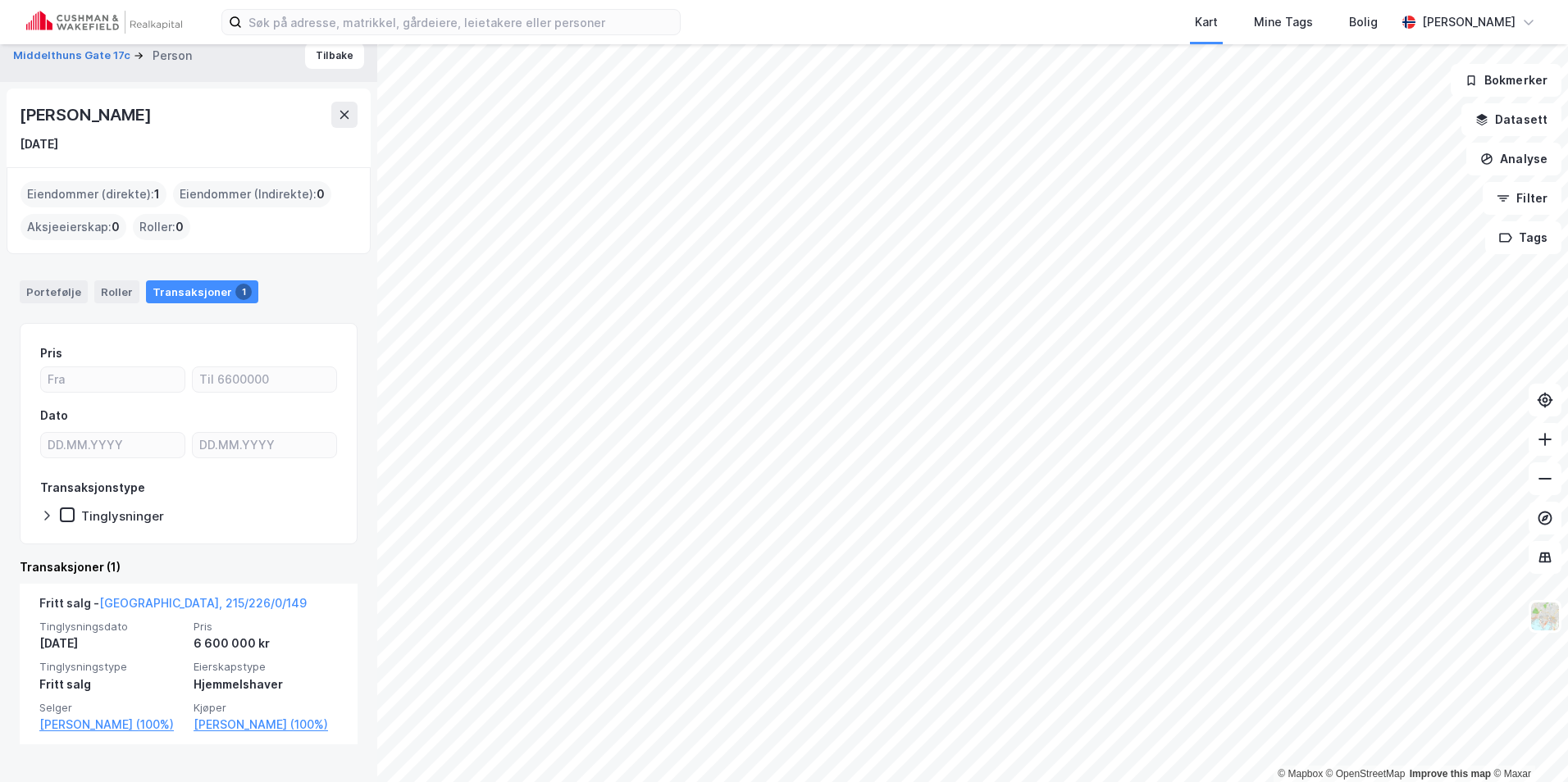
scroll to position [16, 0]
